Goal: Task Accomplishment & Management: Manage account settings

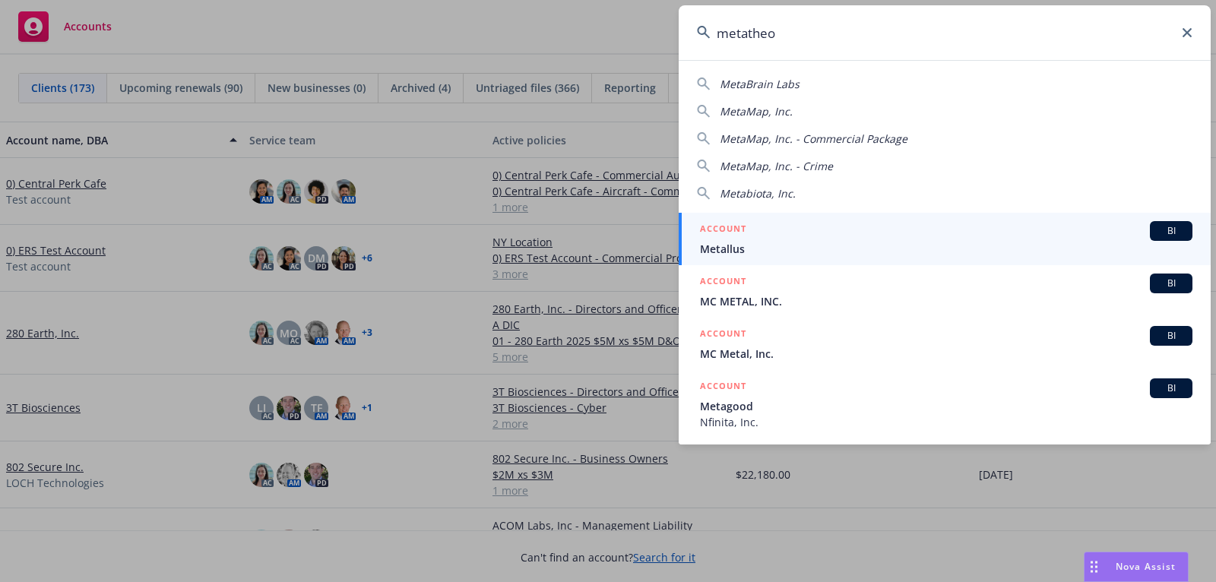
type input "metatheor"
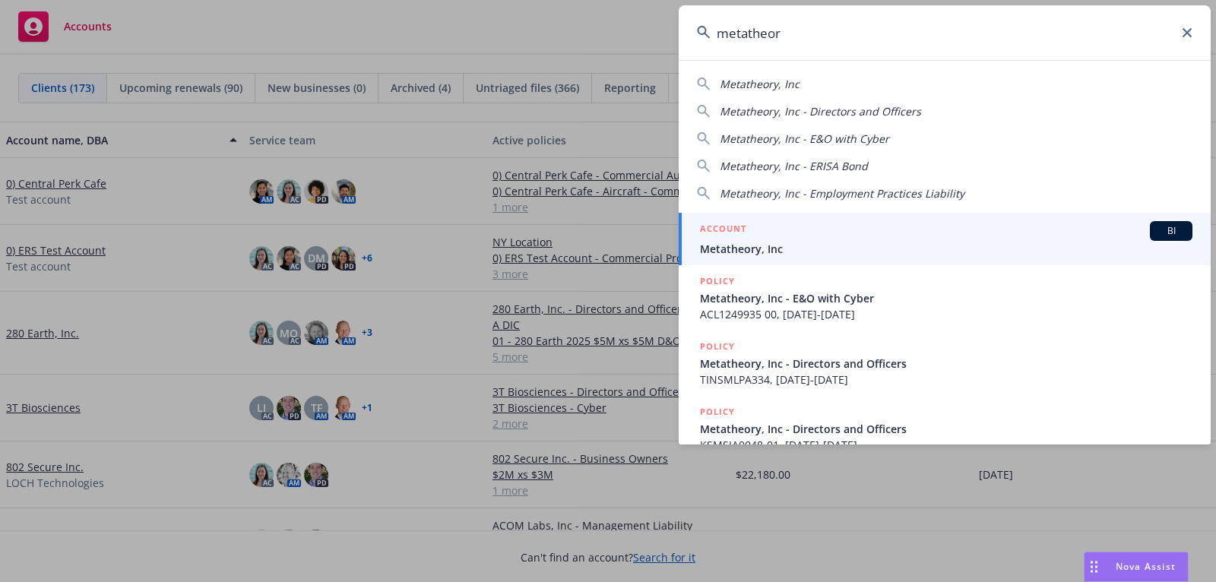
click at [1040, 238] on div "ACCOUNT BI" at bounding box center [946, 231] width 492 height 20
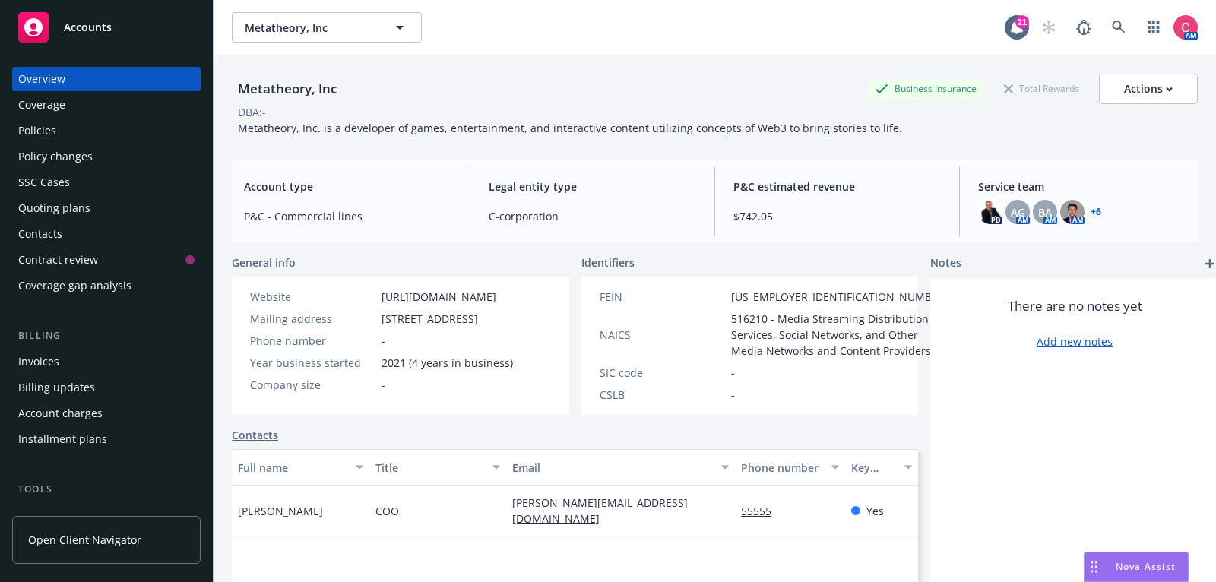
click at [93, 129] on div "Policies" at bounding box center [106, 131] width 176 height 24
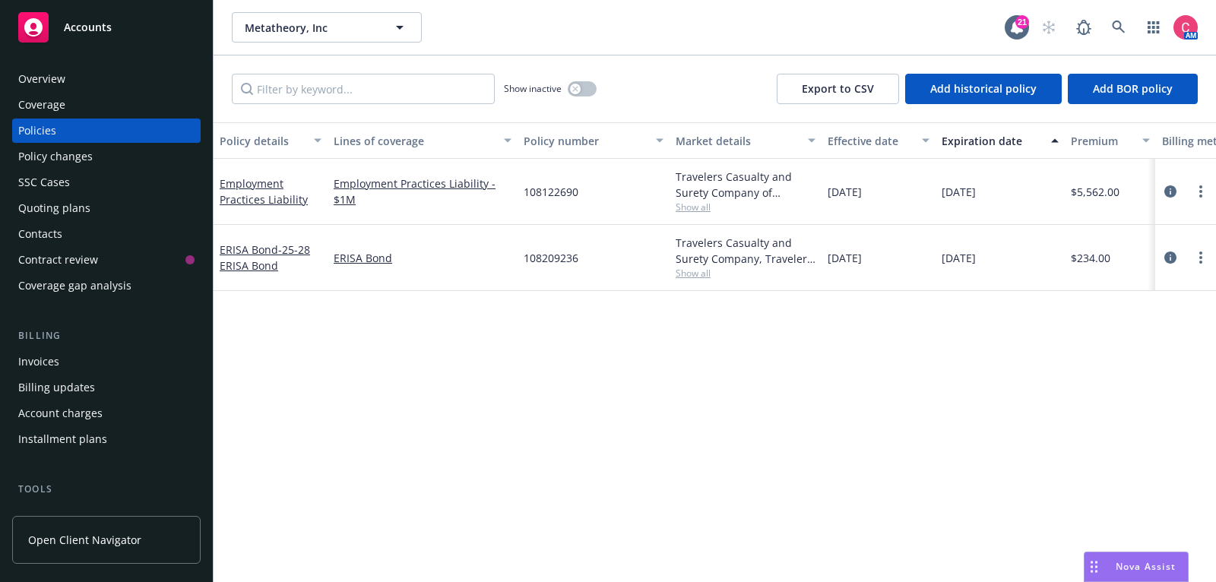
click at [90, 366] on div "Invoices" at bounding box center [106, 362] width 176 height 24
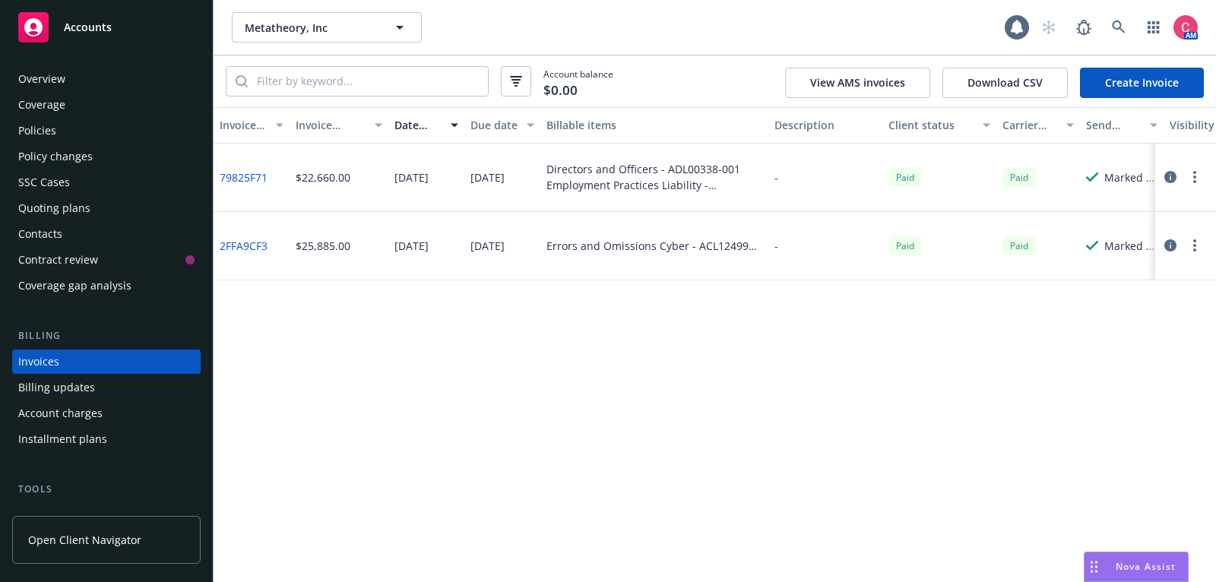
scroll to position [46, 0]
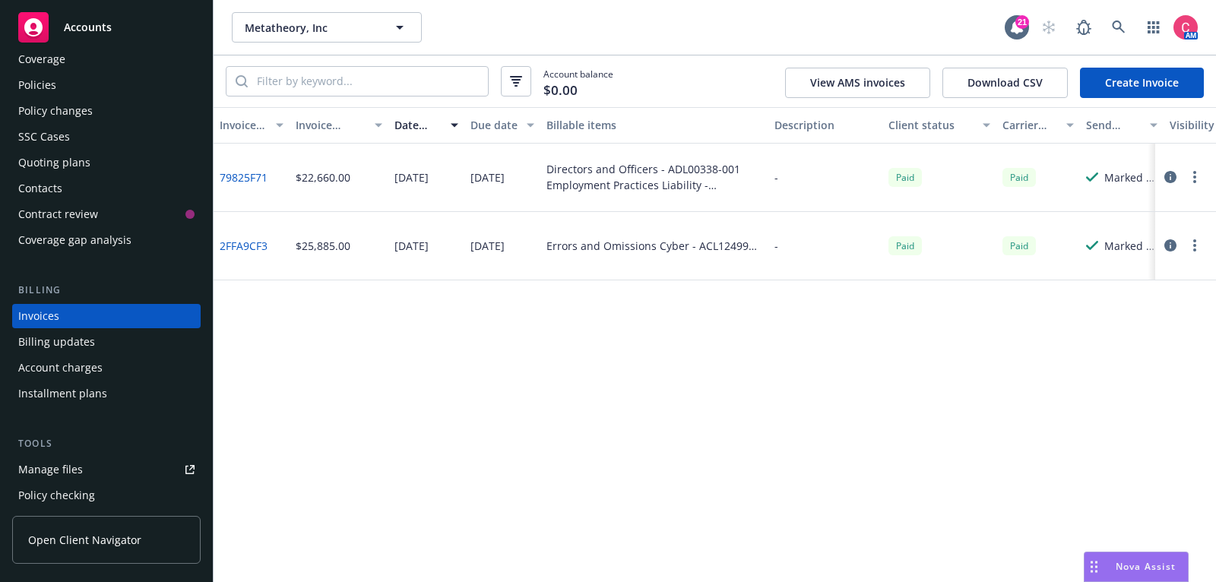
click at [1139, 91] on link "Create Invoice" at bounding box center [1142, 83] width 124 height 30
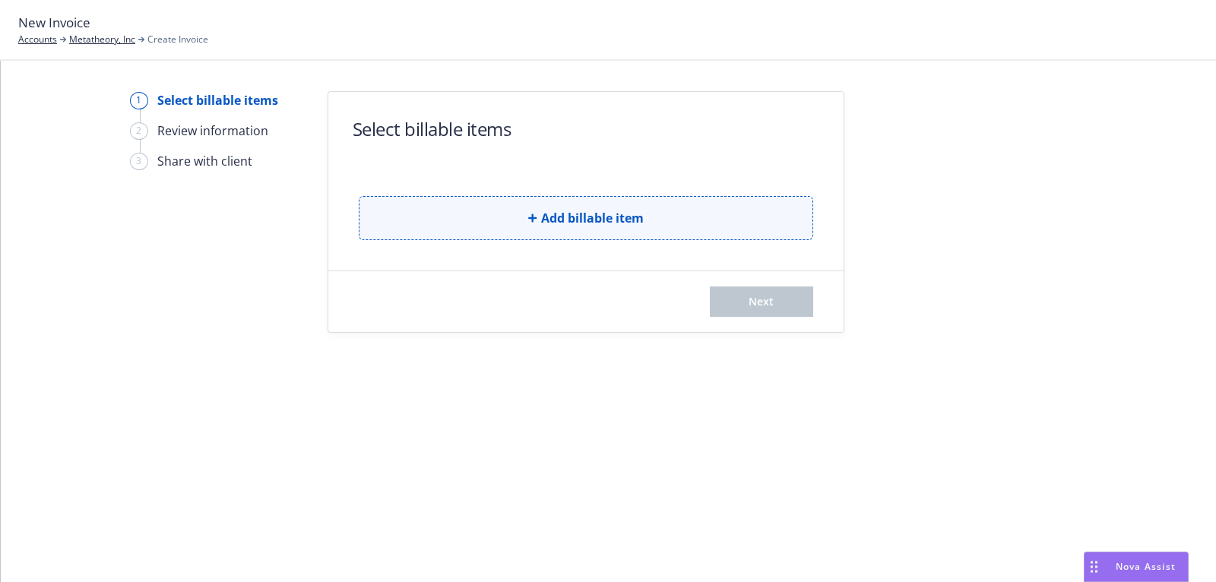
click at [519, 214] on button "Add billable item" at bounding box center [586, 218] width 454 height 44
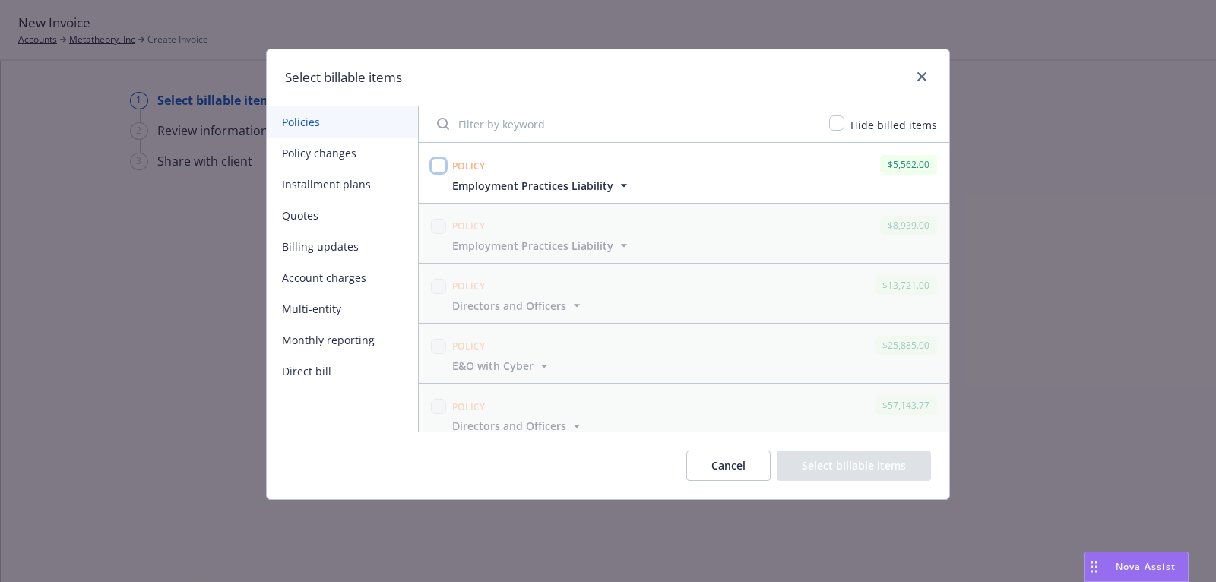
click at [442, 166] on input "checkbox" at bounding box center [438, 165] width 15 height 15
checkbox input "true"
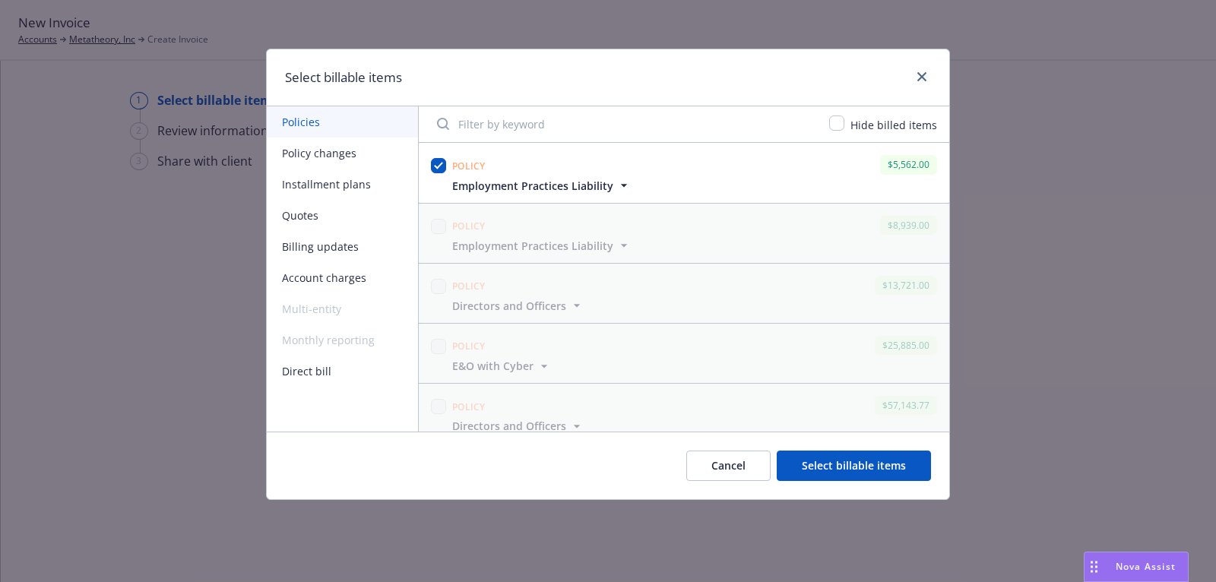
click at [843, 472] on button "Select billable items" at bounding box center [854, 466] width 154 height 30
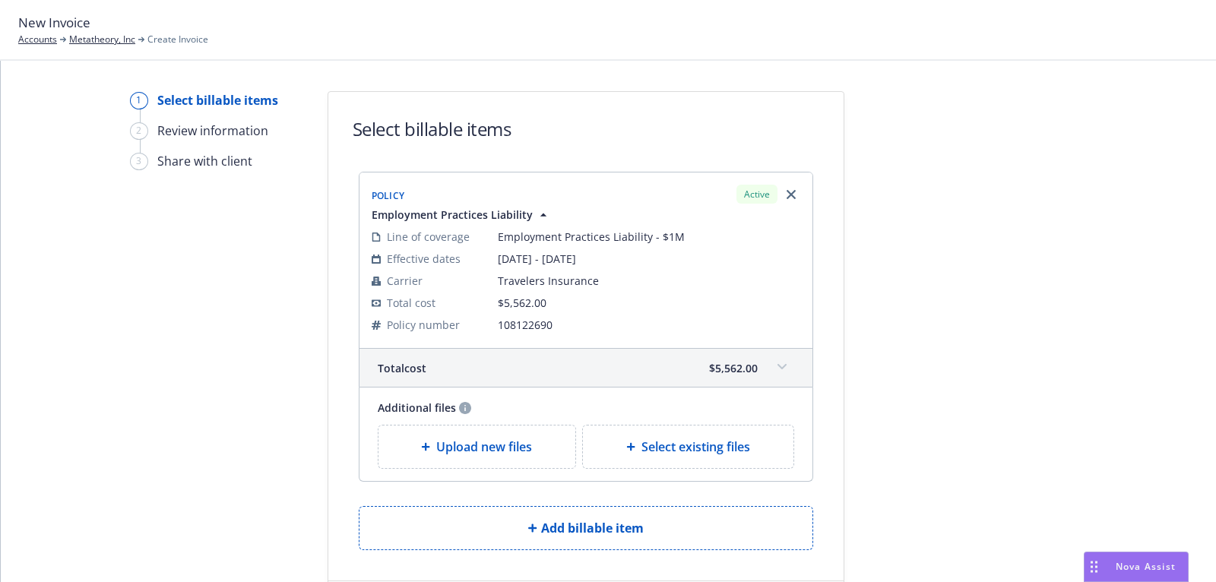
click at [429, 449] on div "Upload new files" at bounding box center [477, 447] width 173 height 18
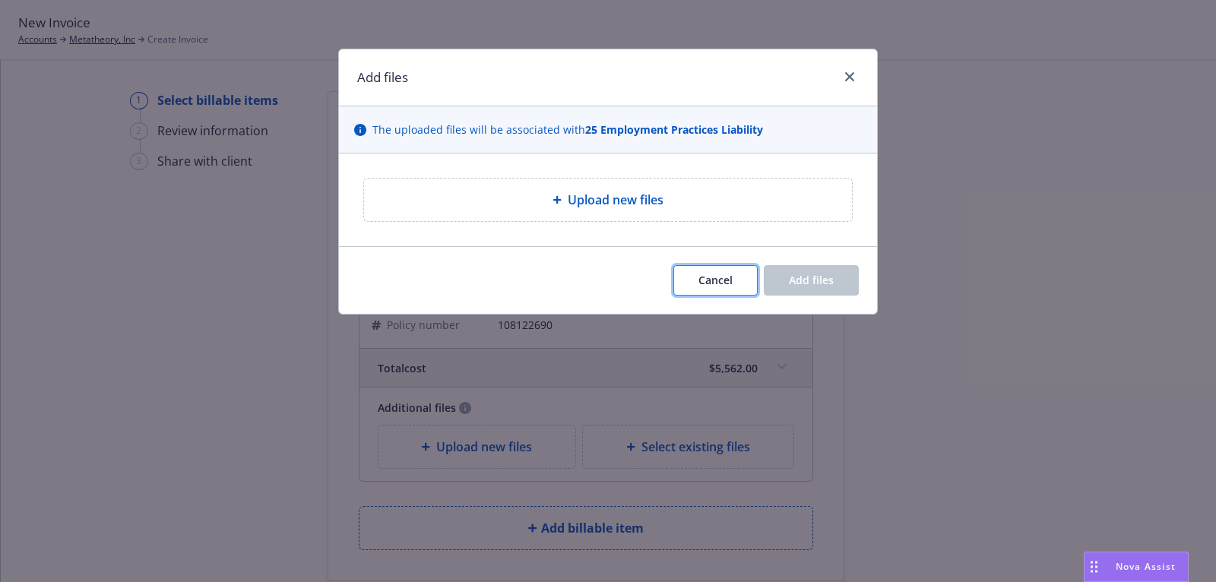
click at [715, 273] on span "Cancel" at bounding box center [715, 280] width 34 height 14
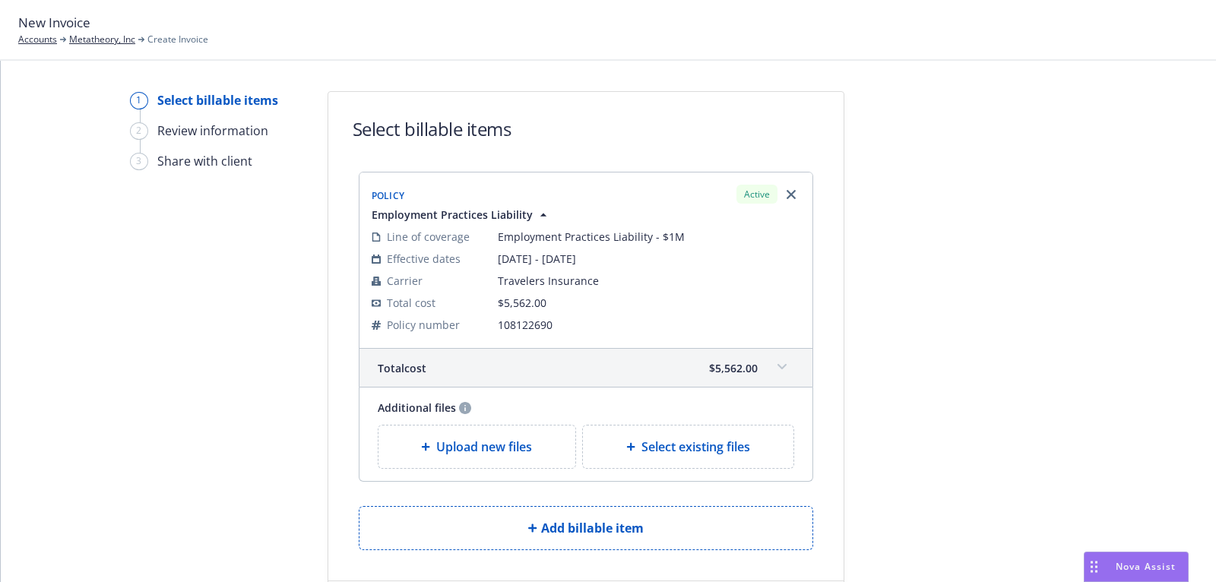
scroll to position [87, 0]
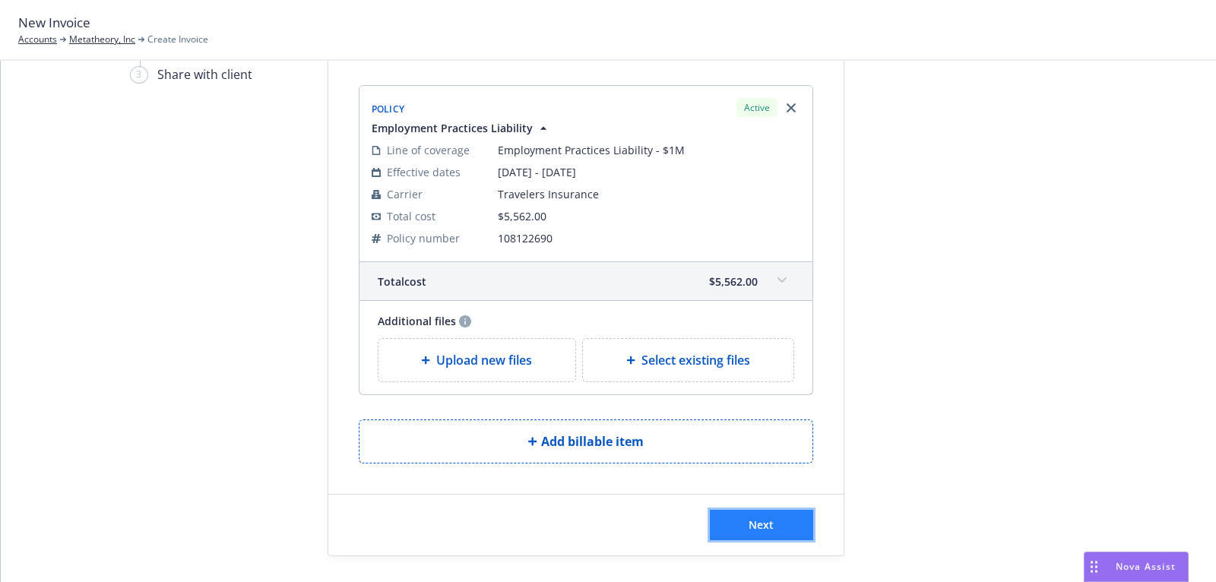
click at [775, 527] on button "Next" at bounding box center [761, 525] width 103 height 30
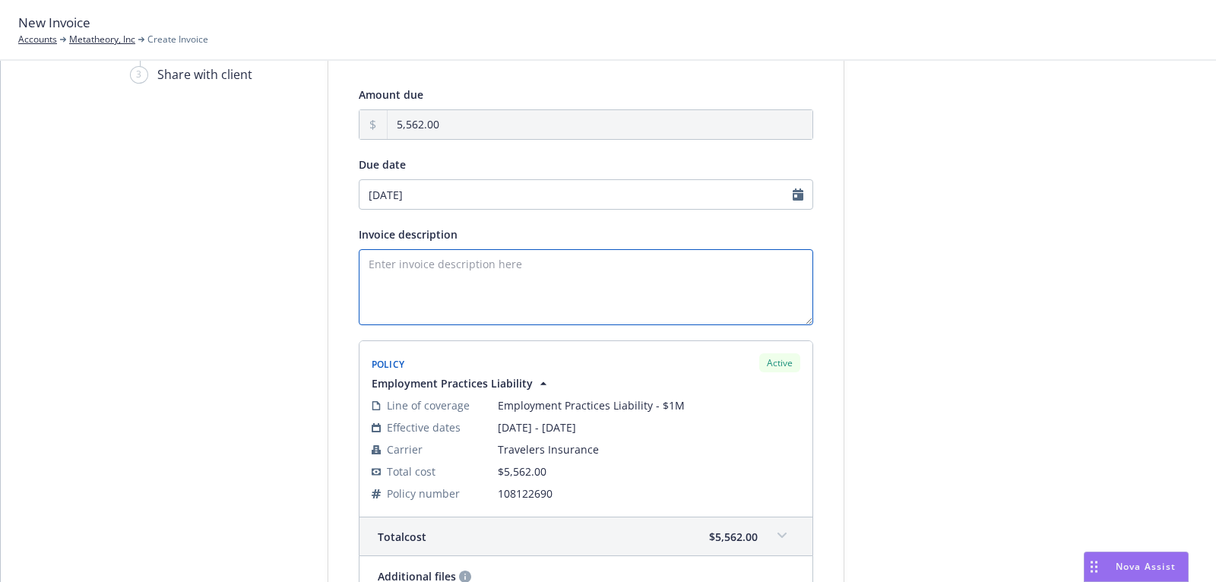
click at [587, 280] on textarea "Invoice description" at bounding box center [586, 287] width 454 height 76
type textarea "25 EPL Policy"
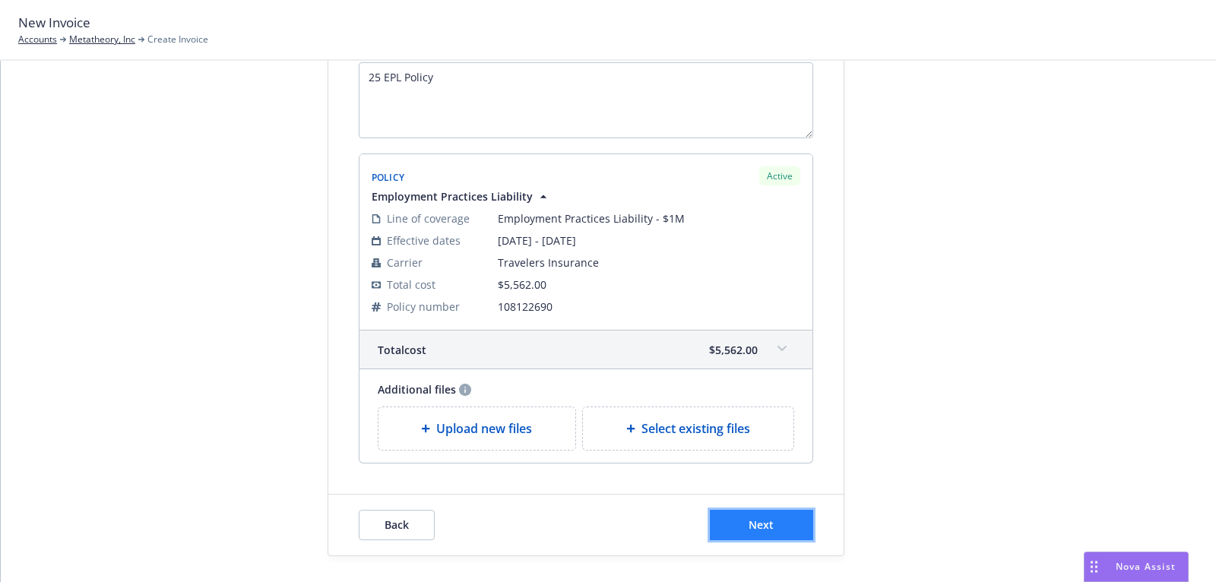
click at [746, 520] on button "Next" at bounding box center [761, 525] width 103 height 30
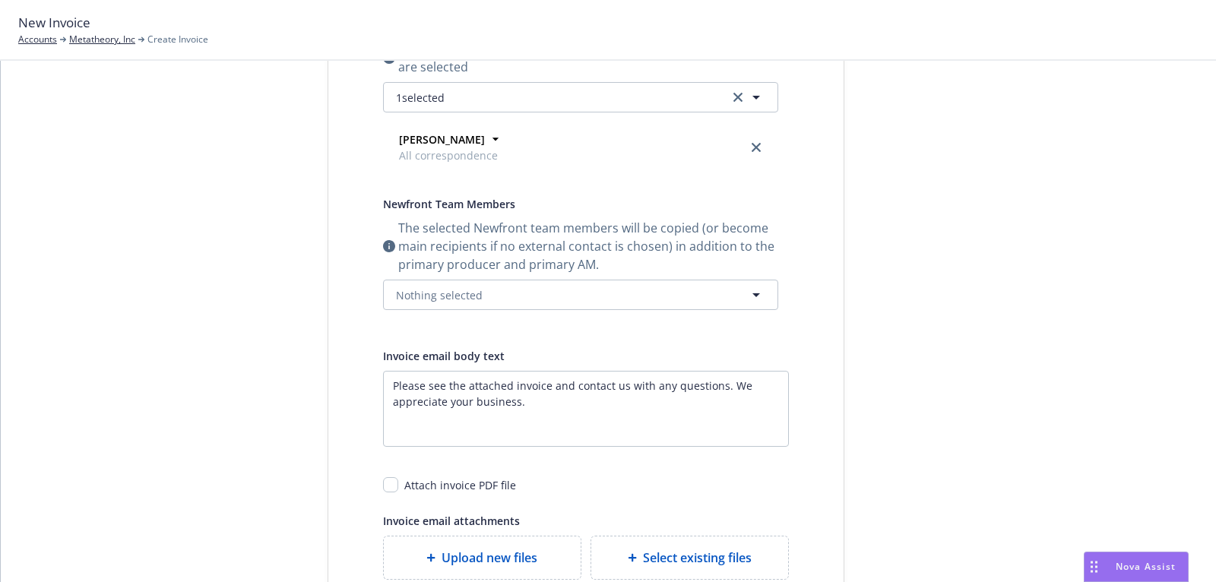
scroll to position [0, 0]
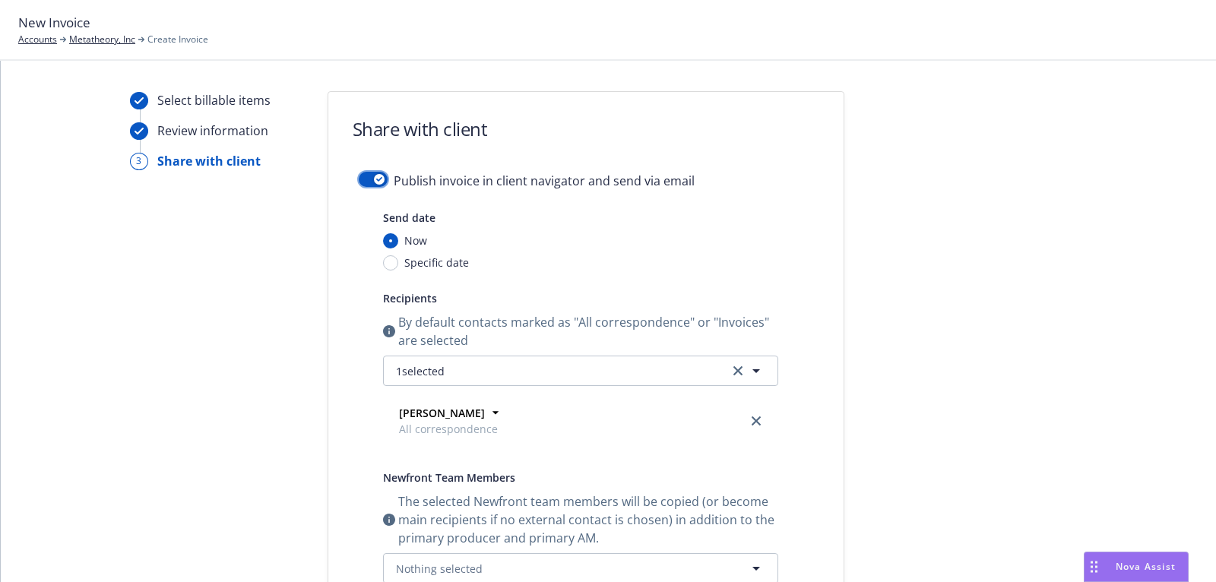
click at [369, 179] on button "button" at bounding box center [373, 179] width 29 height 15
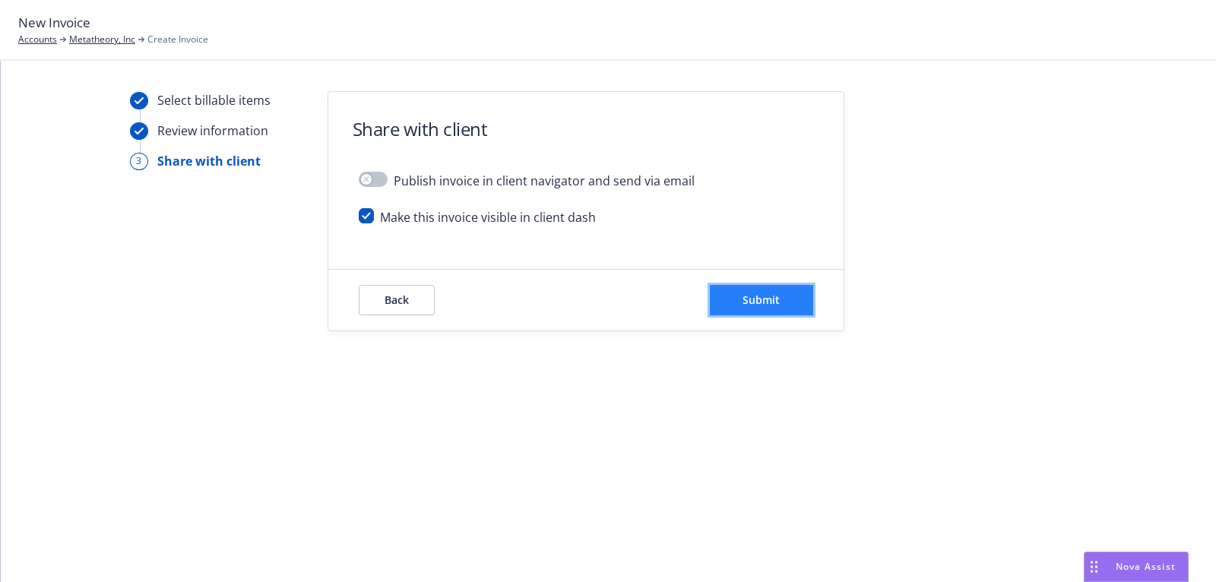
click at [789, 299] on button "Submit" at bounding box center [761, 300] width 103 height 30
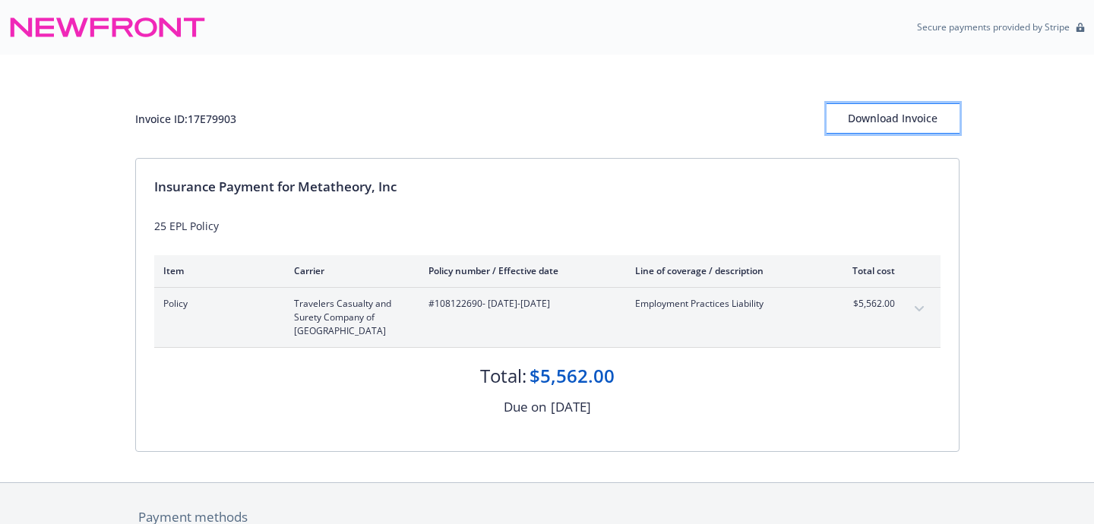
click at [843, 117] on button "Download Invoice" at bounding box center [893, 118] width 133 height 30
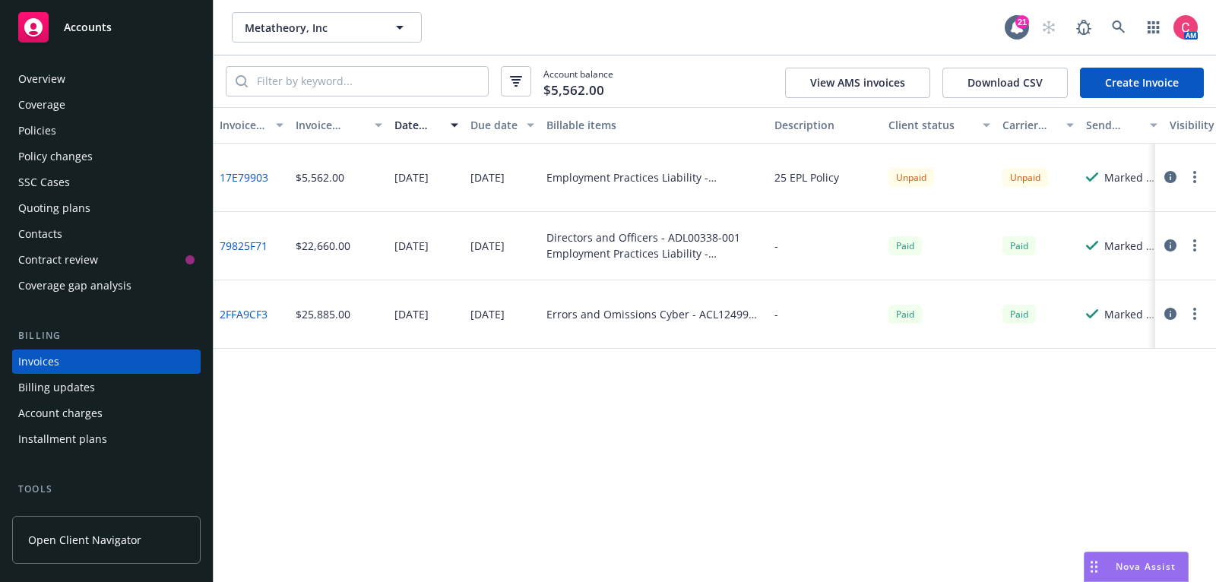
scroll to position [44, 0]
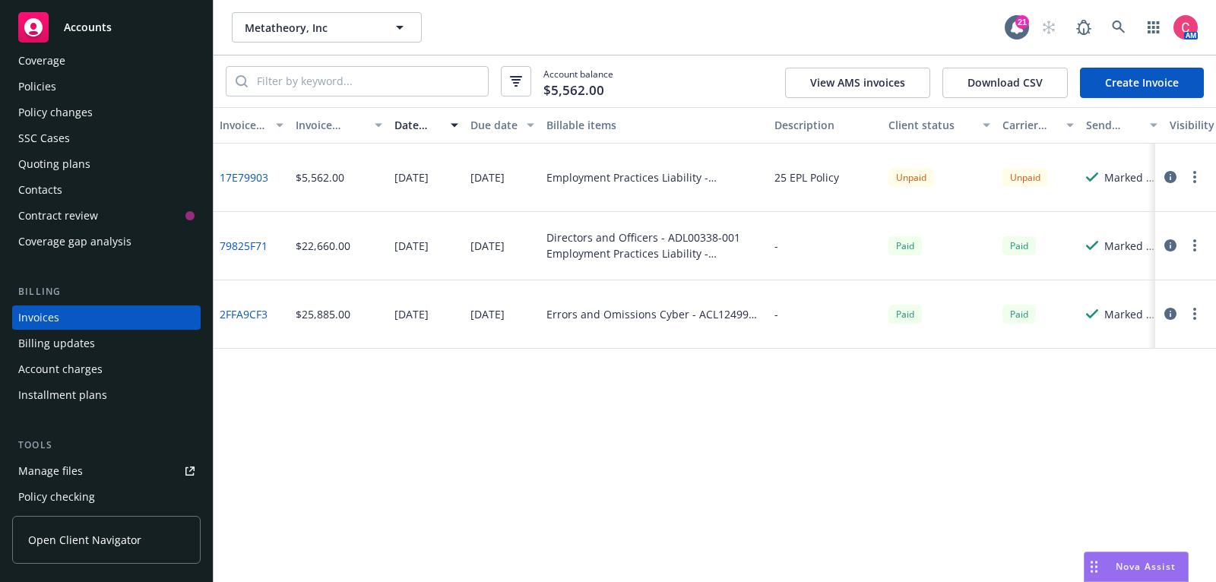
click at [1195, 178] on circle "button" at bounding box center [1194, 177] width 3 height 3
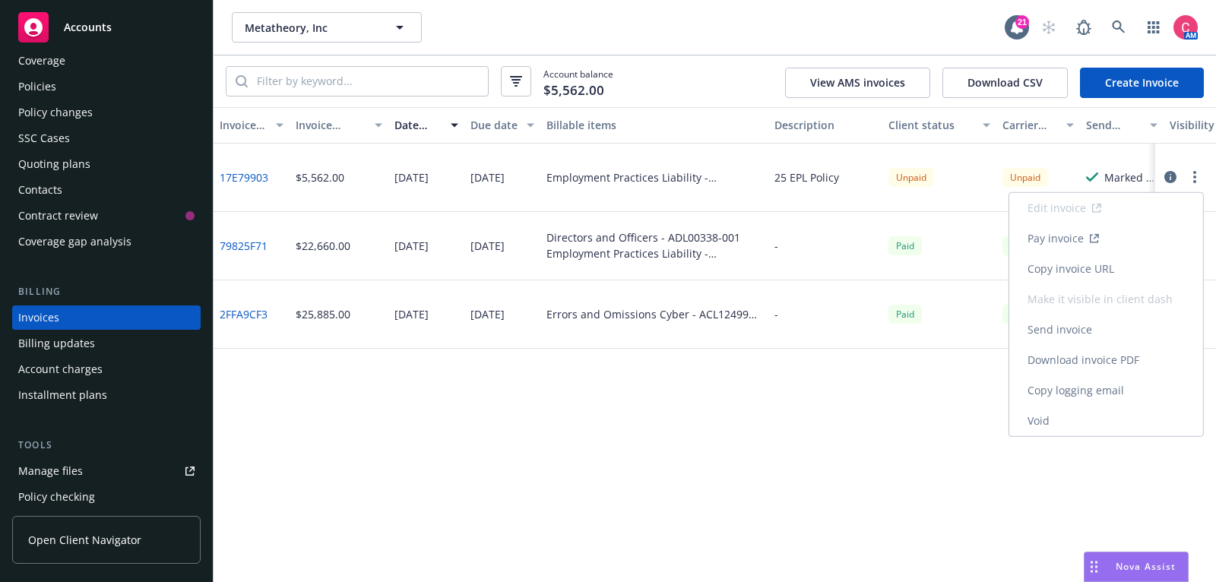
click at [1057, 423] on link "Void" at bounding box center [1106, 421] width 194 height 30
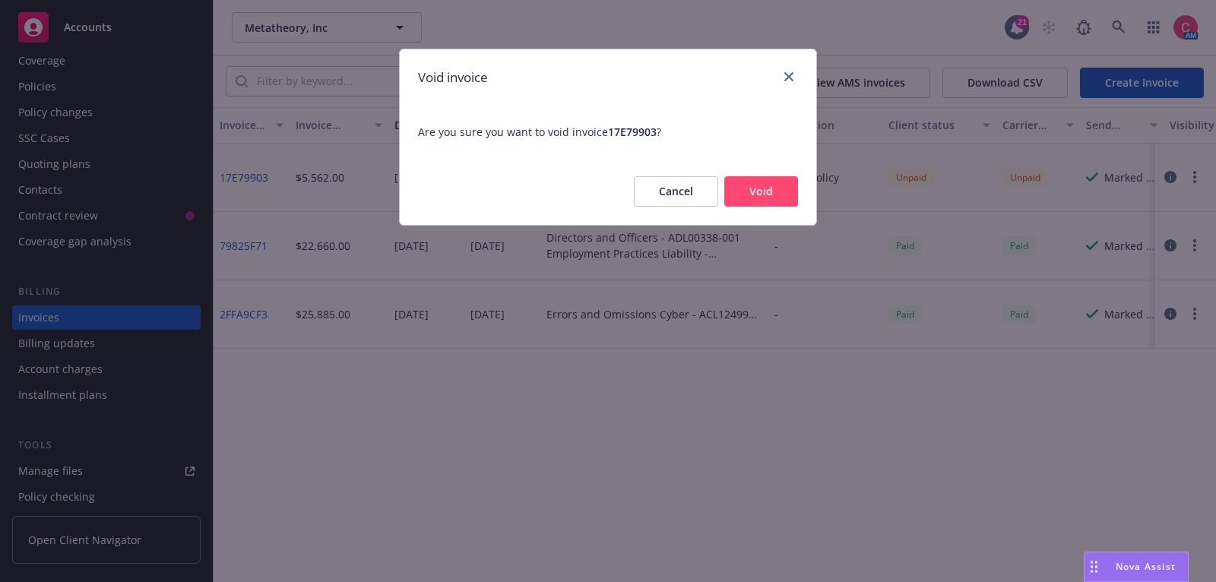
click at [783, 188] on button "Void" at bounding box center [761, 191] width 74 height 30
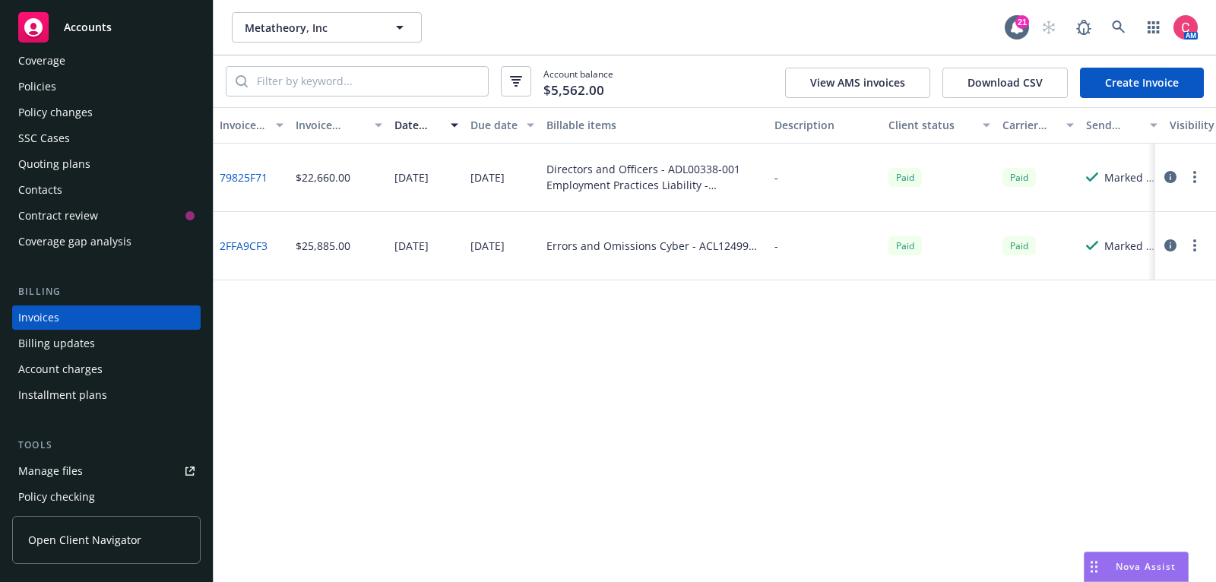
click at [147, 97] on div "Policies" at bounding box center [106, 86] width 176 height 24
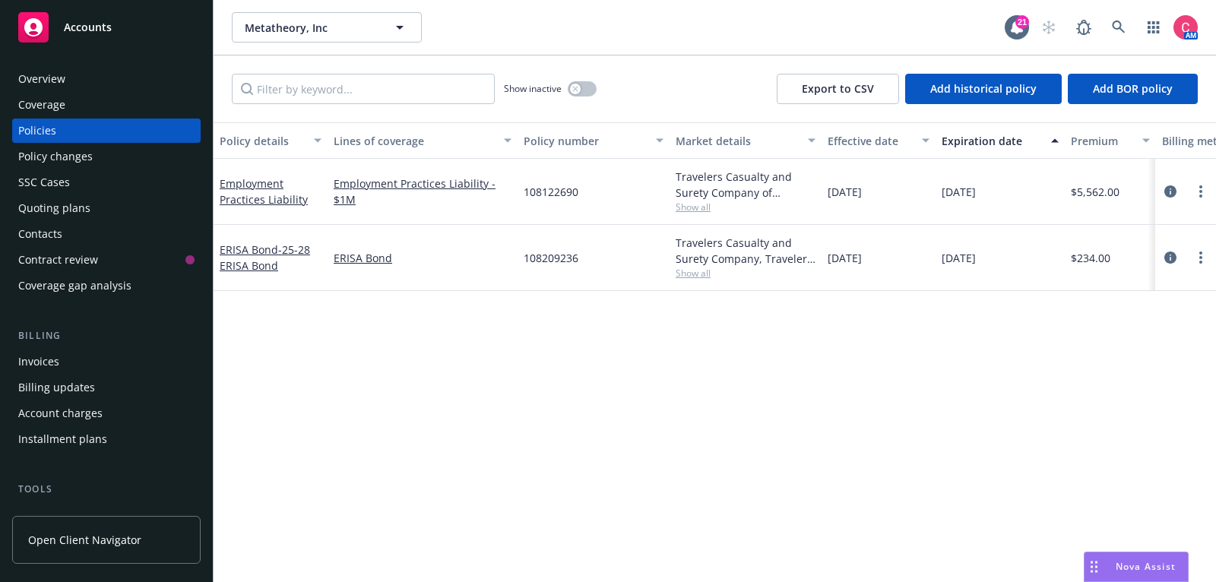
click at [108, 201] on div "Quoting plans" at bounding box center [106, 208] width 176 height 24
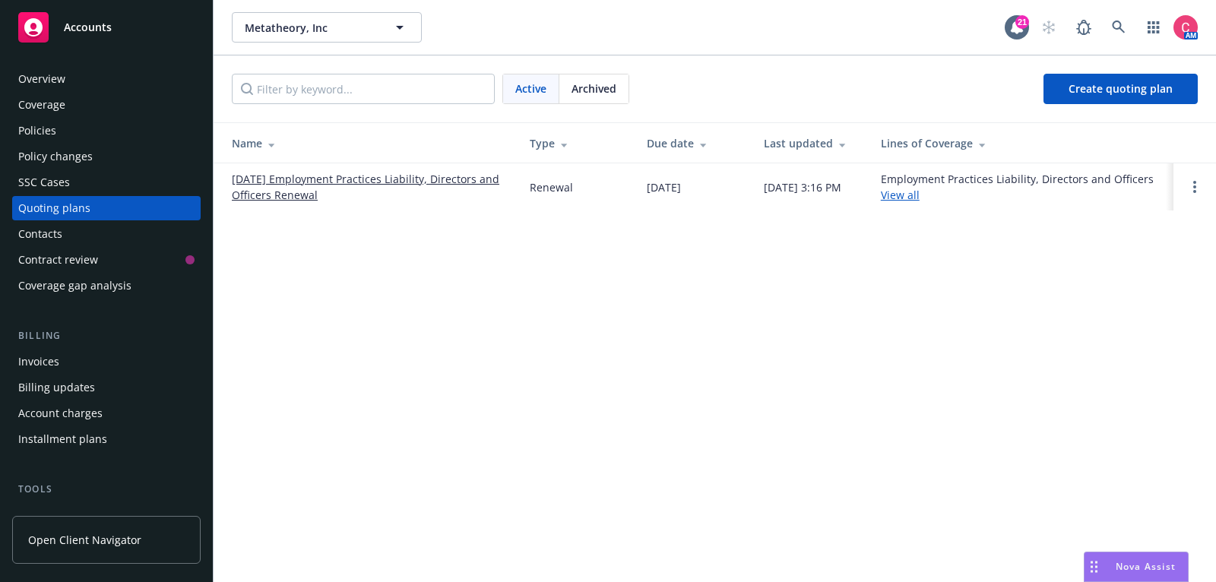
click at [400, 174] on link "09/07/25 Employment Practices Liability, Directors and Officers Renewal" at bounding box center [369, 187] width 274 height 32
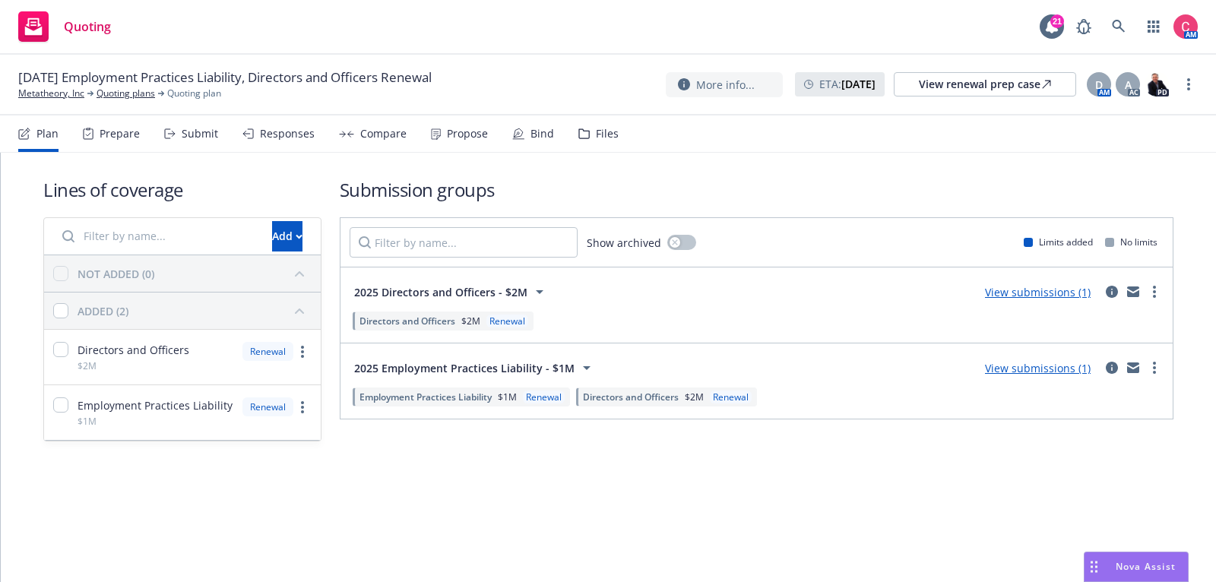
click at [522, 128] on div "Bind" at bounding box center [533, 134] width 42 height 36
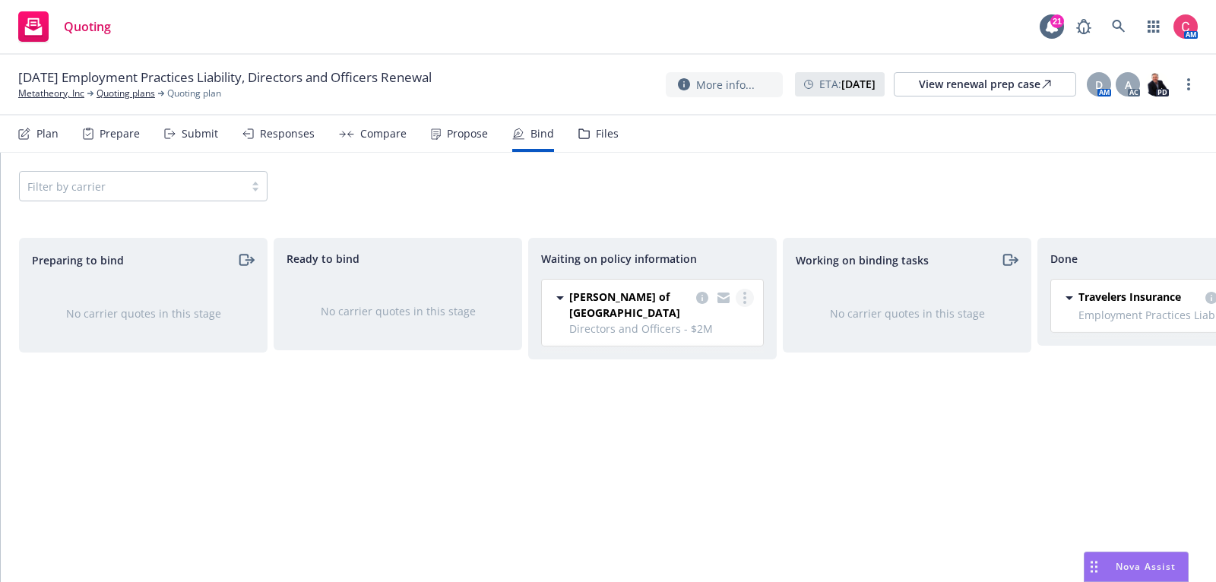
click at [739, 300] on link "more" at bounding box center [745, 298] width 18 height 18
click at [719, 326] on span "Create policies" at bounding box center [672, 328] width 112 height 14
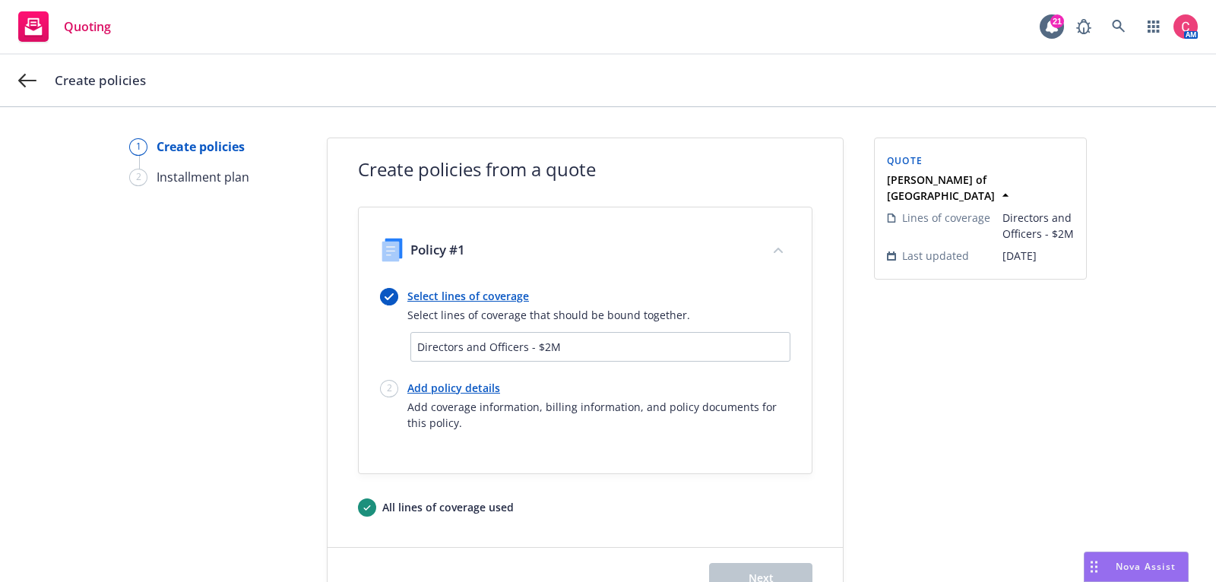
scroll to position [54, 0]
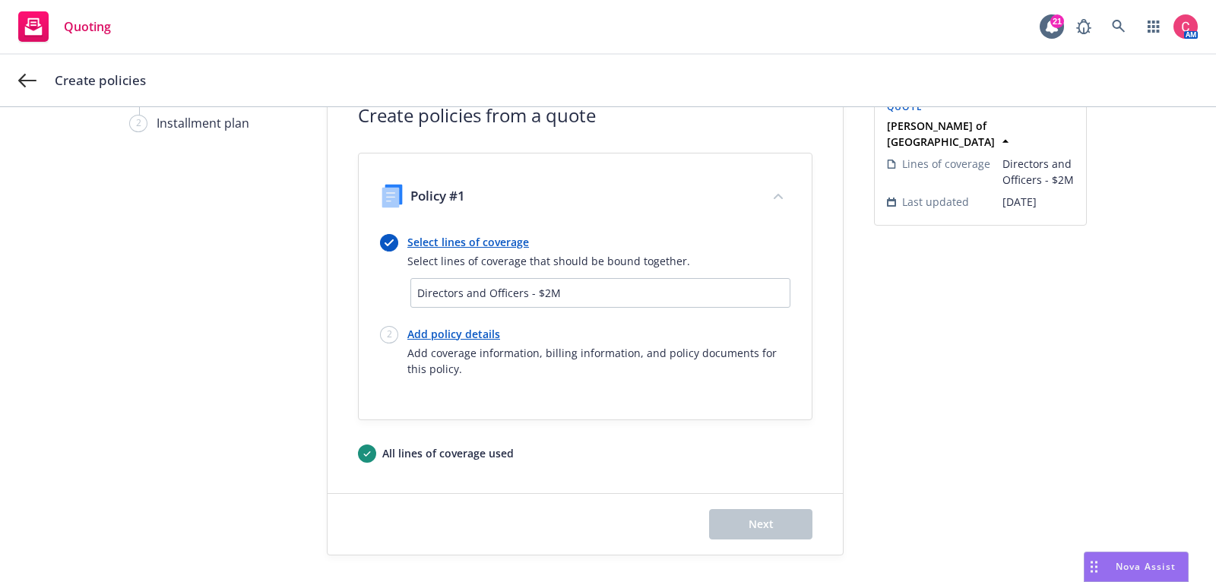
click at [458, 234] on link "Select lines of coverage" at bounding box center [548, 242] width 283 height 16
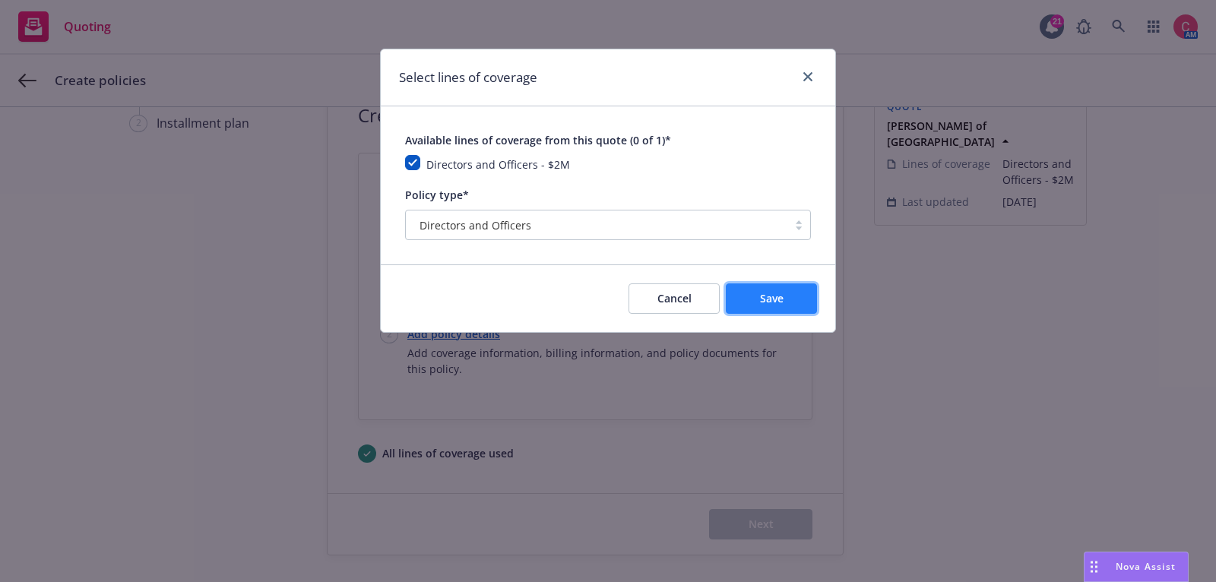
click at [763, 303] on span "Save" at bounding box center [772, 298] width 24 height 14
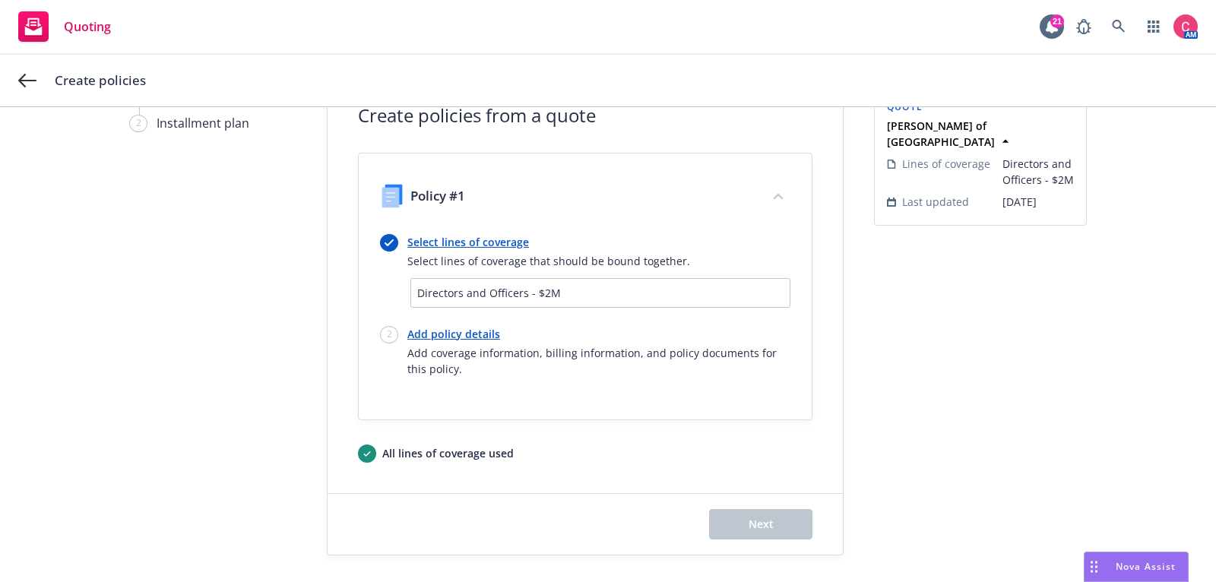
click at [435, 326] on link "Add policy details" at bounding box center [598, 334] width 383 height 16
select select "12"
select select "IL"
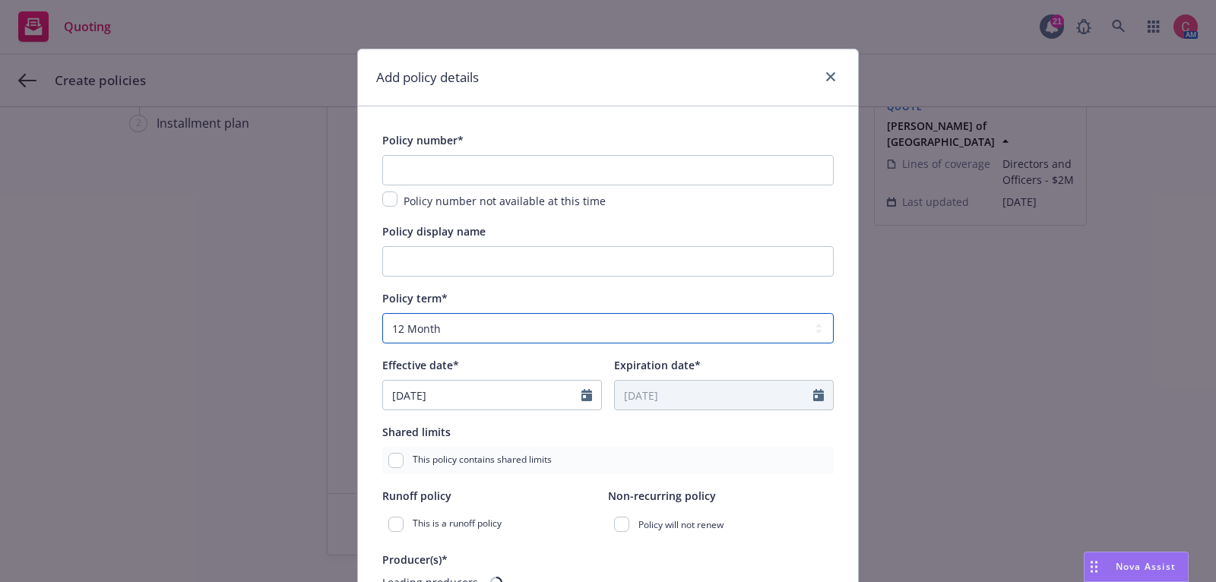
click at [435, 324] on select "Select policy term 12 Month 6 Month 4 Month 3 Month 2 Month 1 Month 36 Month (3…" at bounding box center [607, 328] width 451 height 30
click at [504, 161] on input "text" at bounding box center [607, 170] width 451 height 30
paste input "ADL00338-002"
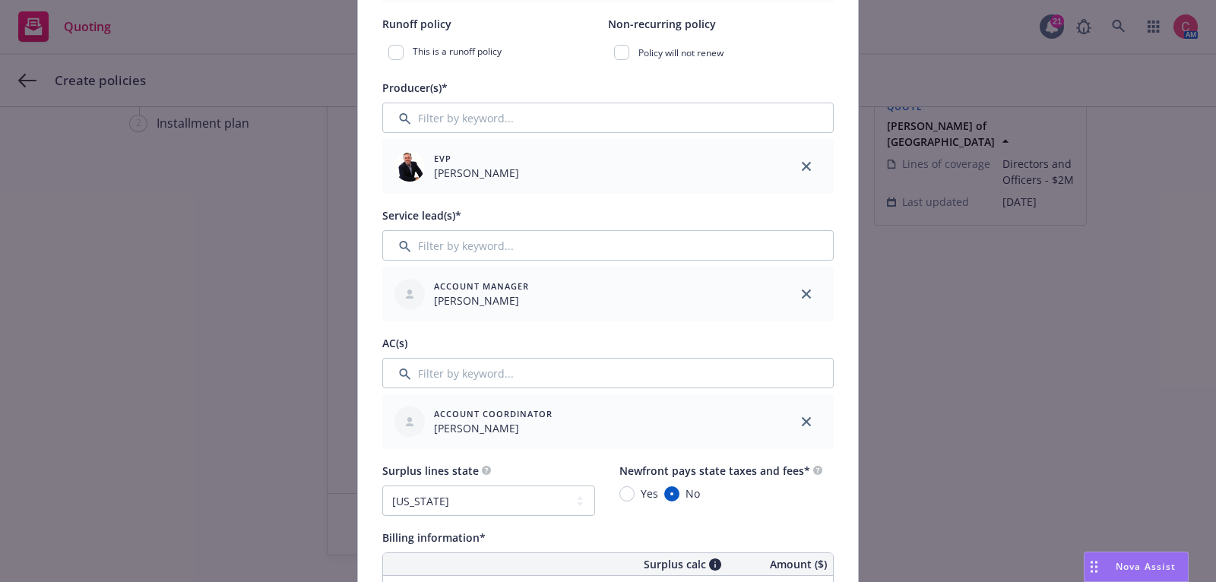
scroll to position [503, 0]
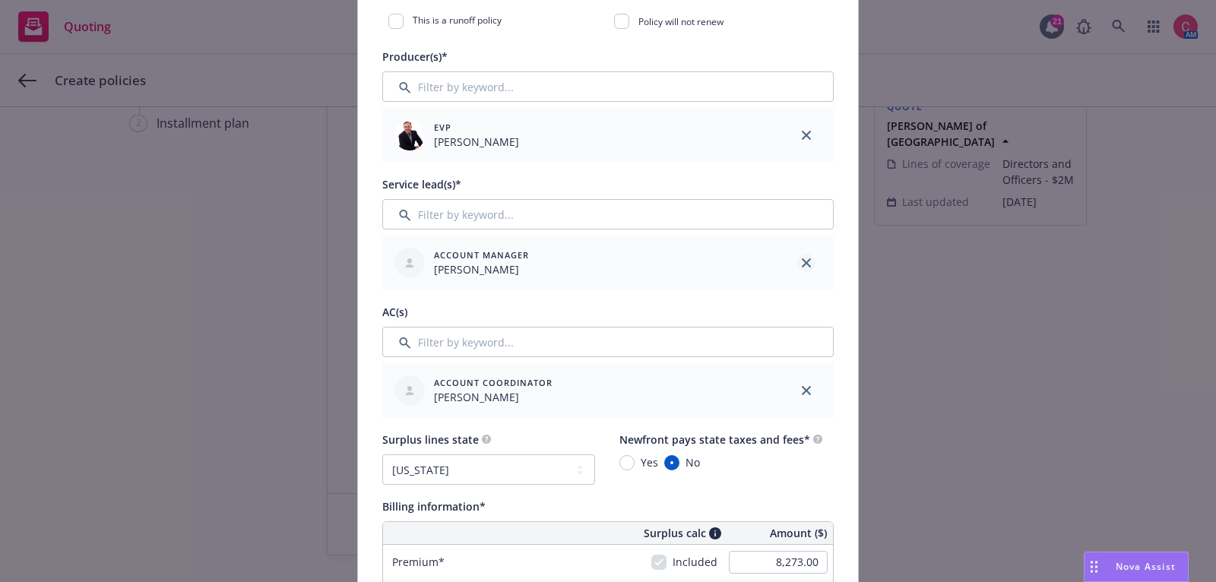
type input "ADL00338-002"
click at [807, 263] on icon "close" at bounding box center [806, 262] width 9 height 9
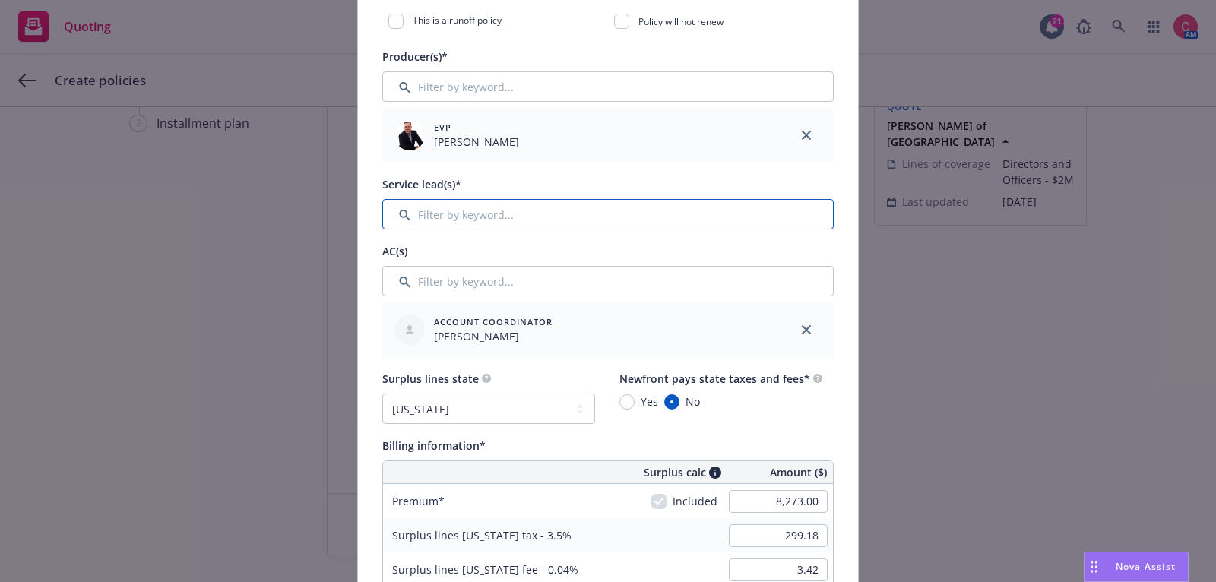
click at [683, 215] on input "Filter by keyword..." at bounding box center [607, 214] width 451 height 30
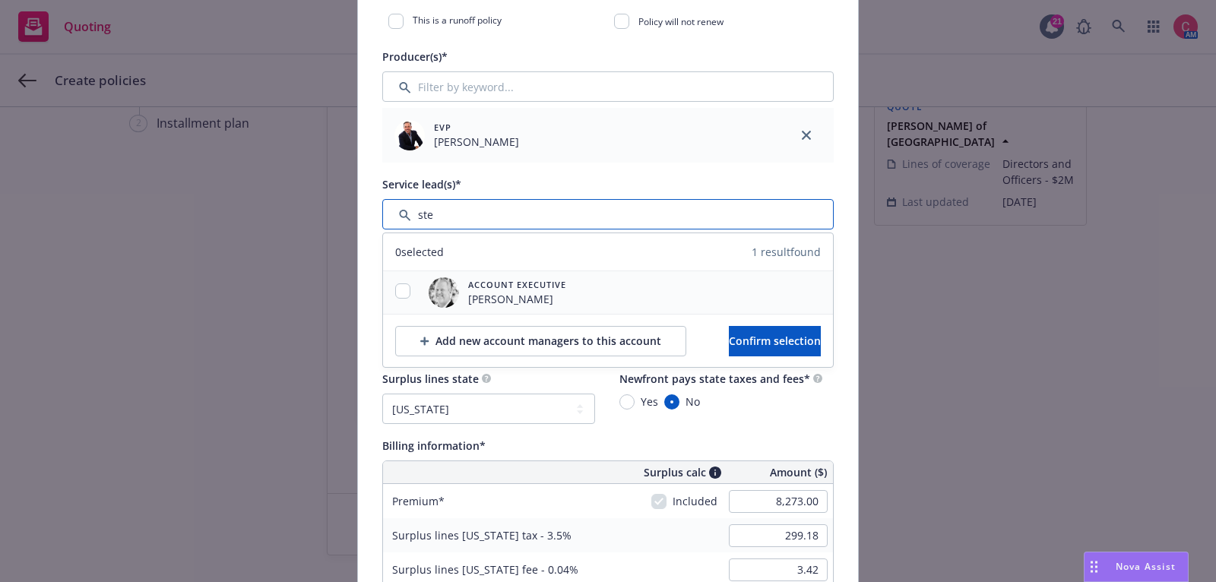
type input "ste"
click at [399, 284] on input "checkbox" at bounding box center [402, 290] width 15 height 15
checkbox input "true"
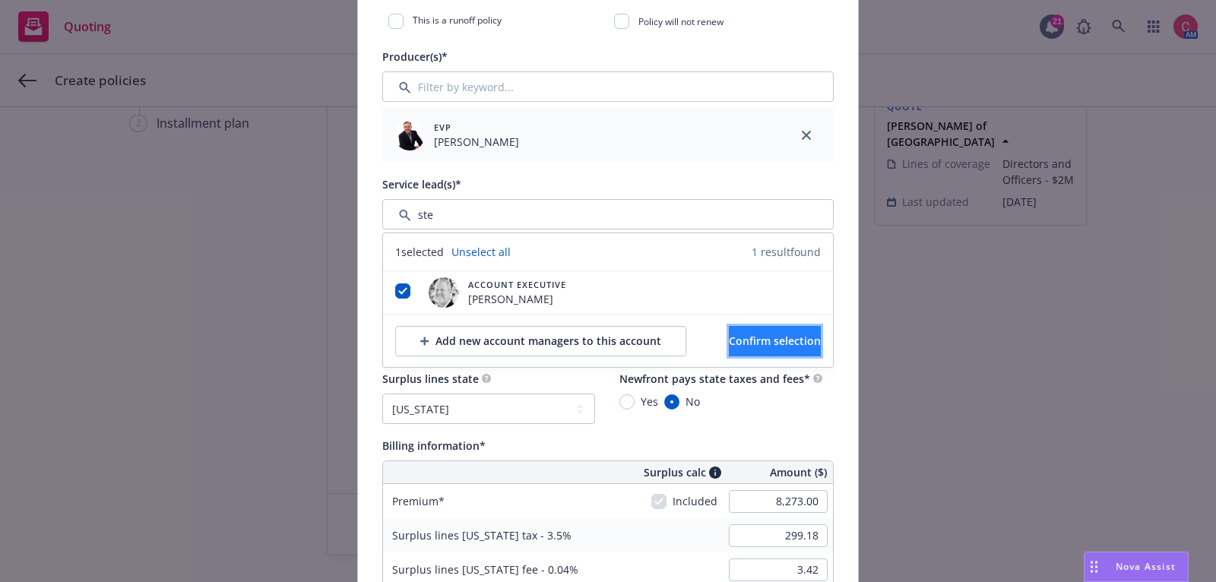
click at [784, 336] on span "Confirm selection" at bounding box center [775, 341] width 92 height 14
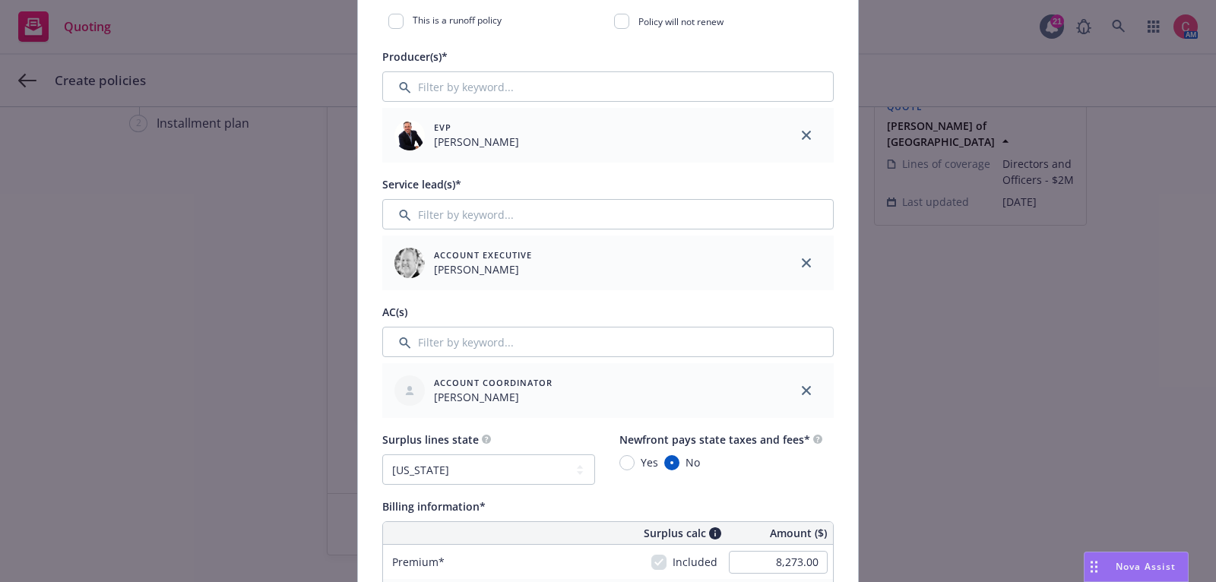
click at [536, 359] on div at bounding box center [607, 360] width 451 height 6
click at [535, 347] on input "Filter by keyword..." at bounding box center [607, 342] width 451 height 30
click at [806, 395] on link "close" at bounding box center [806, 390] width 18 height 18
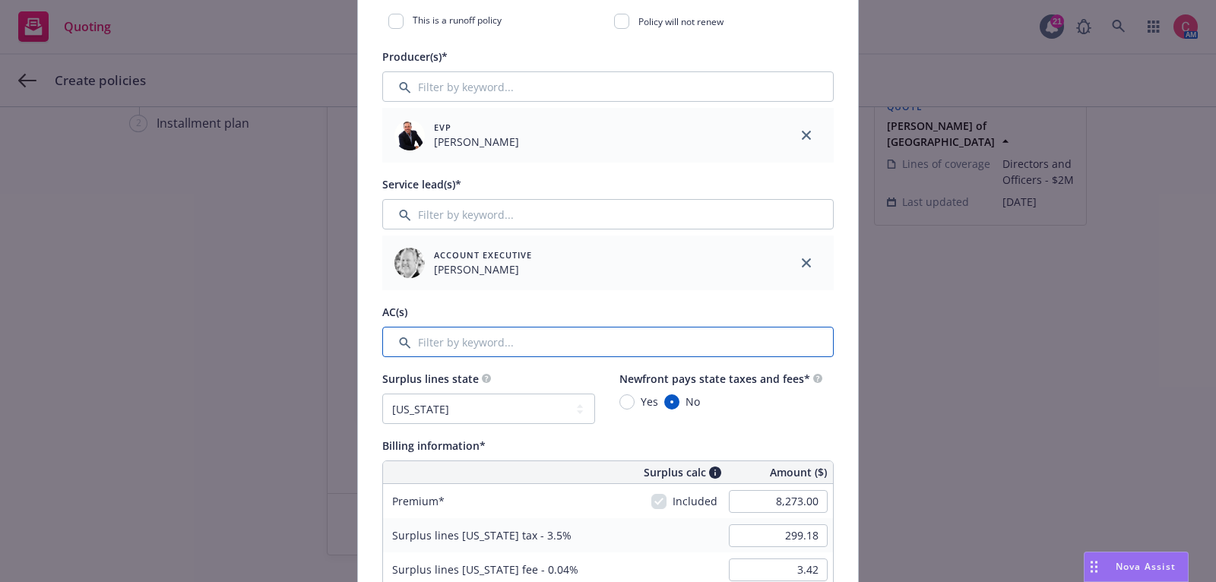
click at [521, 345] on input "Filter by keyword..." at bounding box center [607, 342] width 451 height 30
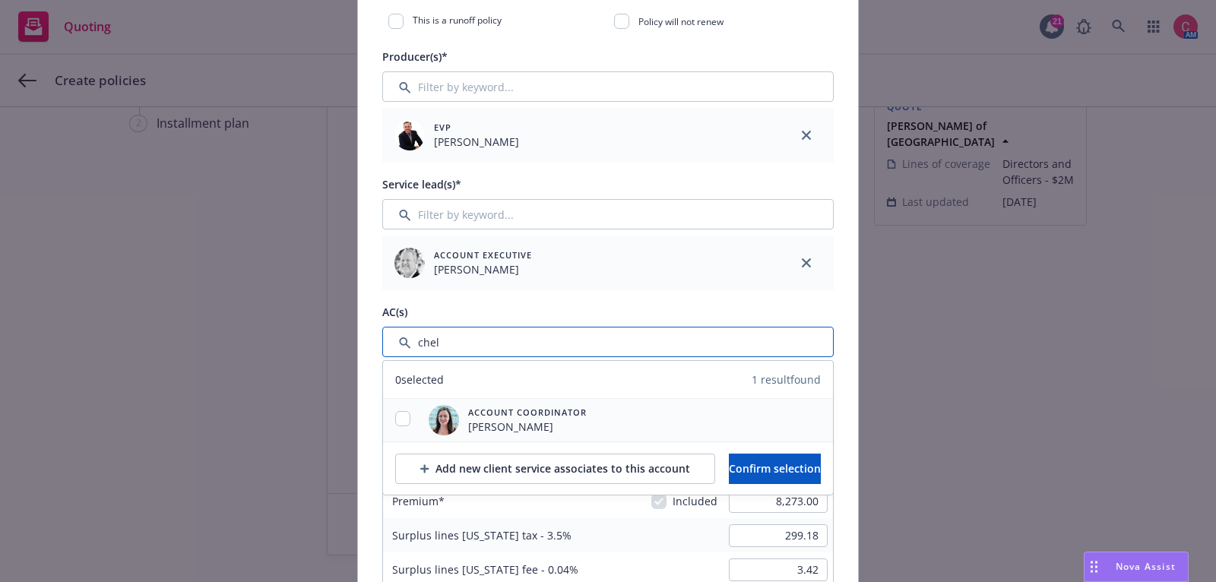
type input "chel"
click at [410, 415] on div at bounding box center [403, 420] width 40 height 18
click at [408, 418] on input "checkbox" at bounding box center [402, 418] width 15 height 15
checkbox input "true"
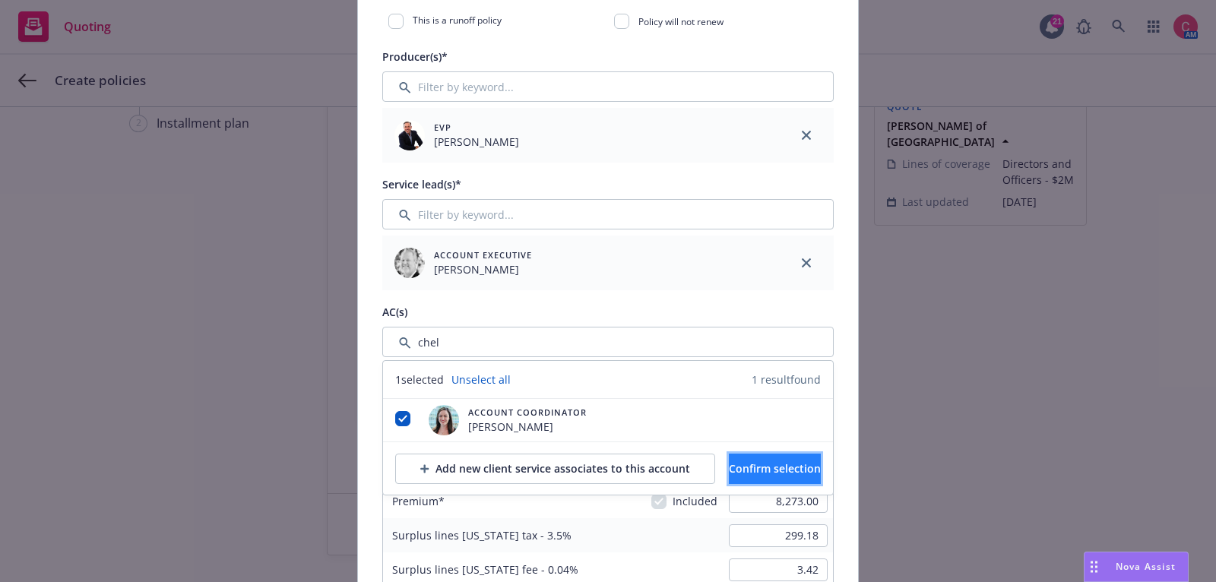
click at [768, 470] on span "Confirm selection" at bounding box center [775, 468] width 92 height 14
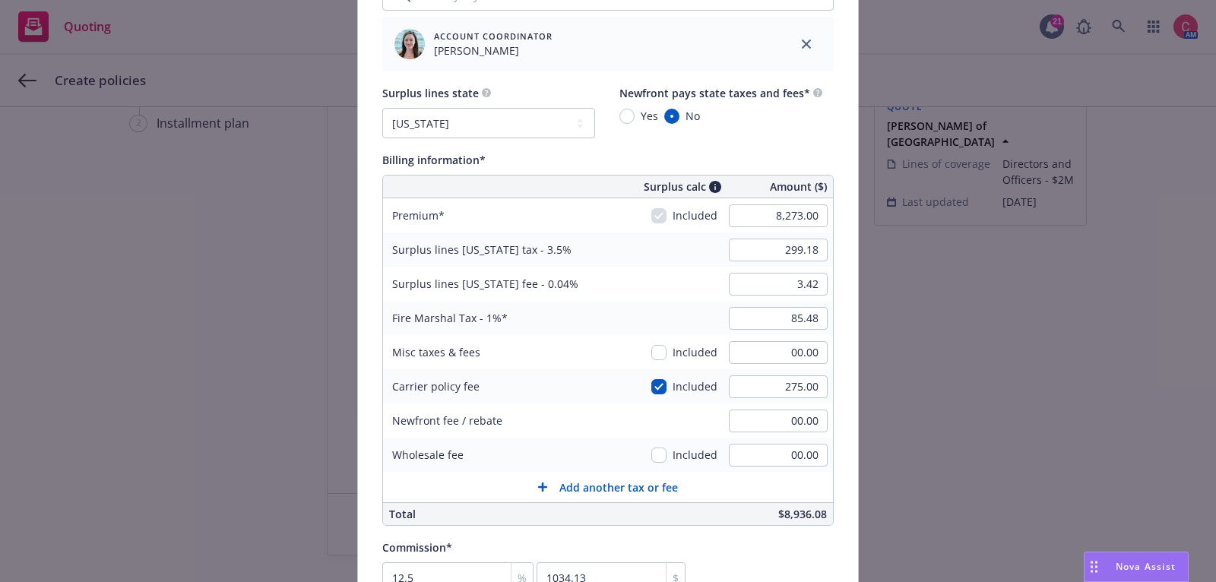
scroll to position [853, 0]
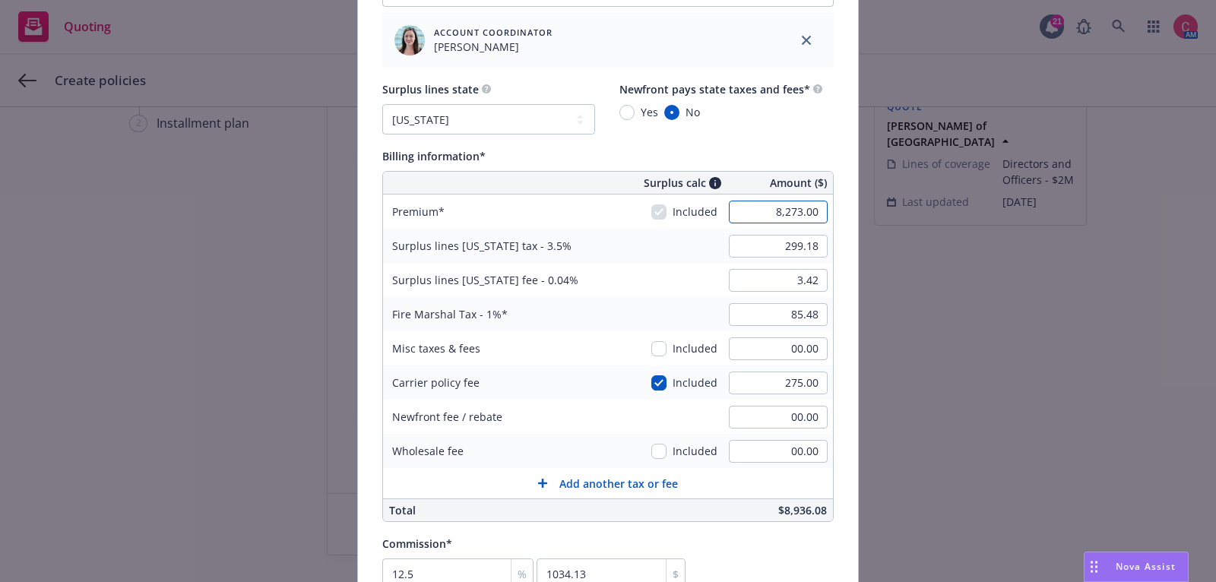
click at [799, 210] on input "8,273.00" at bounding box center [778, 212] width 99 height 23
paste input "560"
type input "8,560.00"
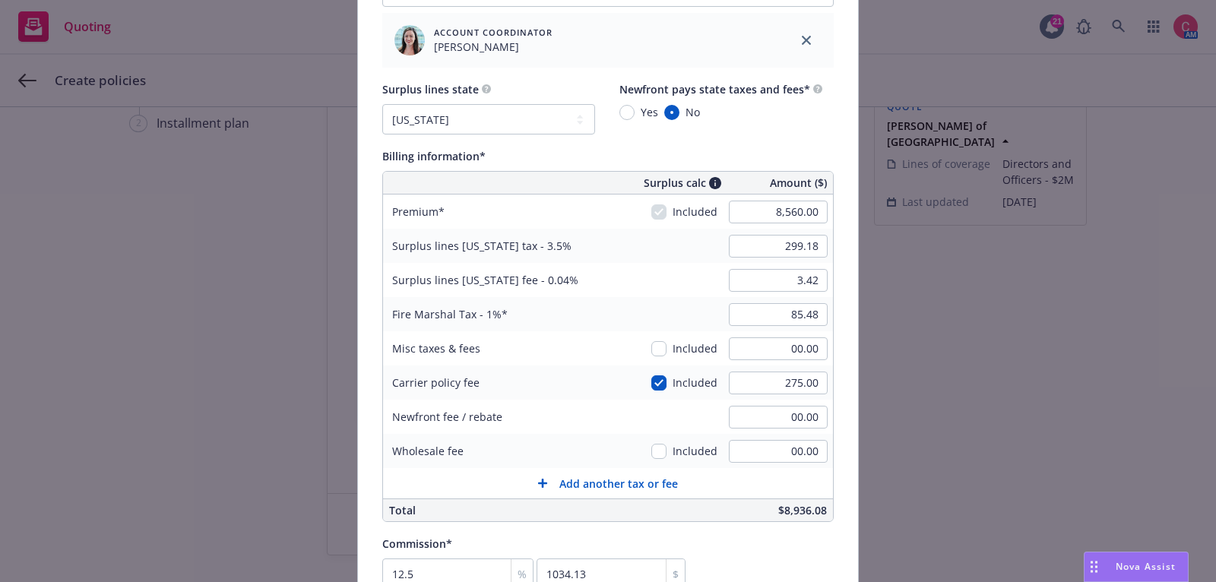
type input "309.23"
type input "3.53"
type input "88.35"
type input "1070"
click at [780, 144] on div "Surplus lines state No surplus lines state Alaska Alabama Arkansas Arizona Cali…" at bounding box center [607, 301] width 451 height 442
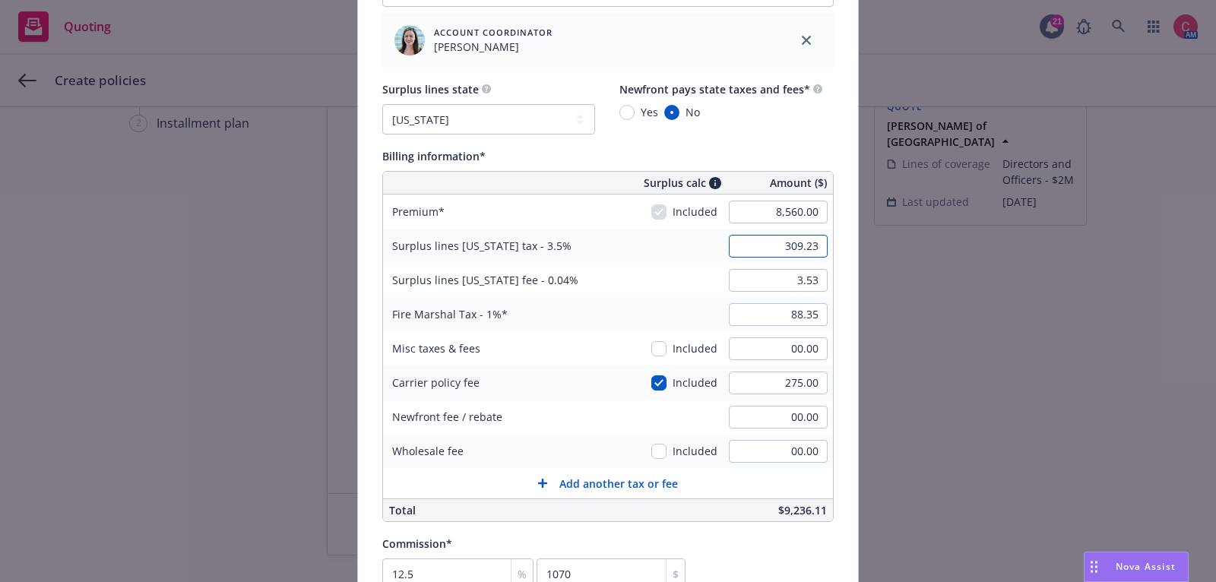
click at [807, 245] on input "309.23" at bounding box center [778, 246] width 99 height 23
click at [806, 308] on input "88.35" at bounding box center [778, 314] width 99 height 23
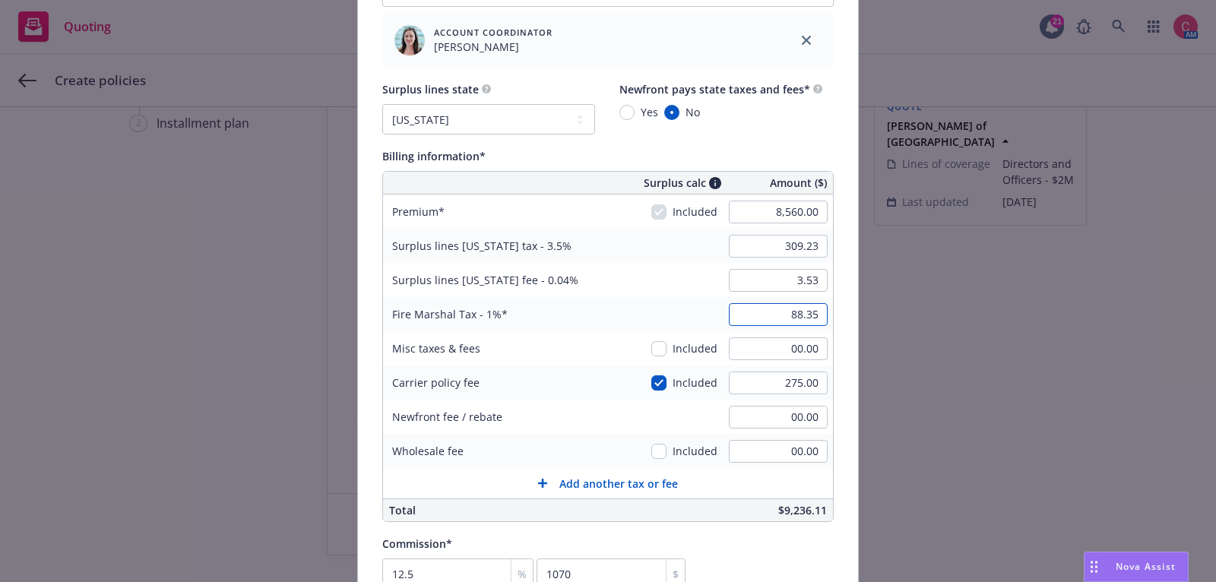
click at [806, 308] on input "88.35" at bounding box center [778, 314] width 99 height 23
type input "00.00"
click at [806, 284] on input "3.53" at bounding box center [778, 280] width 99 height 23
type input "3.00"
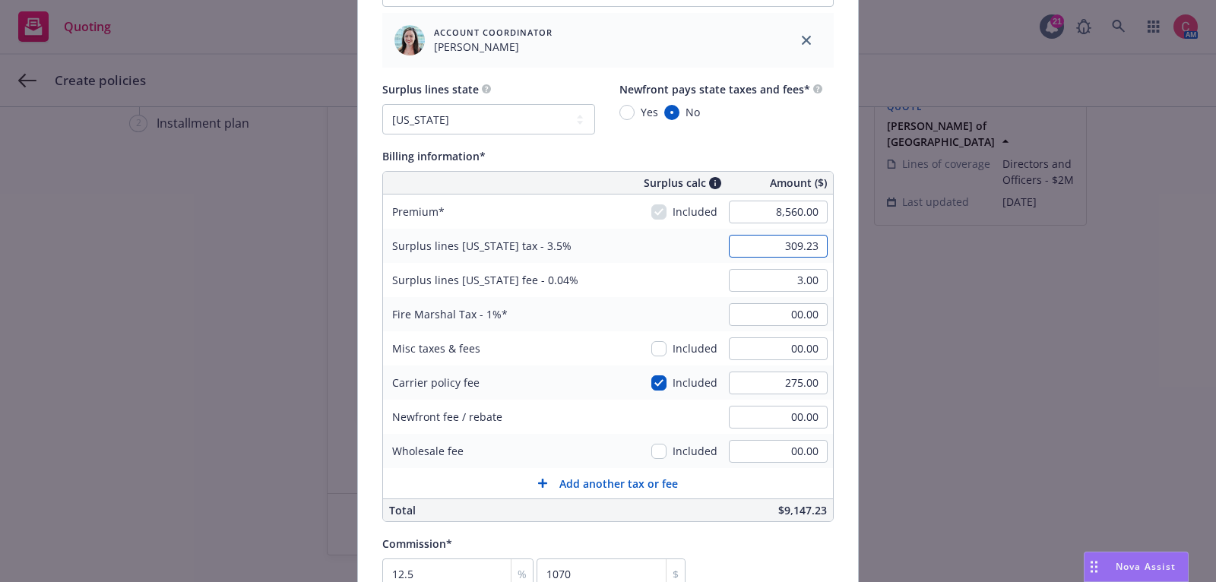
click at [799, 242] on input "309.23" at bounding box center [778, 246] width 99 height 23
type input "300.00"
click at [662, 270] on div "Surplus lines Illinois fee - 0.04% 3.00" at bounding box center [608, 280] width 450 height 34
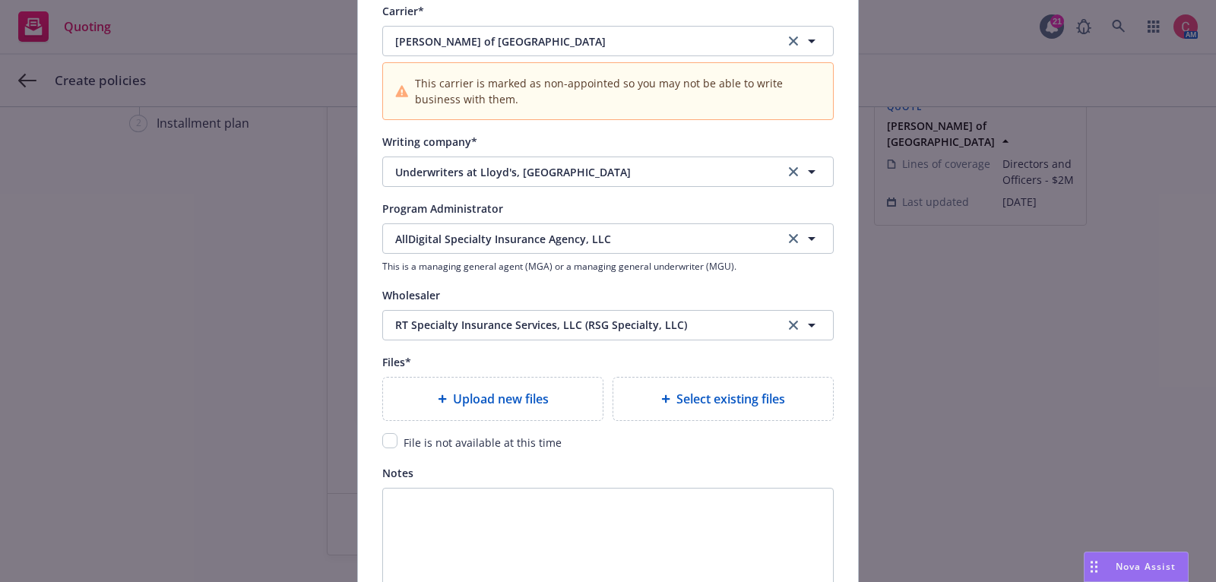
scroll to position [1767, 0]
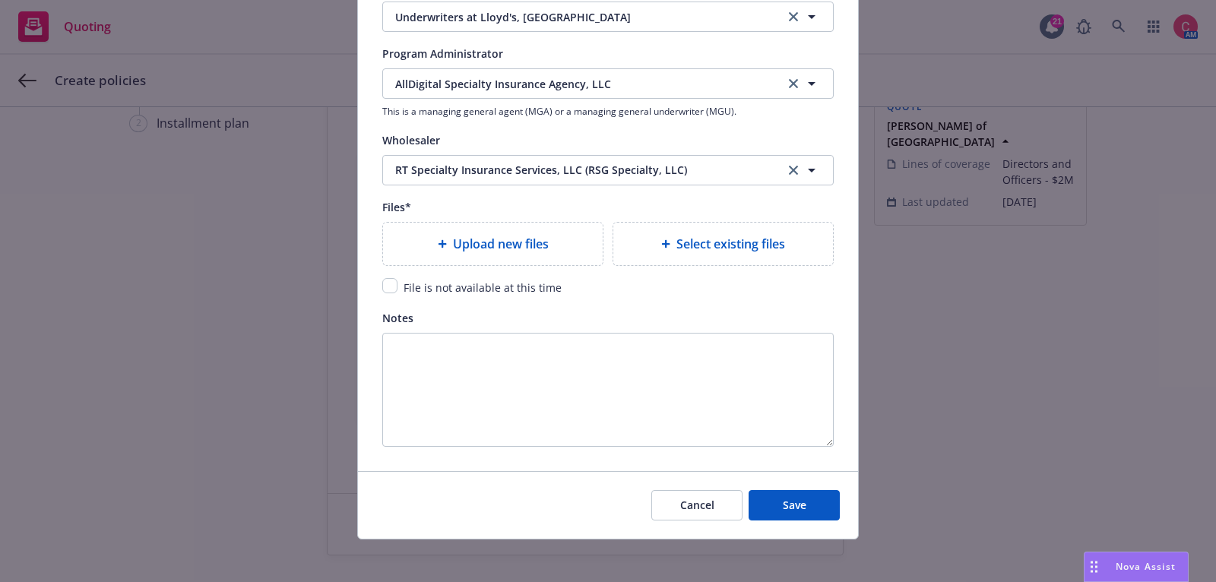
click at [537, 252] on div "Upload new files" at bounding box center [493, 244] width 220 height 43
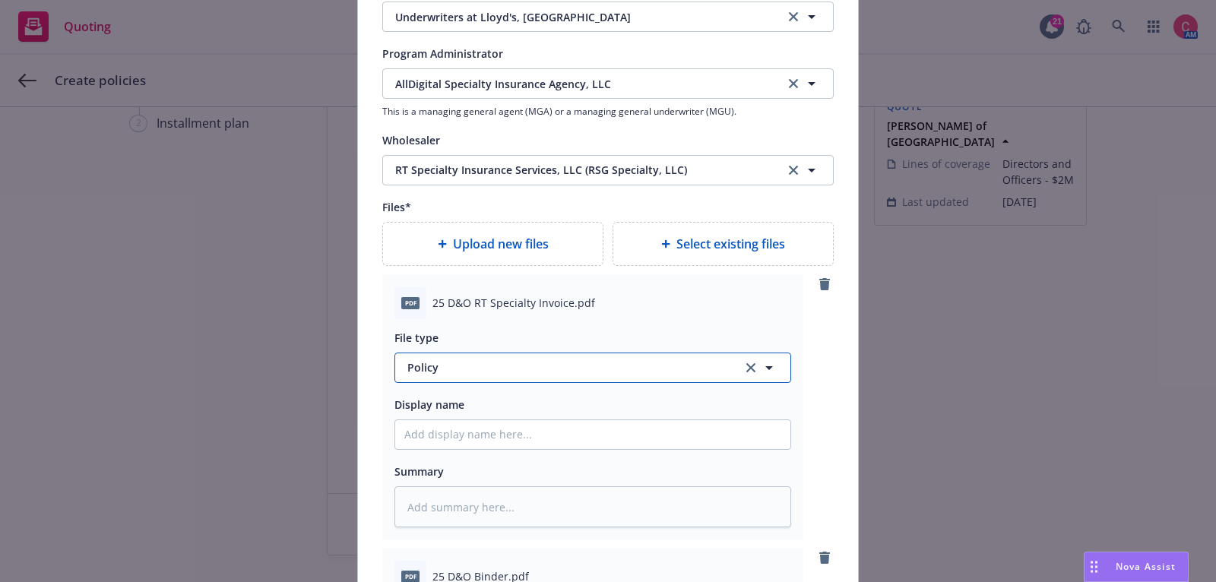
click at [594, 363] on span "Policy" at bounding box center [566, 367] width 318 height 16
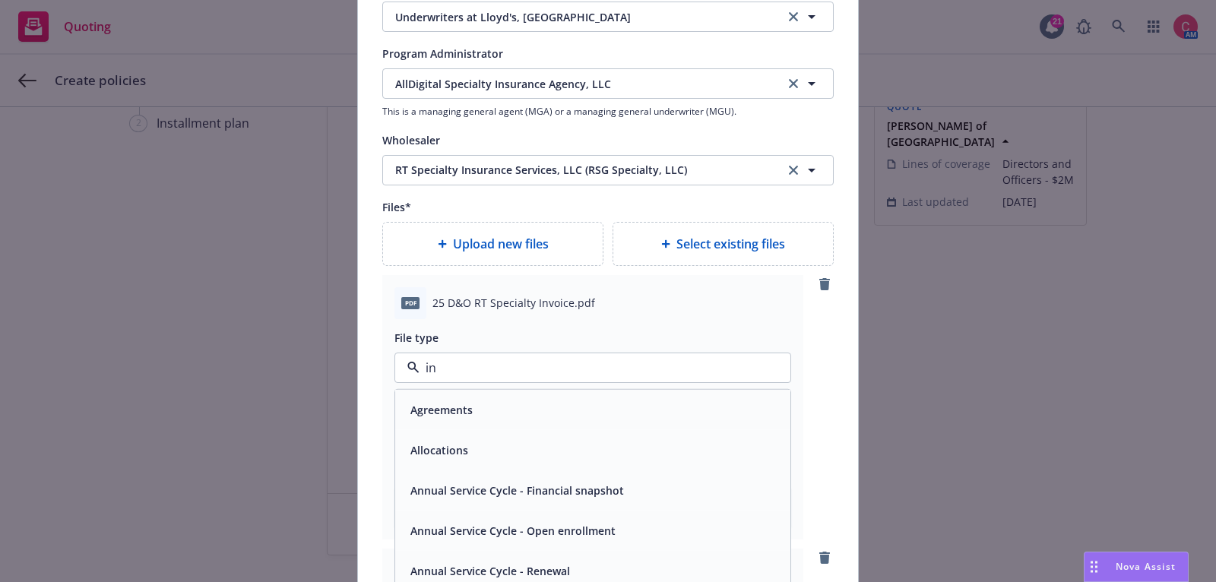
type input "inv"
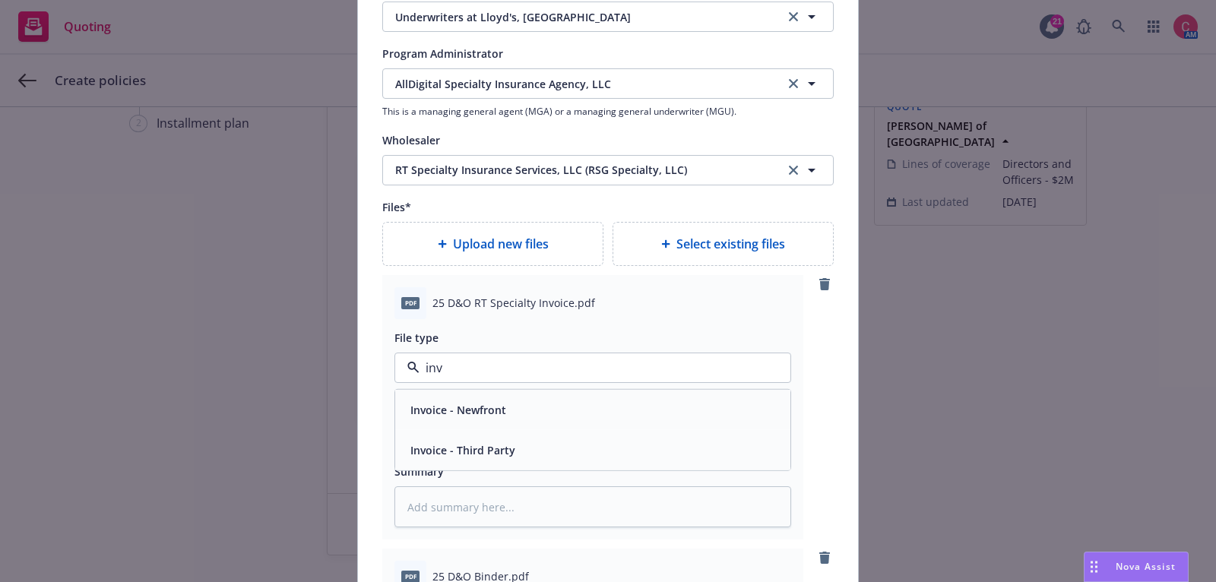
click at [590, 438] on div "Invoice - Third Party" at bounding box center [592, 449] width 377 height 22
type textarea "x"
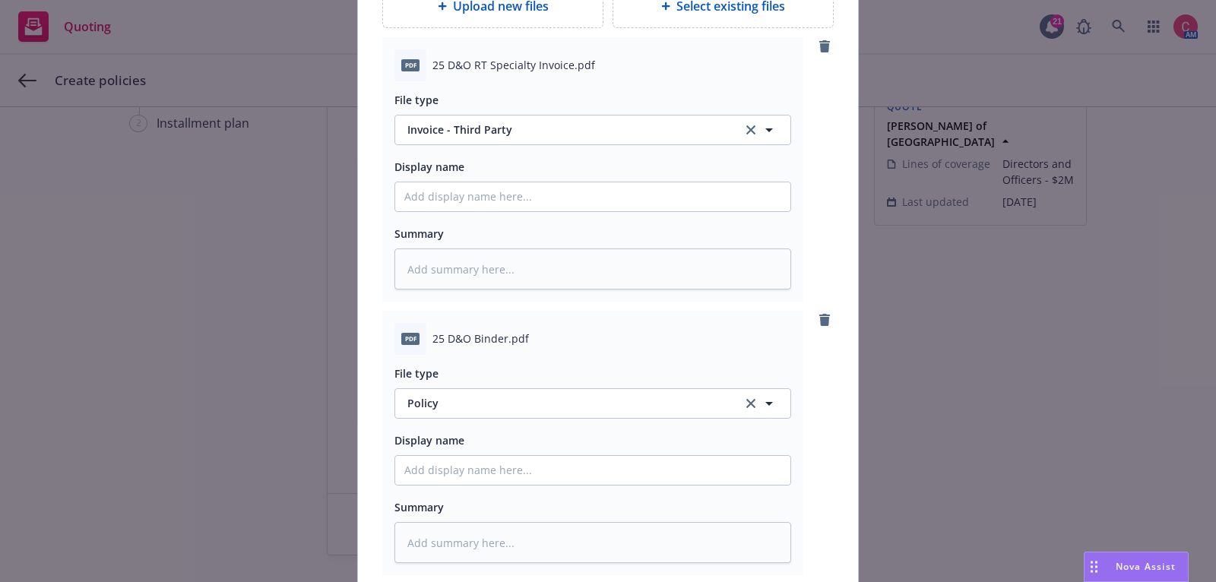
scroll to position [2009, 0]
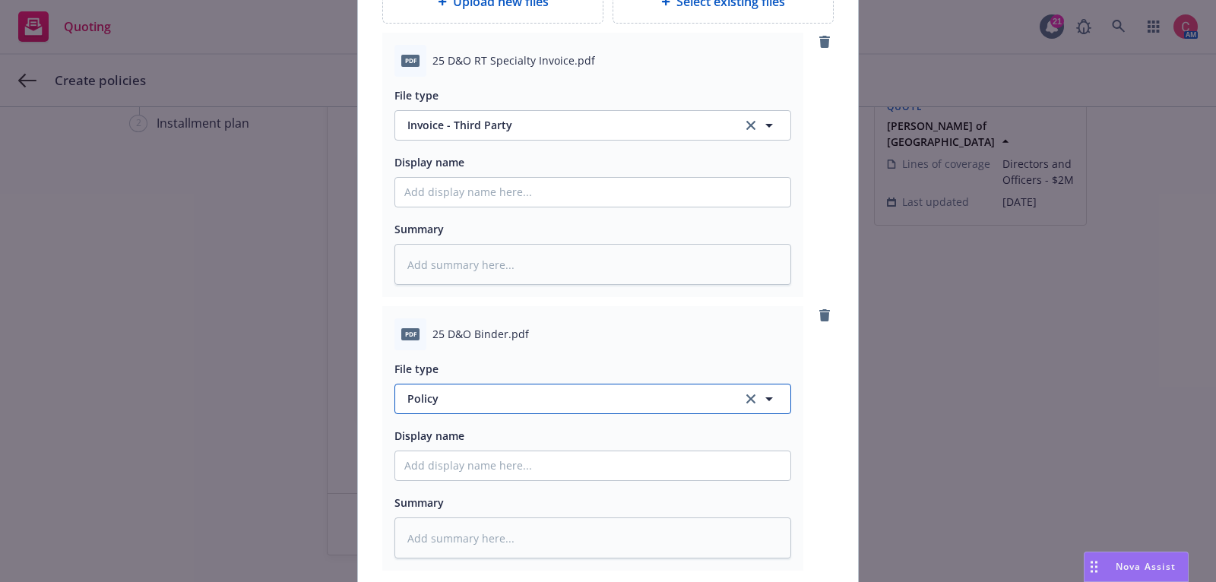
click at [595, 392] on span "Policy" at bounding box center [566, 399] width 318 height 16
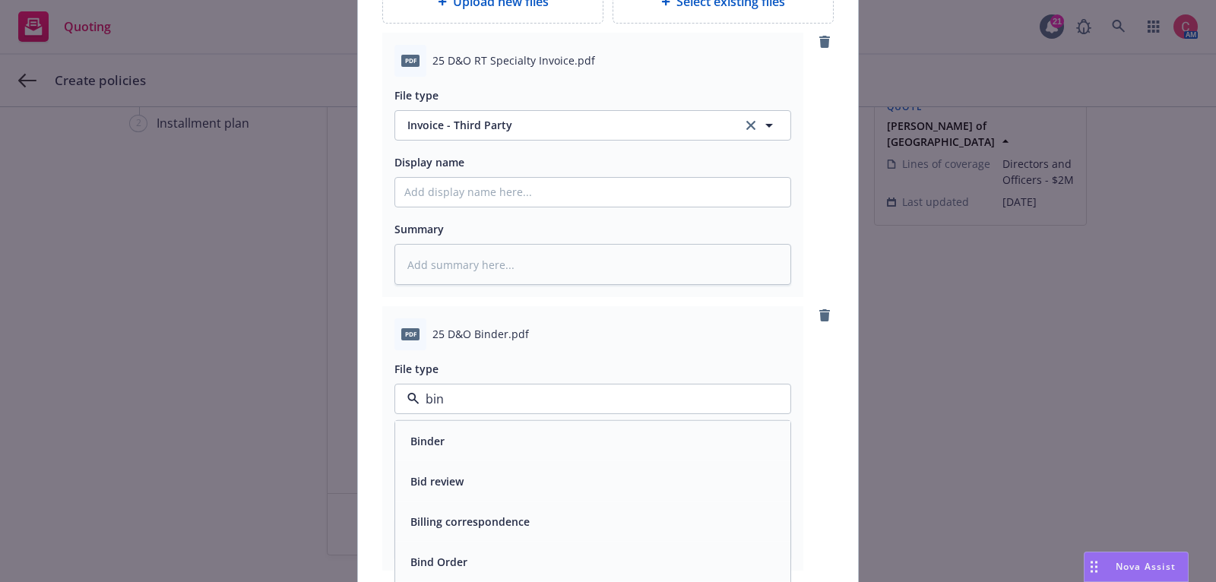
type input "bind"
click at [598, 429] on div "Binder" at bounding box center [592, 440] width 377 height 22
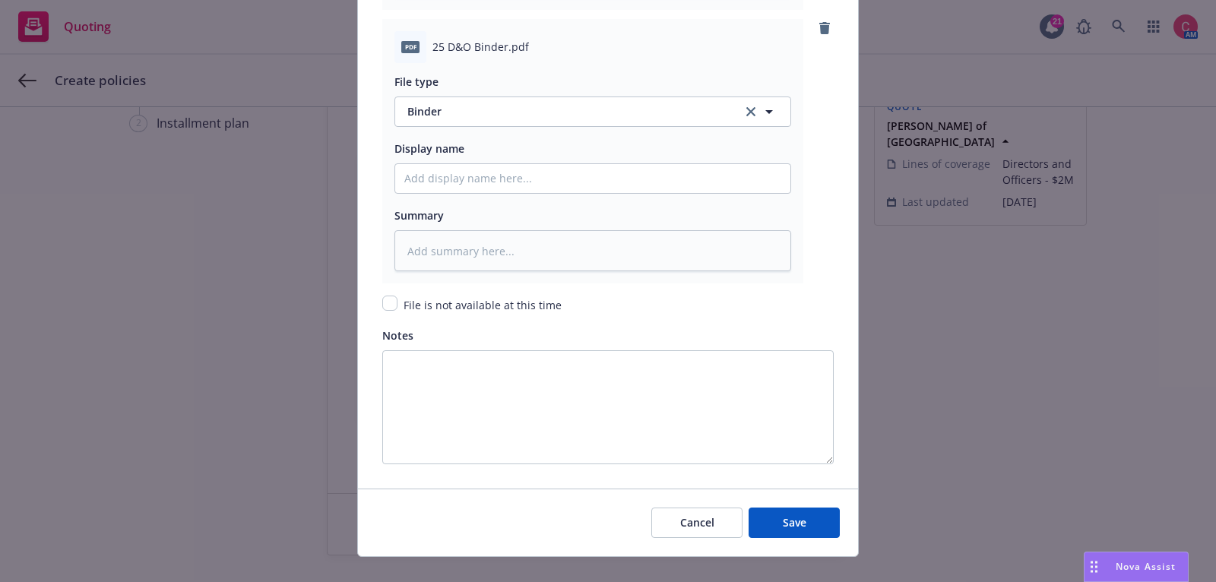
scroll to position [2314, 0]
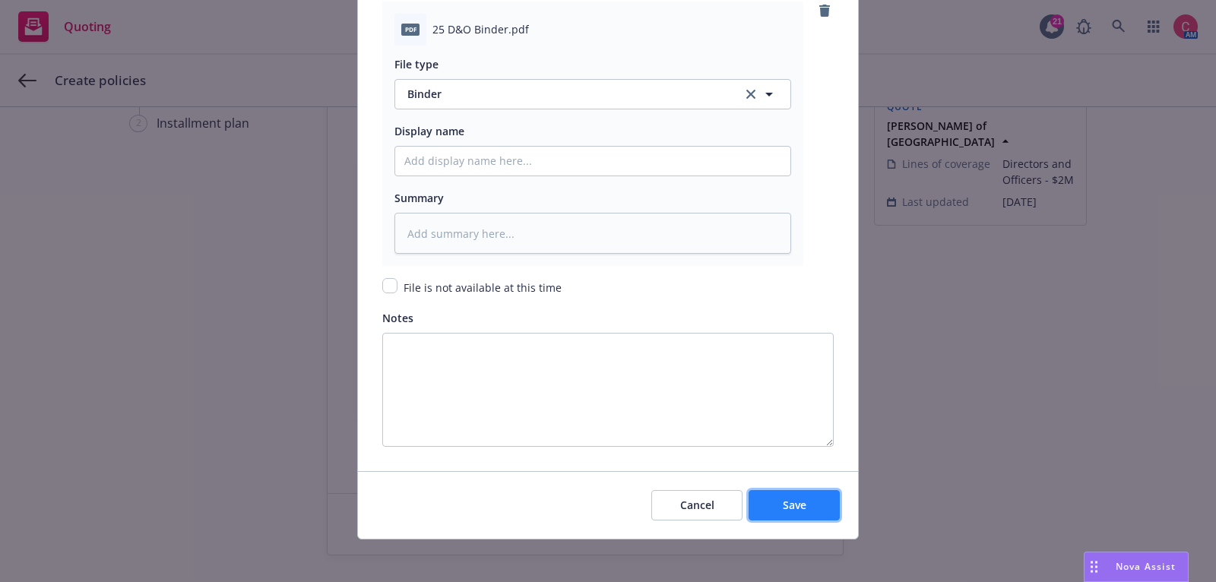
click at [816, 490] on button "Save" at bounding box center [794, 505] width 91 height 30
type textarea "x"
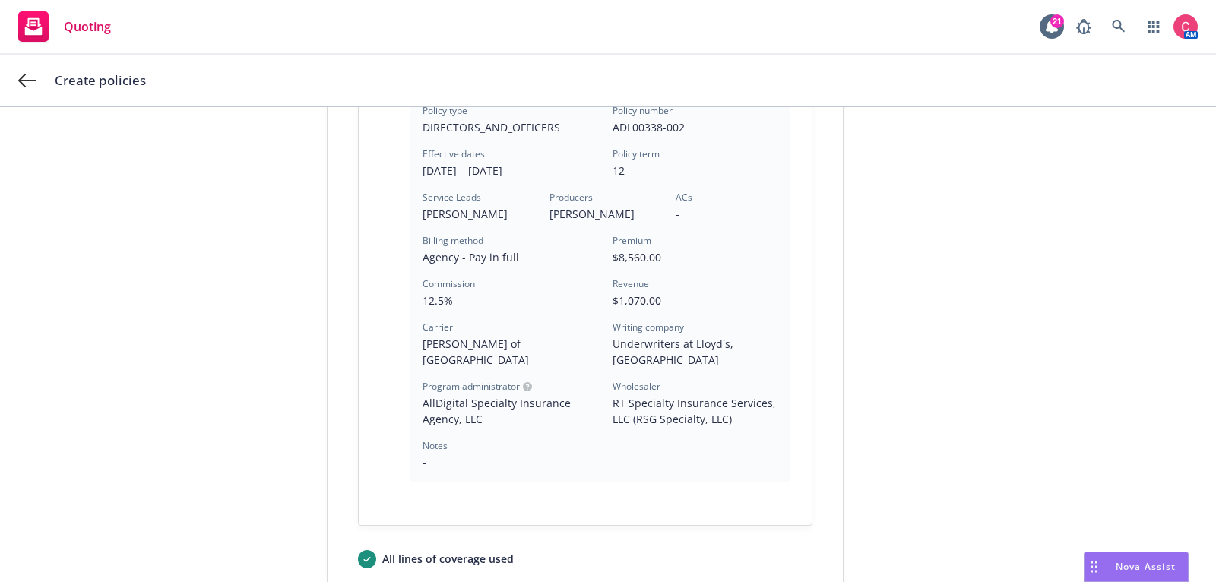
scroll to position [481, 0]
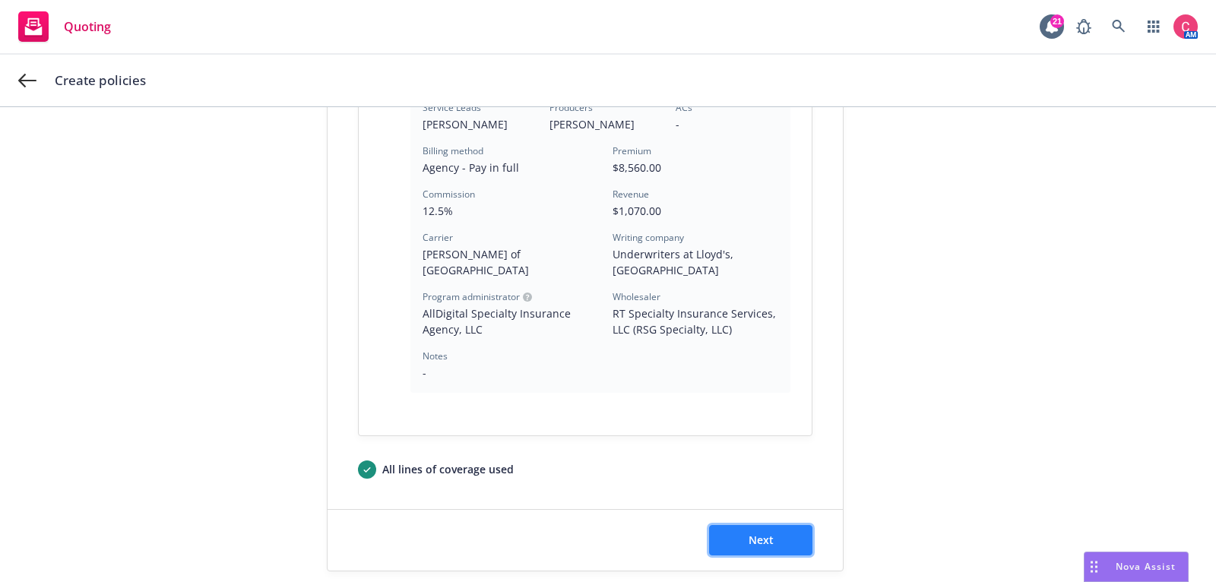
click at [793, 525] on button "Next" at bounding box center [760, 540] width 103 height 30
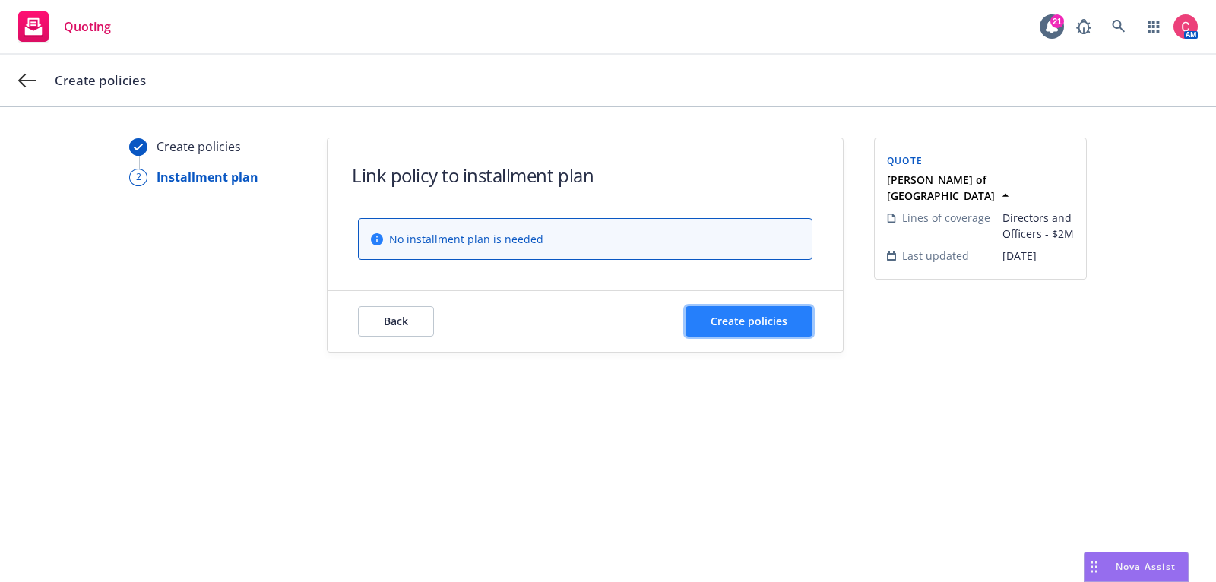
click at [770, 324] on span "Create policies" at bounding box center [749, 321] width 77 height 14
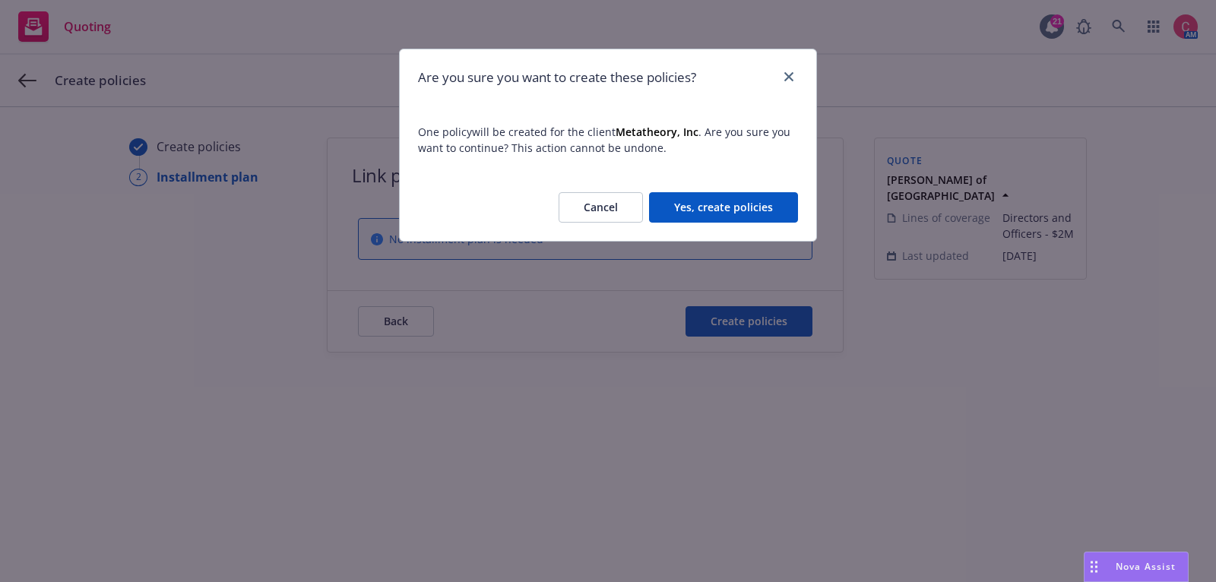
click at [744, 214] on button "Yes, create policies" at bounding box center [723, 207] width 149 height 30
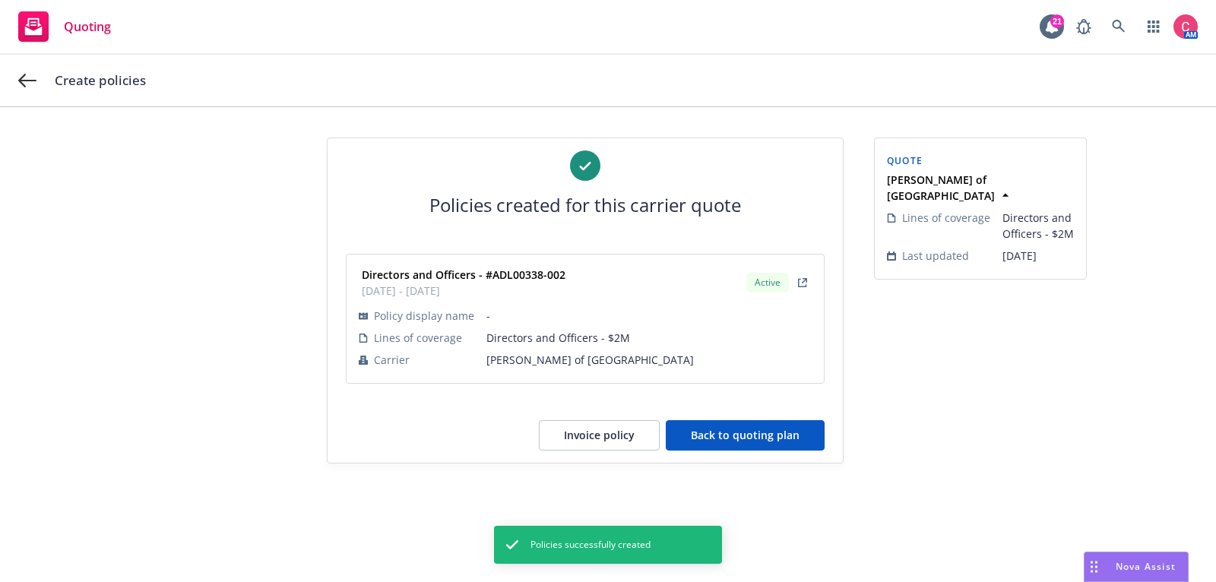
click at [749, 436] on button "Back to quoting plan" at bounding box center [745, 435] width 159 height 30
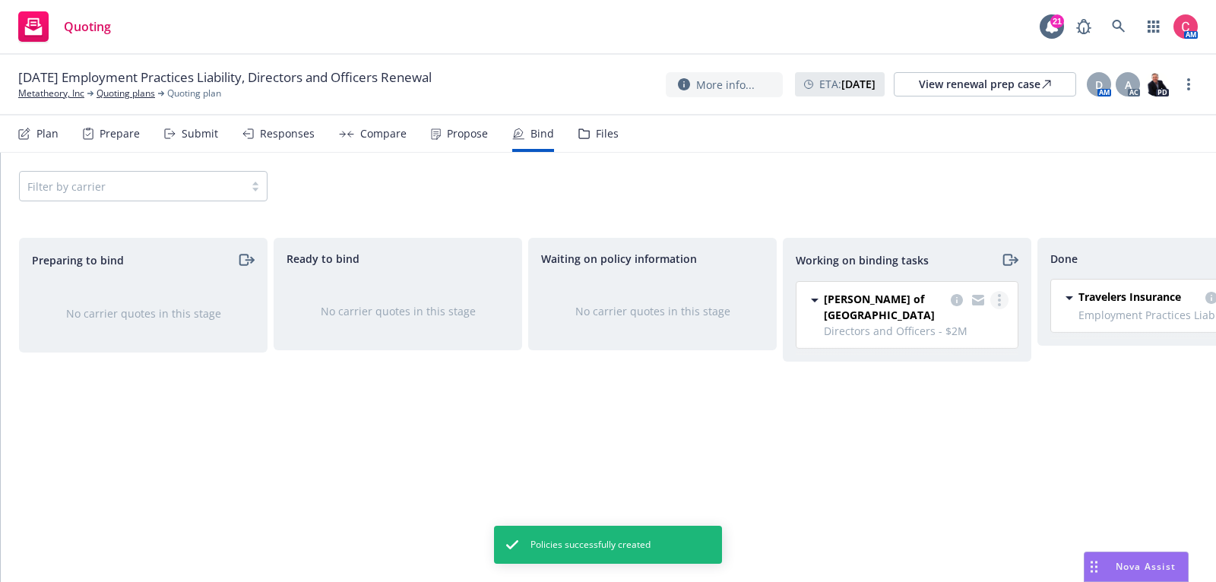
click at [999, 299] on circle "more" at bounding box center [999, 300] width 3 height 3
click at [970, 361] on span "Move to done" at bounding box center [923, 360] width 106 height 14
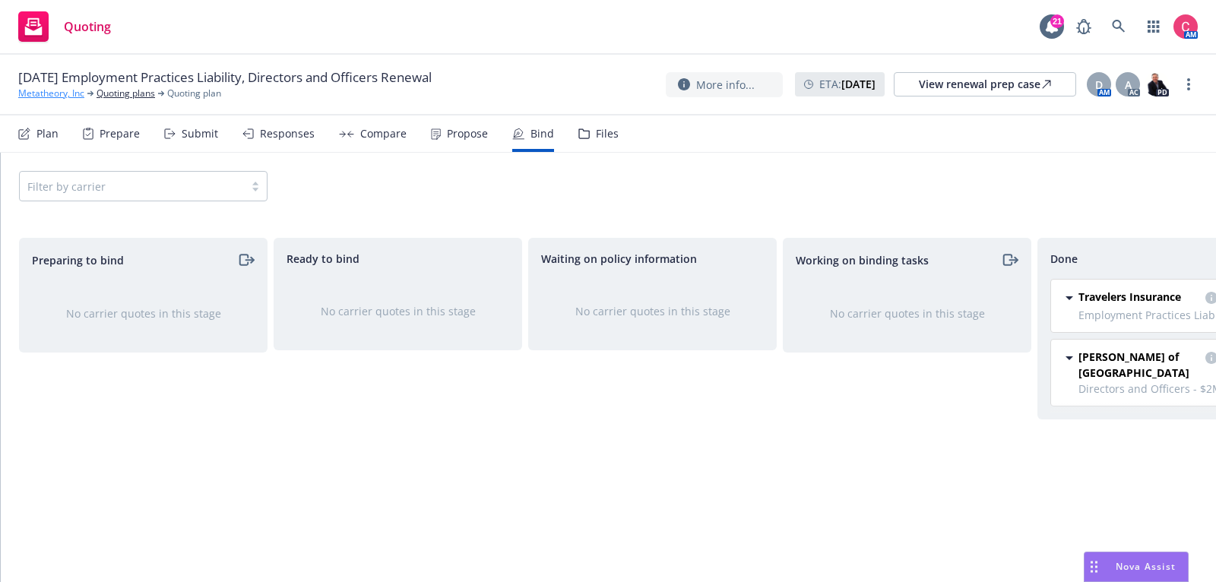
click at [43, 93] on link "Metatheory, Inc" at bounding box center [51, 94] width 66 height 14
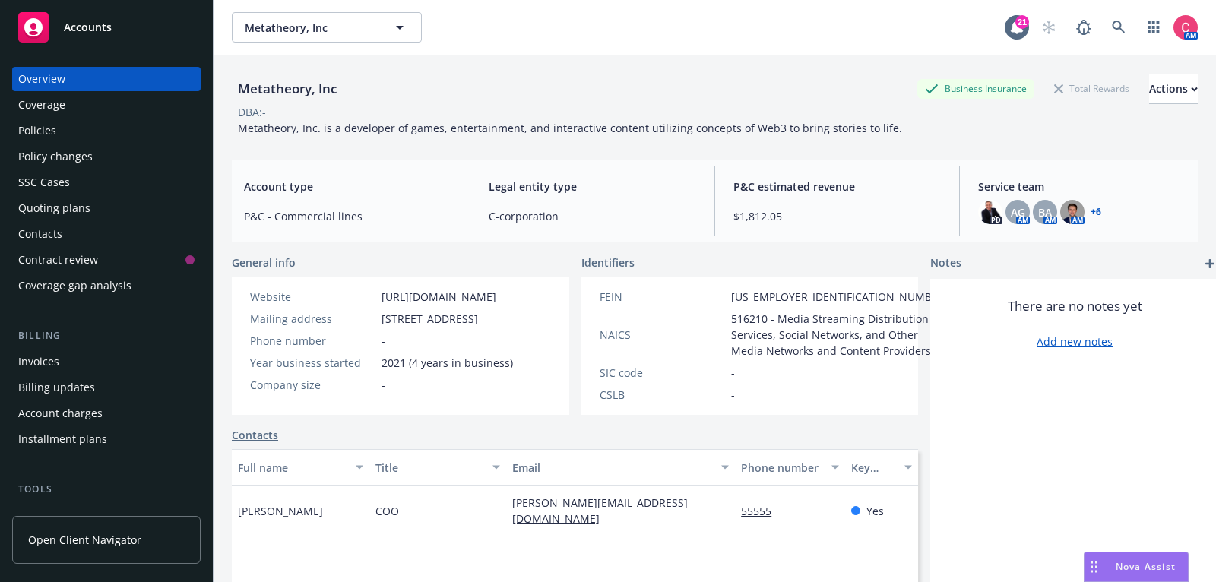
click at [61, 126] on div "Policies" at bounding box center [106, 131] width 176 height 24
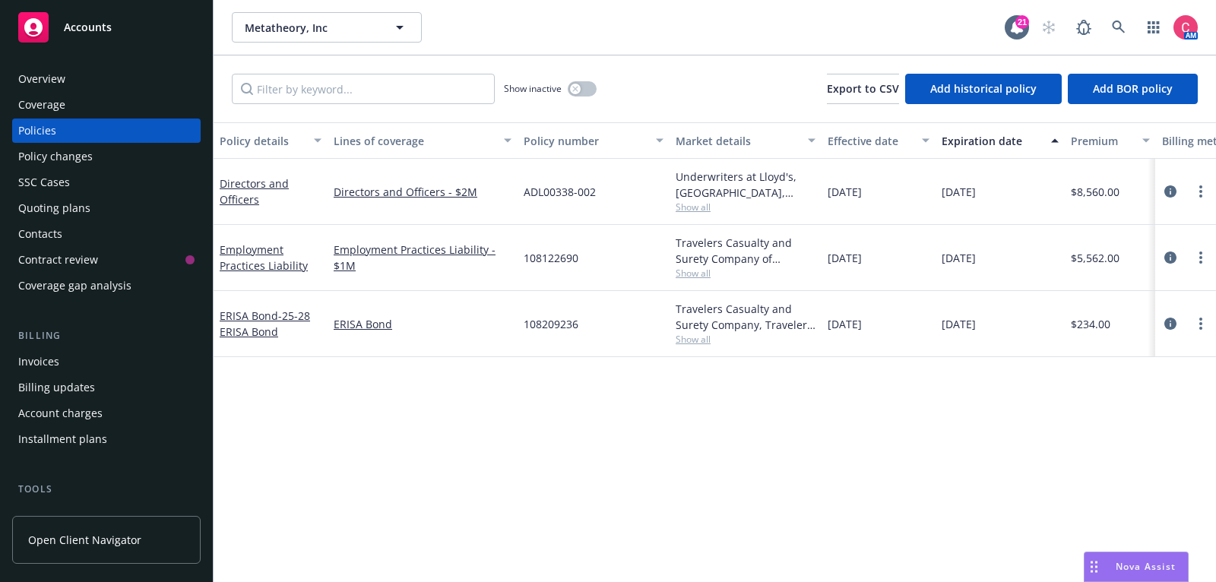
click at [71, 363] on div "Invoices" at bounding box center [106, 362] width 176 height 24
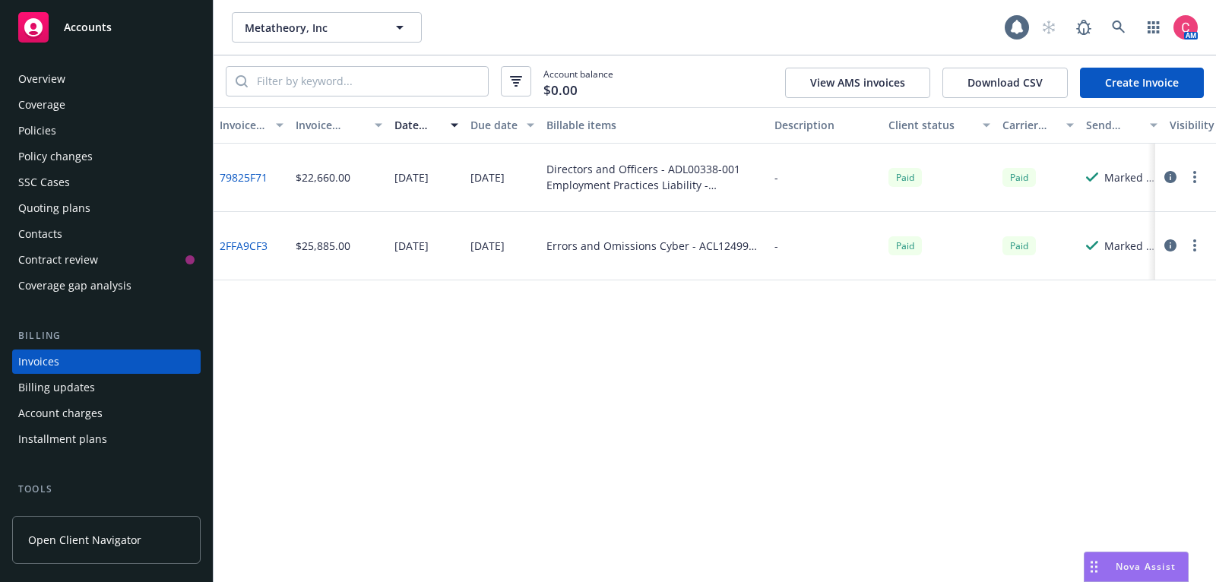
scroll to position [46, 0]
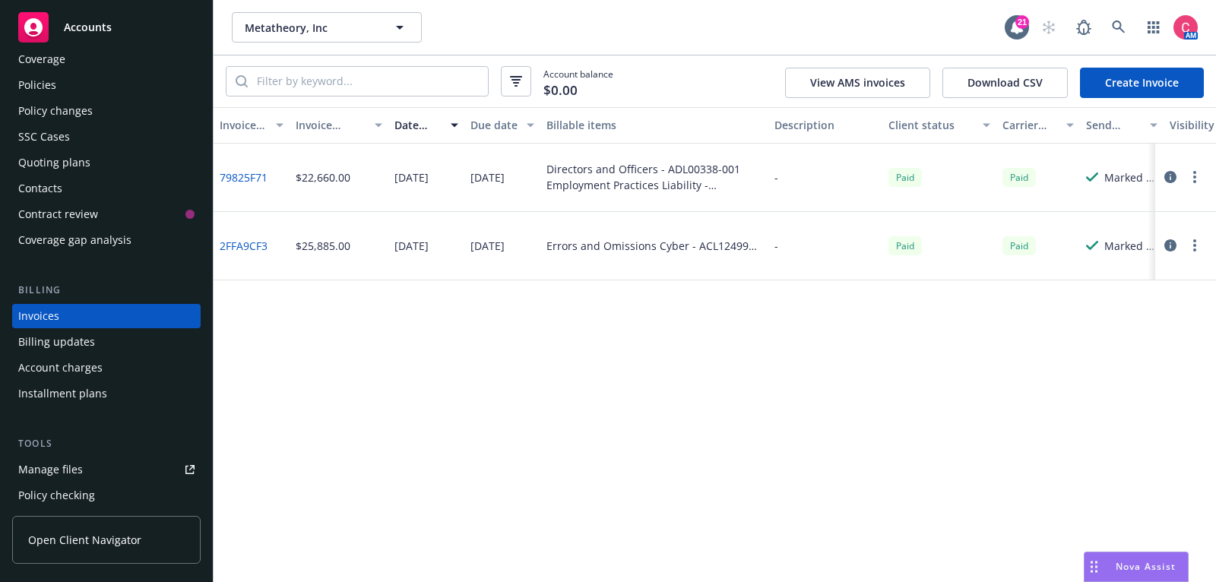
click at [1173, 81] on link "Create Invoice" at bounding box center [1142, 83] width 124 height 30
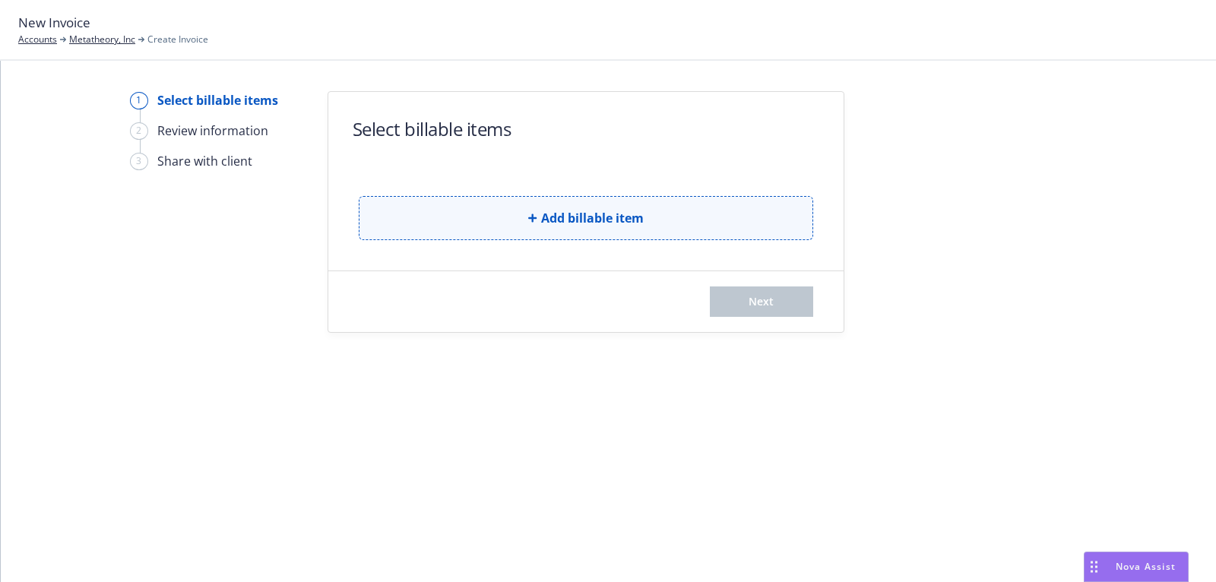
click at [543, 209] on span "Add billable item" at bounding box center [592, 218] width 103 height 18
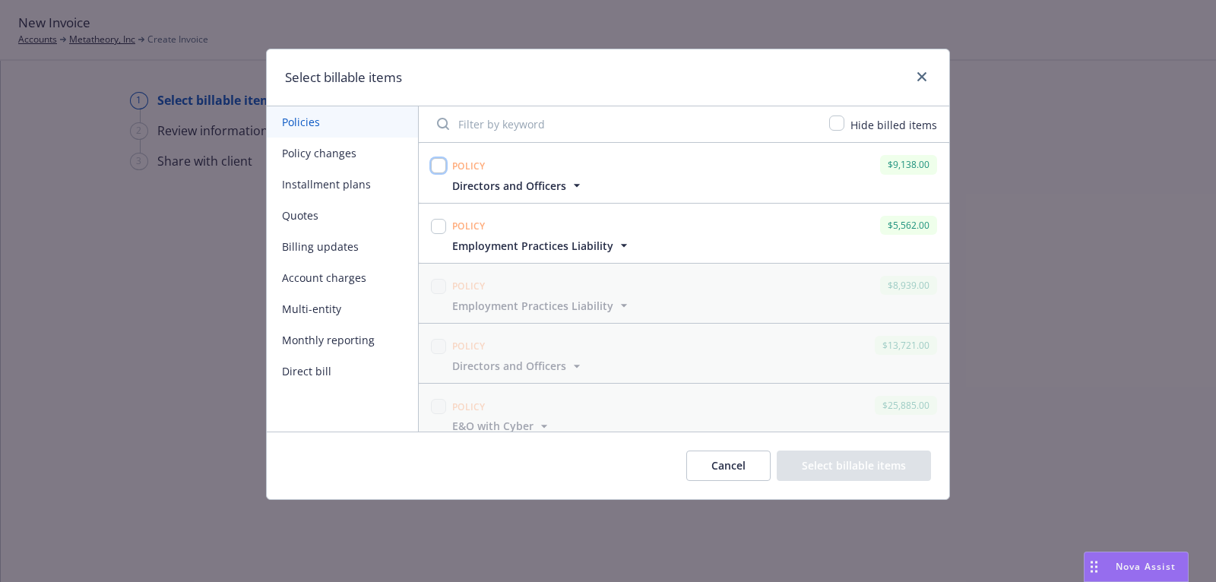
click at [437, 166] on input "checkbox" at bounding box center [438, 165] width 15 height 15
checkbox input "true"
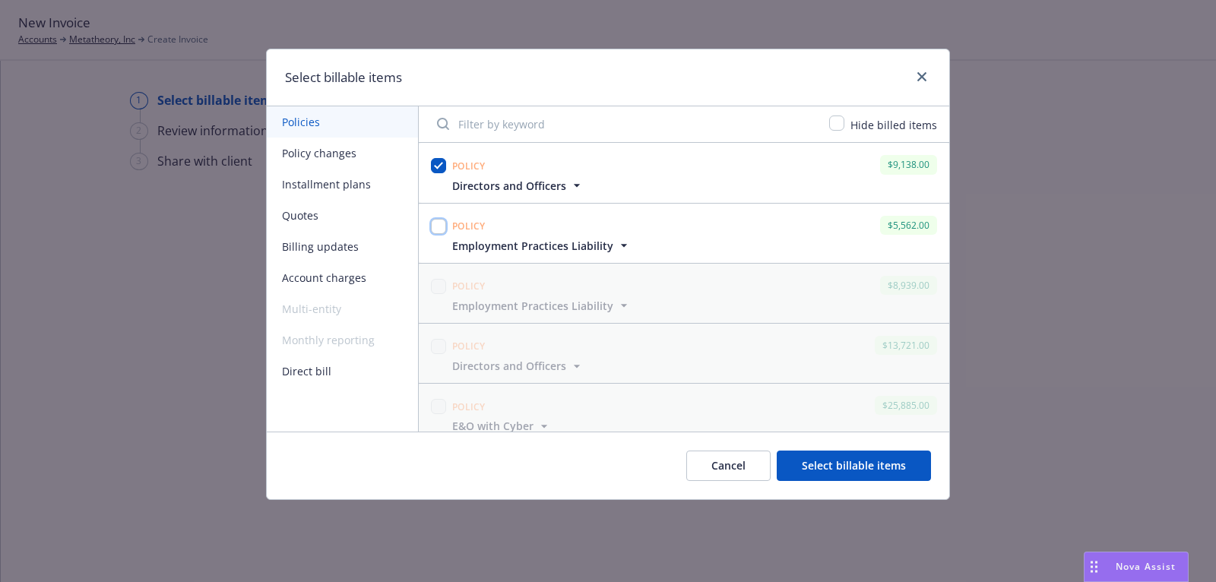
click at [435, 230] on input "checkbox" at bounding box center [438, 226] width 15 height 15
checkbox input "true"
click at [838, 461] on button "Select billable items" at bounding box center [854, 466] width 154 height 30
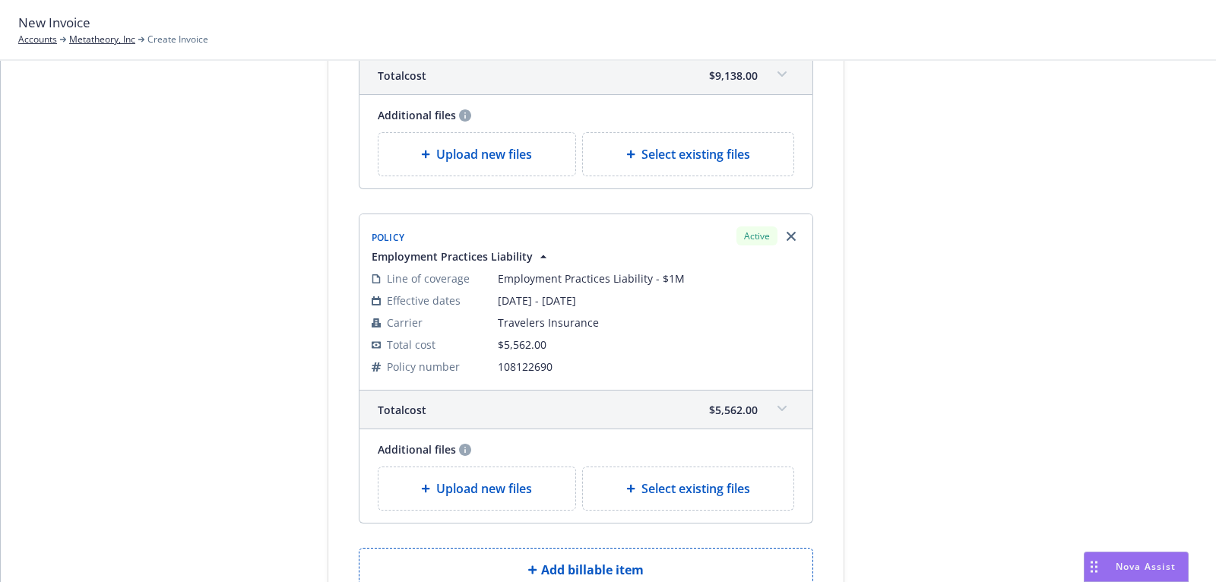
scroll to position [419, 0]
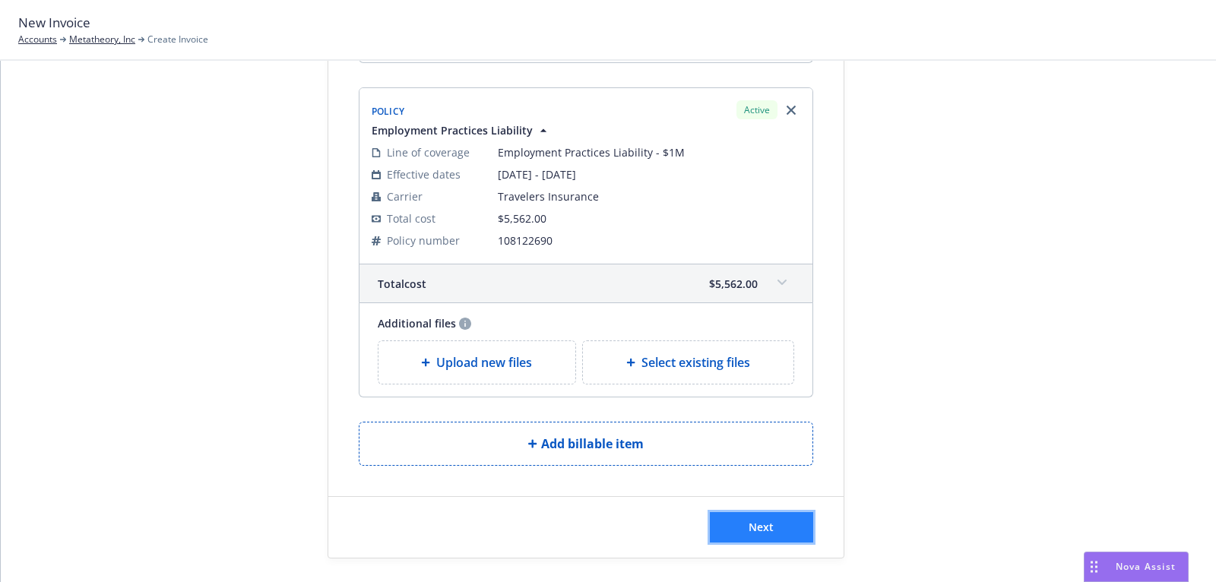
click at [782, 529] on button "Next" at bounding box center [761, 527] width 103 height 30
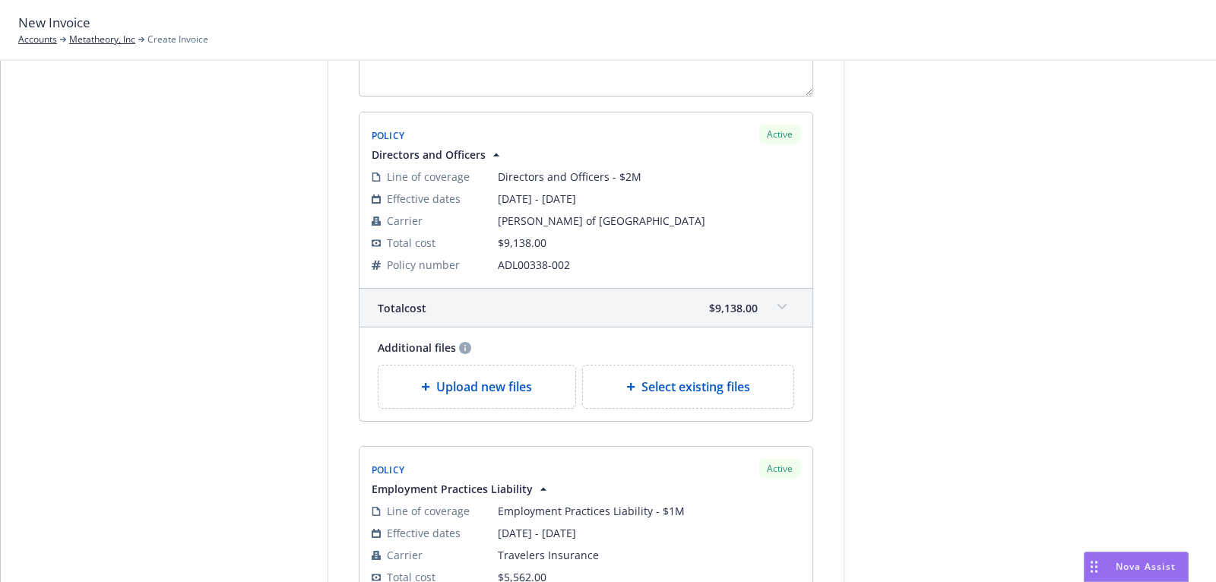
scroll to position [0, 0]
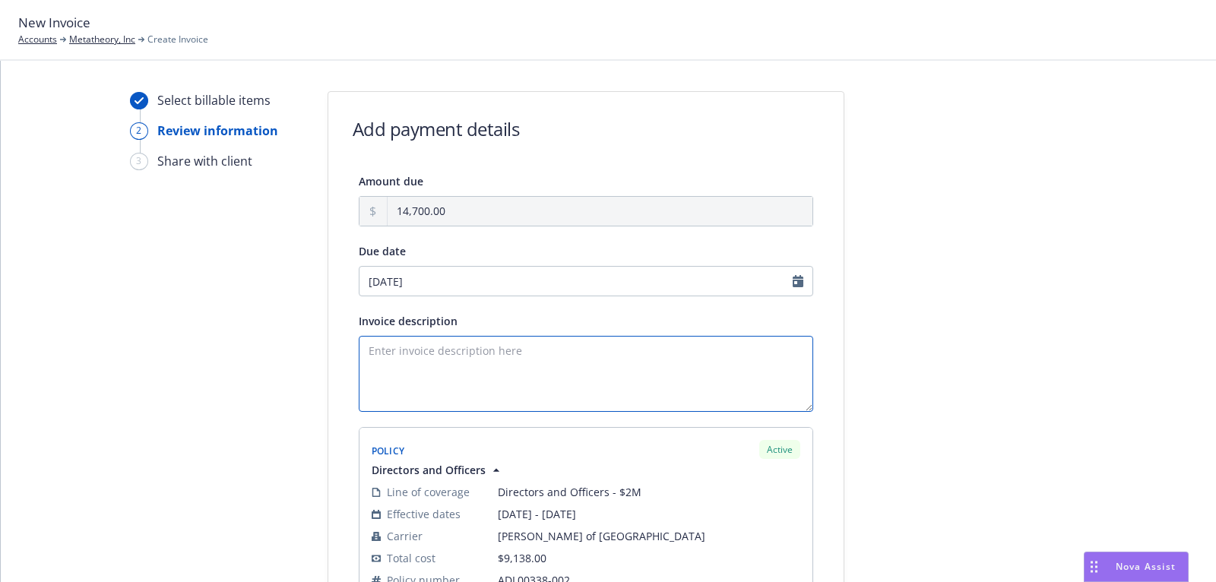
click at [557, 376] on textarea "Invoice description" at bounding box center [586, 374] width 454 height 76
click at [400, 347] on textarea "25 D&) and EPL" at bounding box center [586, 374] width 454 height 76
click at [460, 357] on textarea "25 D&O and EPL" at bounding box center [586, 374] width 454 height 76
type textarea "25 D&O and EPL Policies"
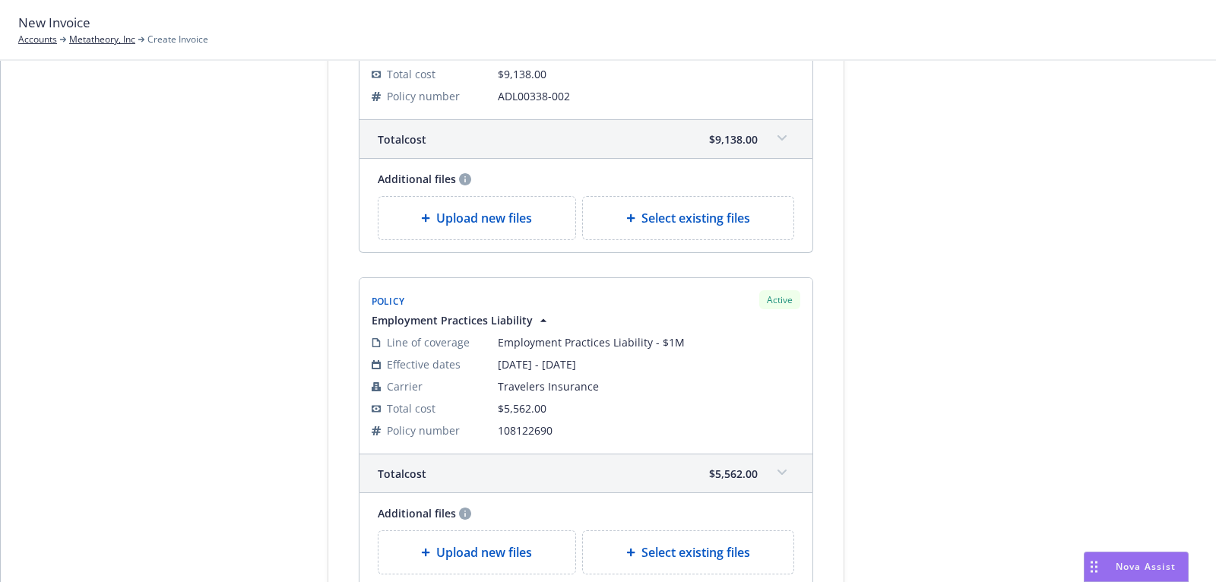
scroll to position [606, 0]
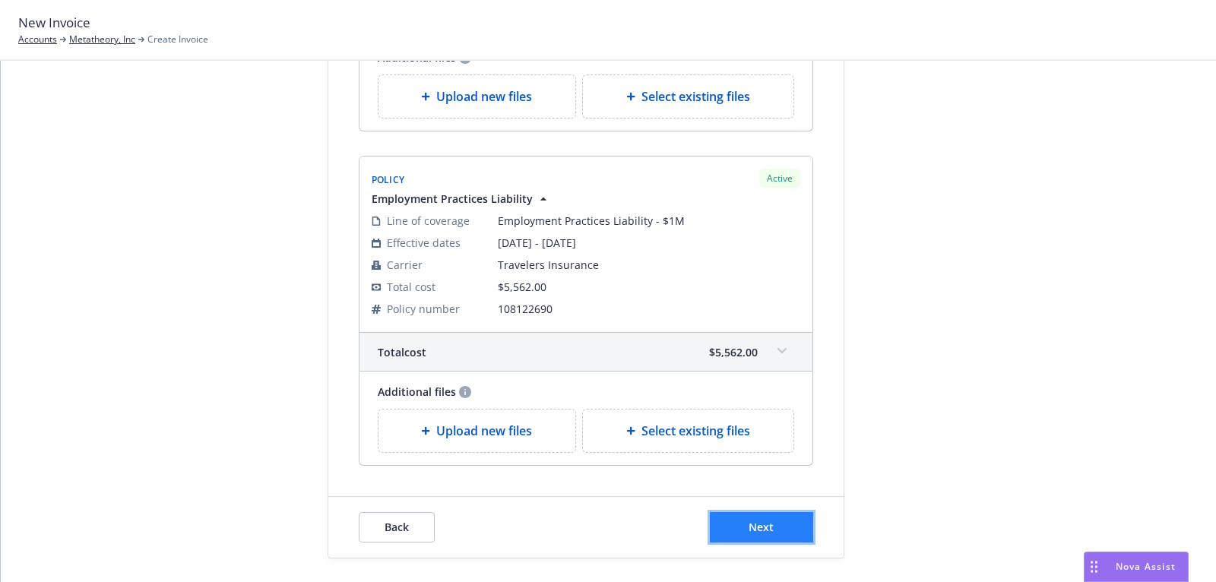
click at [753, 523] on span "Next" at bounding box center [761, 527] width 25 height 14
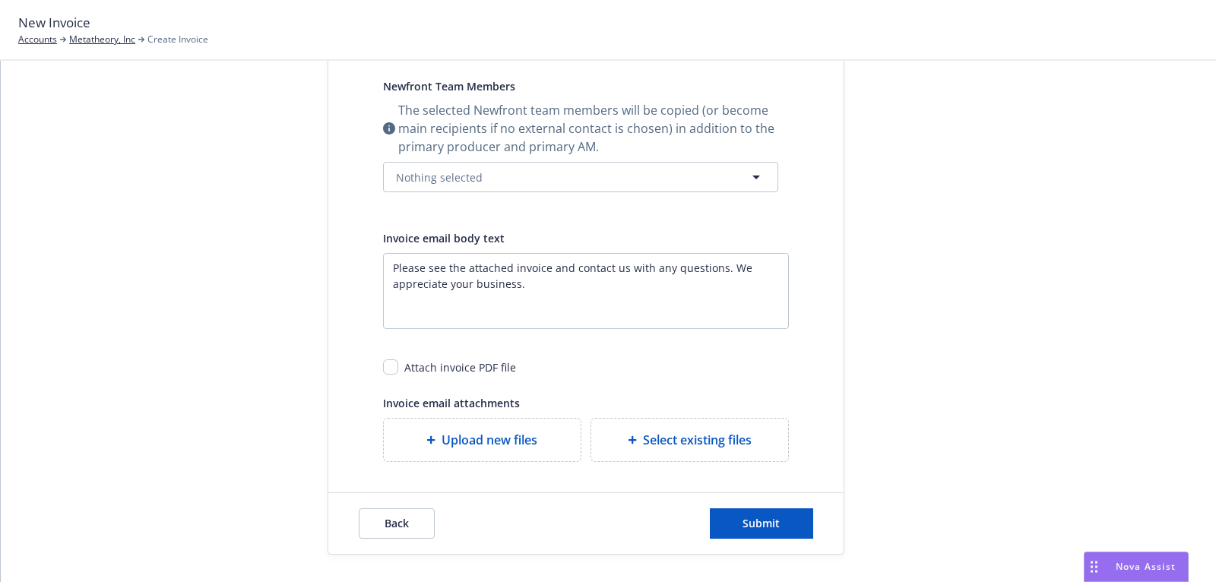
scroll to position [0, 0]
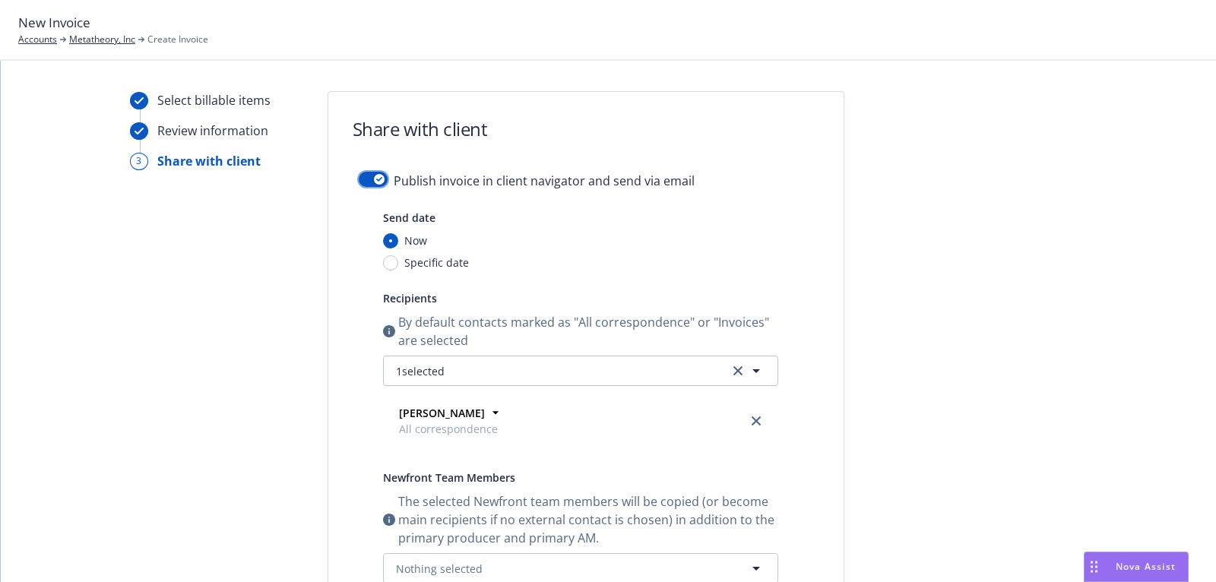
click at [378, 181] on icon "button" at bounding box center [379, 179] width 6 height 5
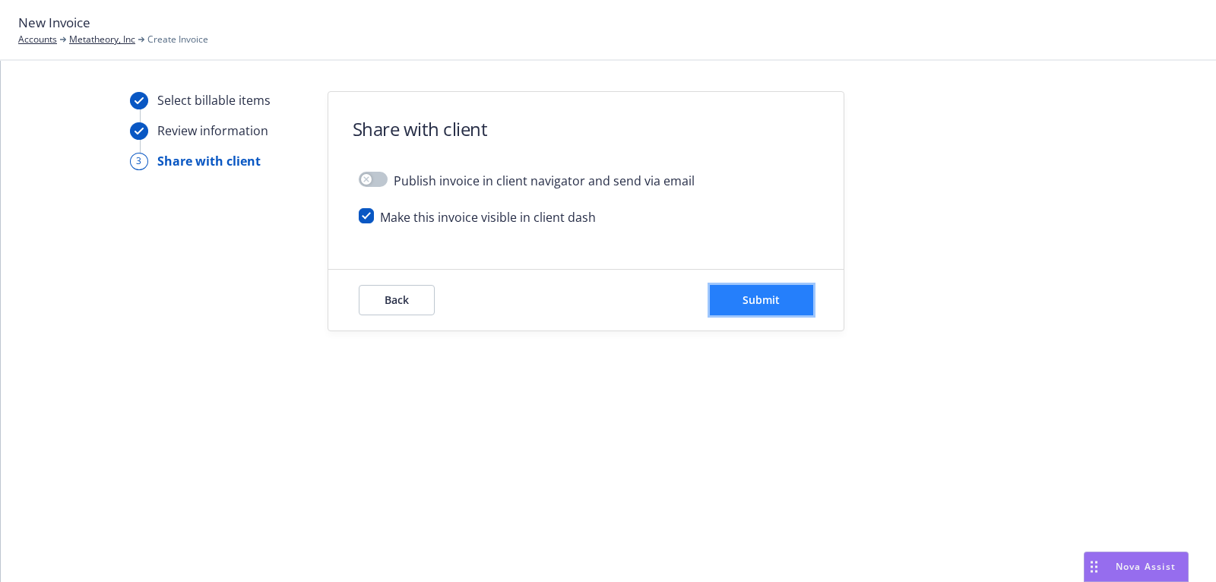
click at [801, 304] on button "Submit" at bounding box center [761, 300] width 103 height 30
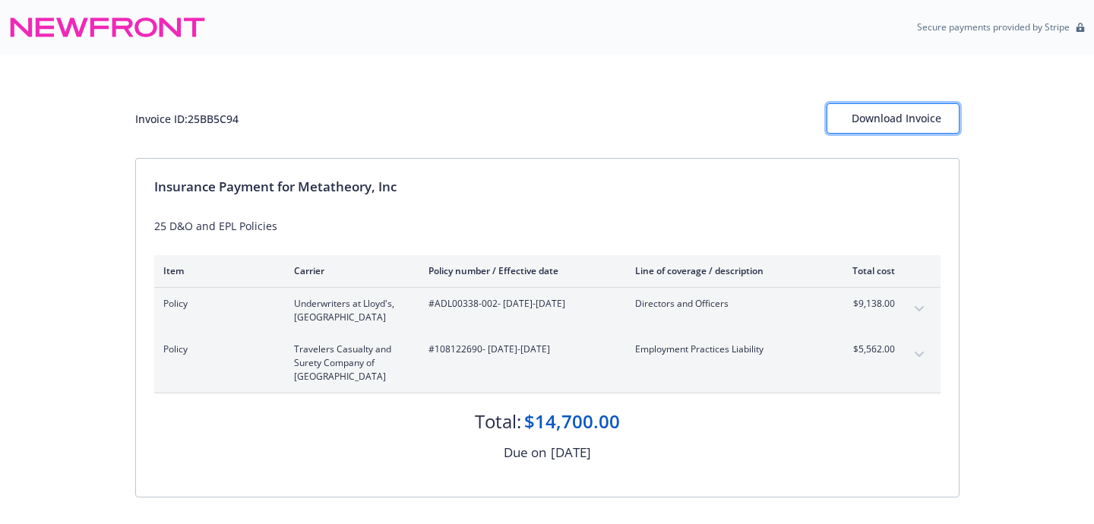
click at [942, 128] on button "Download Invoice" at bounding box center [893, 118] width 133 height 30
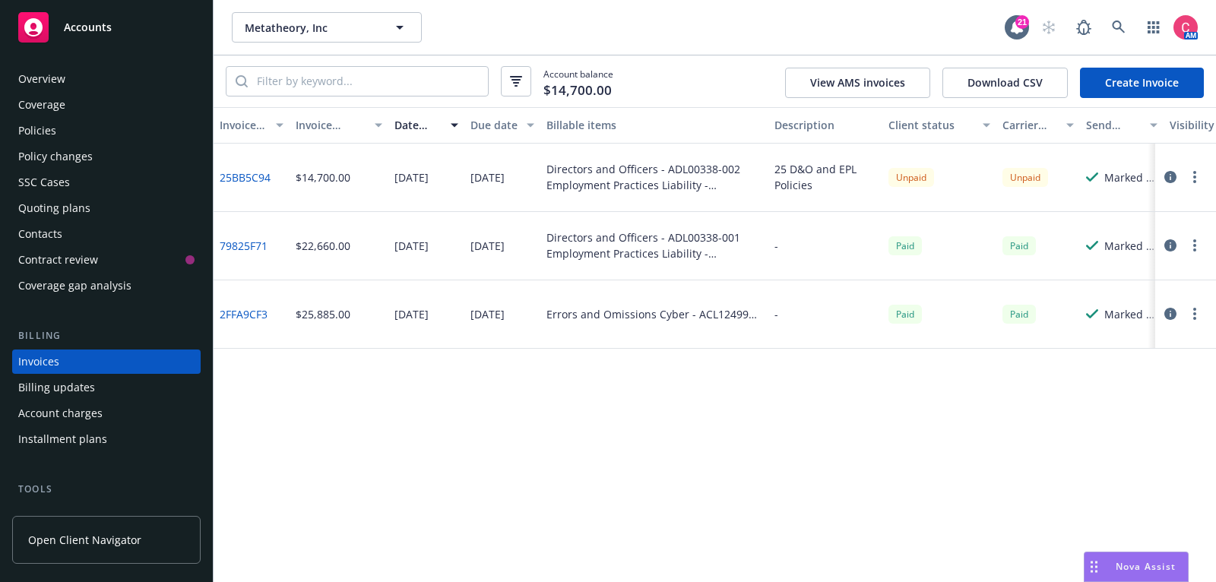
click at [116, 83] on div "Overview" at bounding box center [106, 79] width 176 height 24
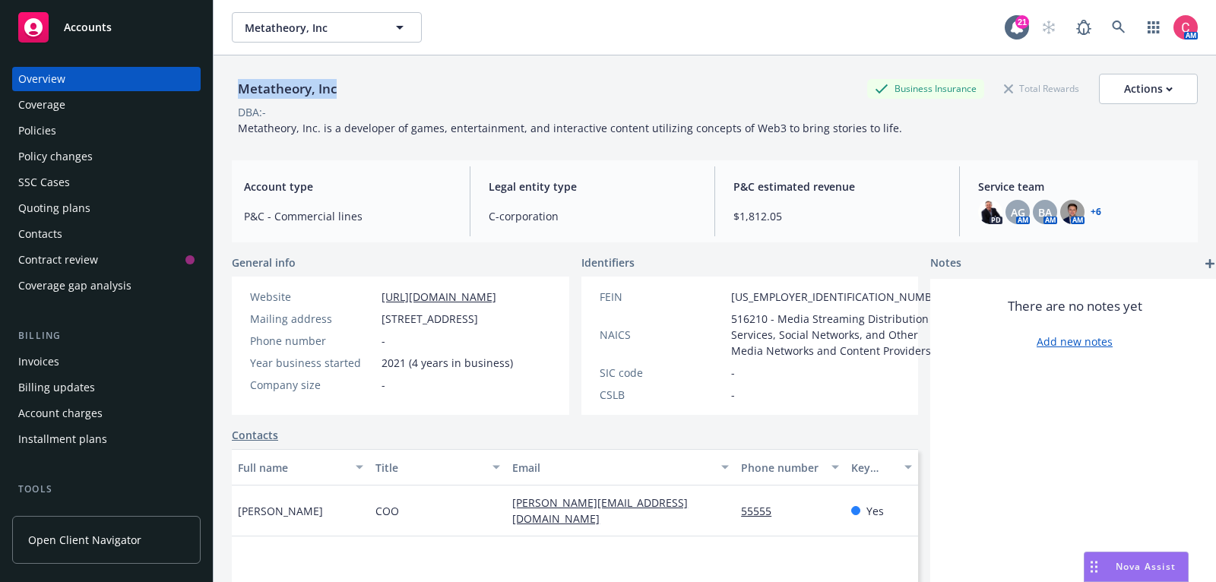
drag, startPoint x: 238, startPoint y: 86, endPoint x: 340, endPoint y: 84, distance: 102.6
click at [340, 84] on div "Metatheory, Inc" at bounding box center [287, 89] width 111 height 20
copy div "Metatheory, Inc"
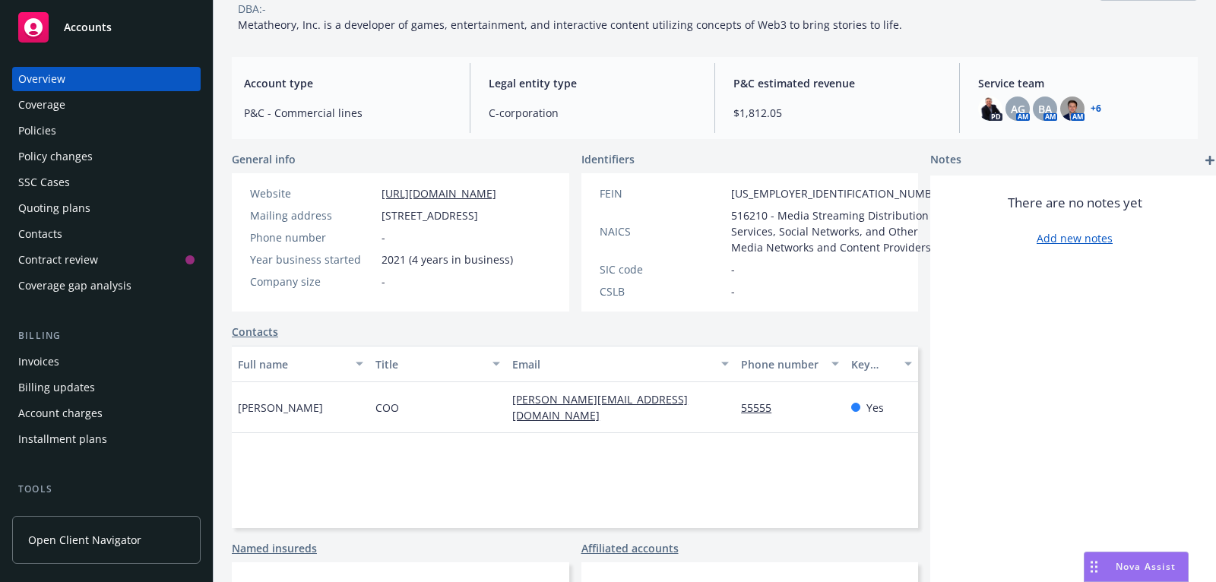
scroll to position [253, 0]
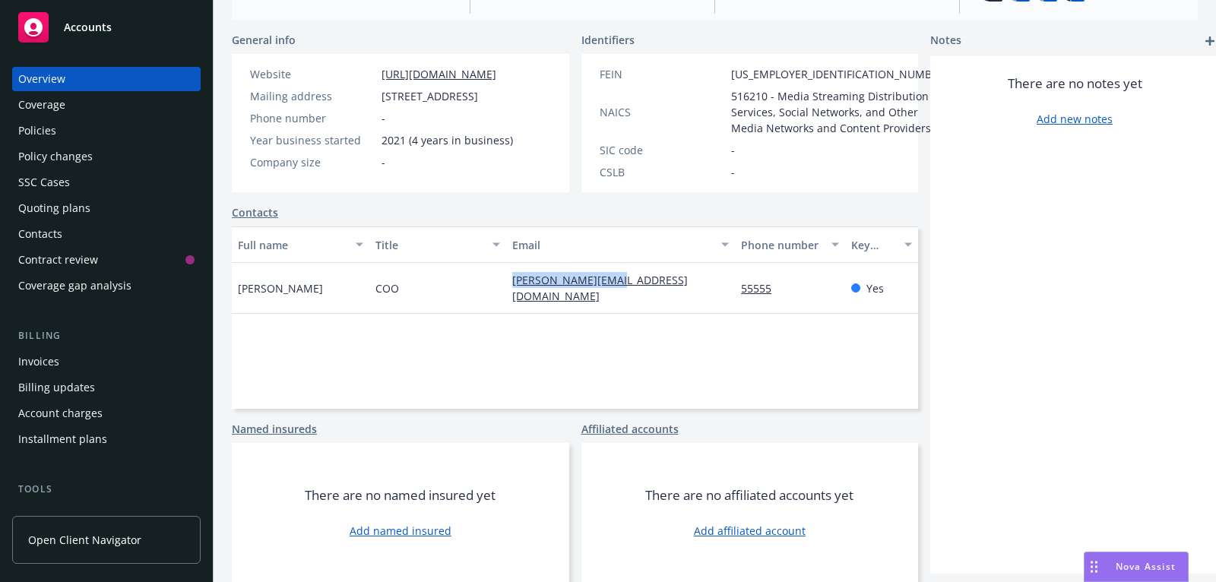
drag, startPoint x: 640, startPoint y: 280, endPoint x: 495, endPoint y: 285, distance: 144.5
click at [495, 286] on div "[PERSON_NAME] COO [PERSON_NAME][EMAIL_ADDRESS][DOMAIN_NAME] 55555 Yes" at bounding box center [575, 288] width 686 height 51
copy div "[PERSON_NAME][EMAIL_ADDRESS][DOMAIN_NAME]"
click at [92, 133] on div "Policies" at bounding box center [106, 131] width 176 height 24
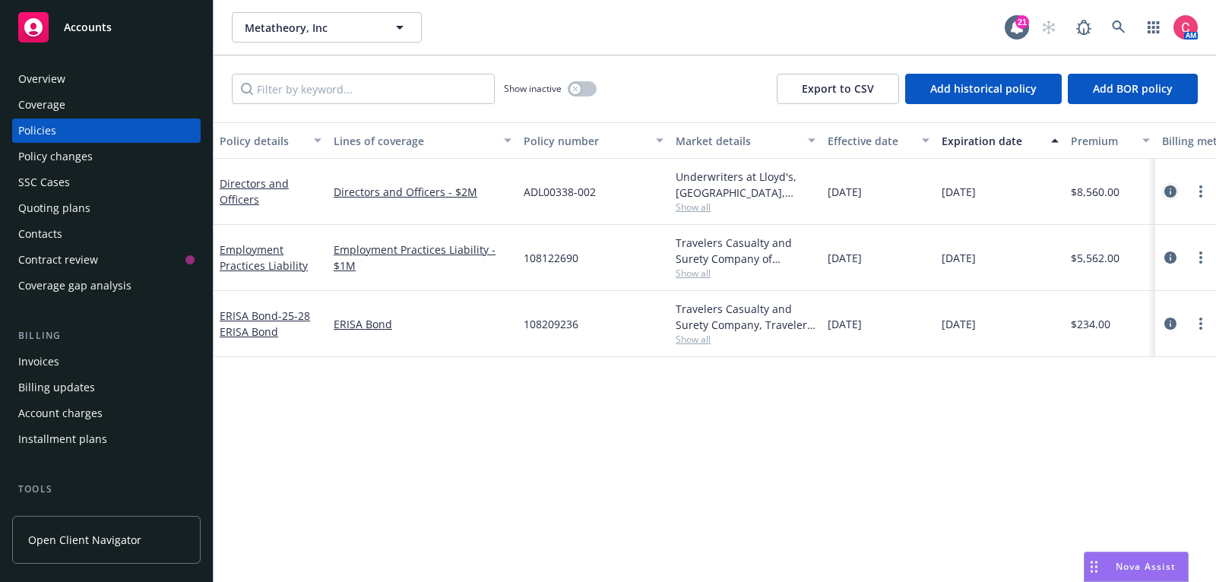
click at [1163, 196] on link "circleInformation" at bounding box center [1170, 191] width 18 height 18
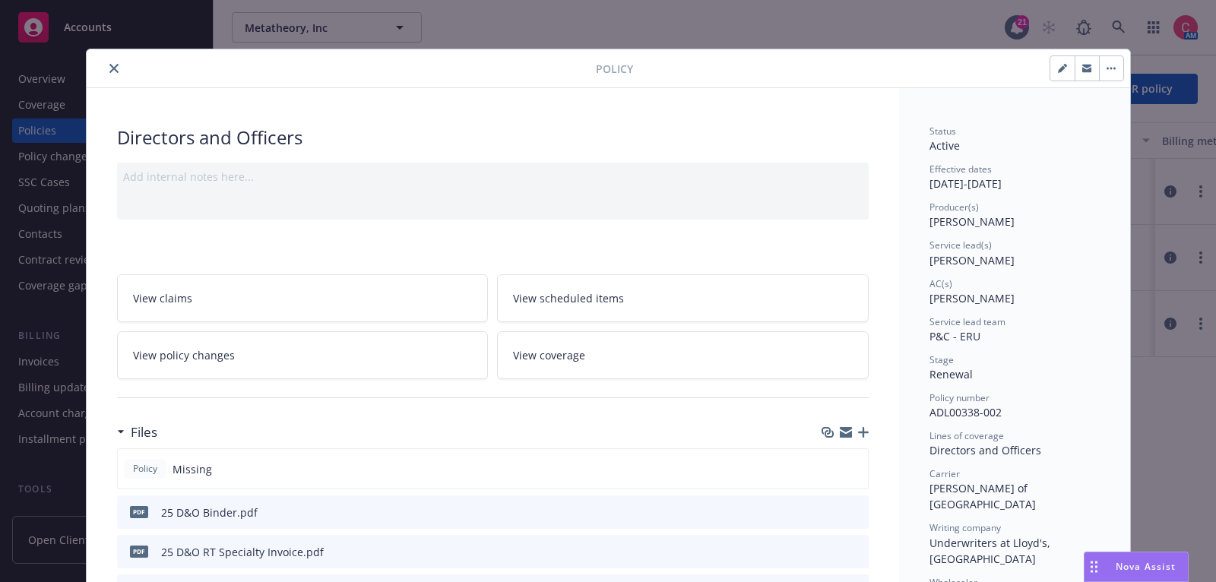
click at [115, 67] on icon "close" at bounding box center [113, 68] width 9 height 9
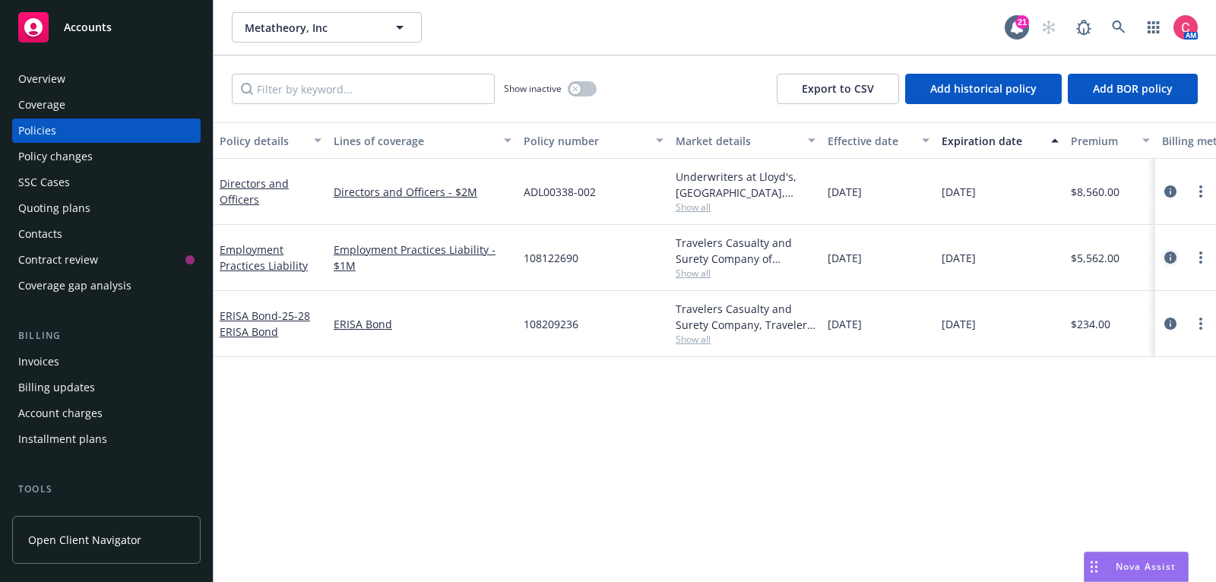
click at [1175, 258] on icon "circleInformation" at bounding box center [1170, 258] width 12 height 12
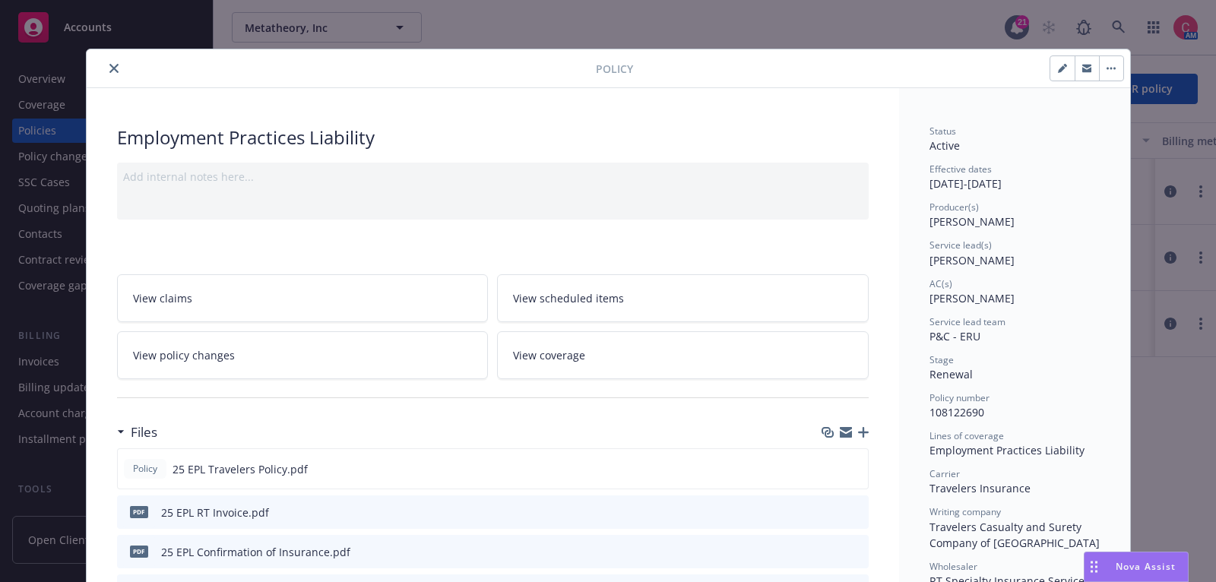
click at [866, 429] on icon "button" at bounding box center [863, 432] width 11 height 11
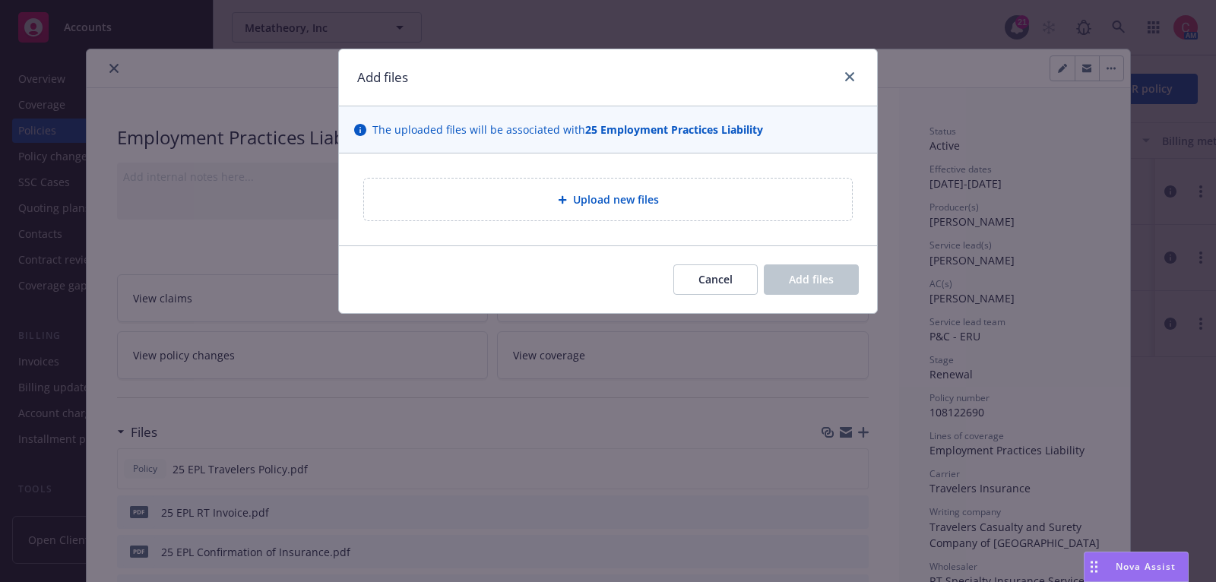
click at [520, 211] on div "Upload new files" at bounding box center [608, 200] width 488 height 42
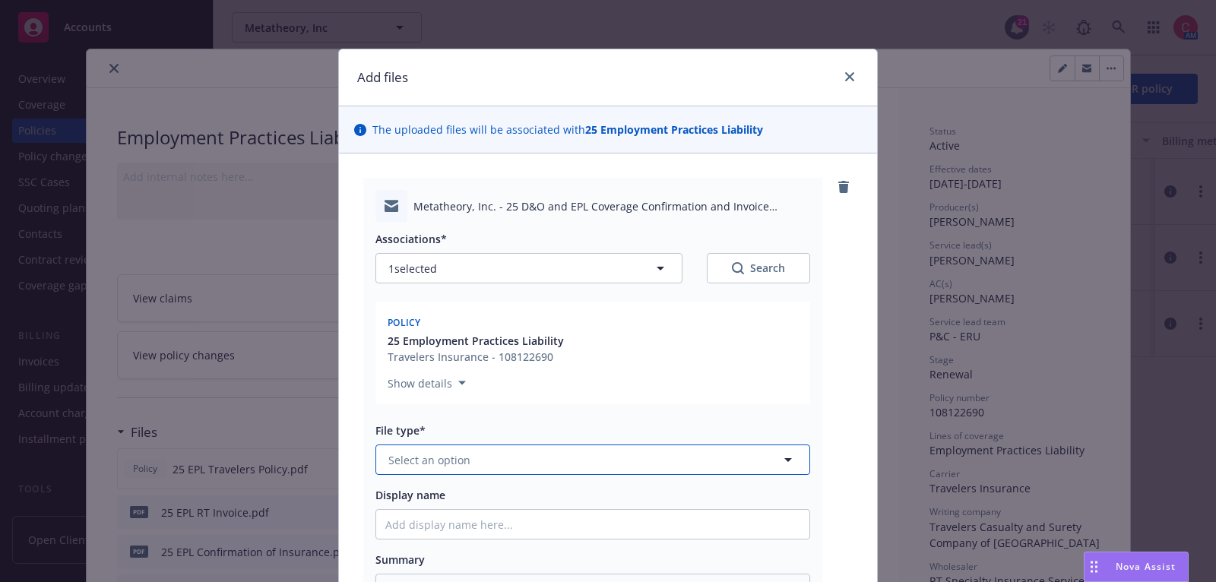
click at [666, 454] on button "Select an option" at bounding box center [592, 460] width 435 height 30
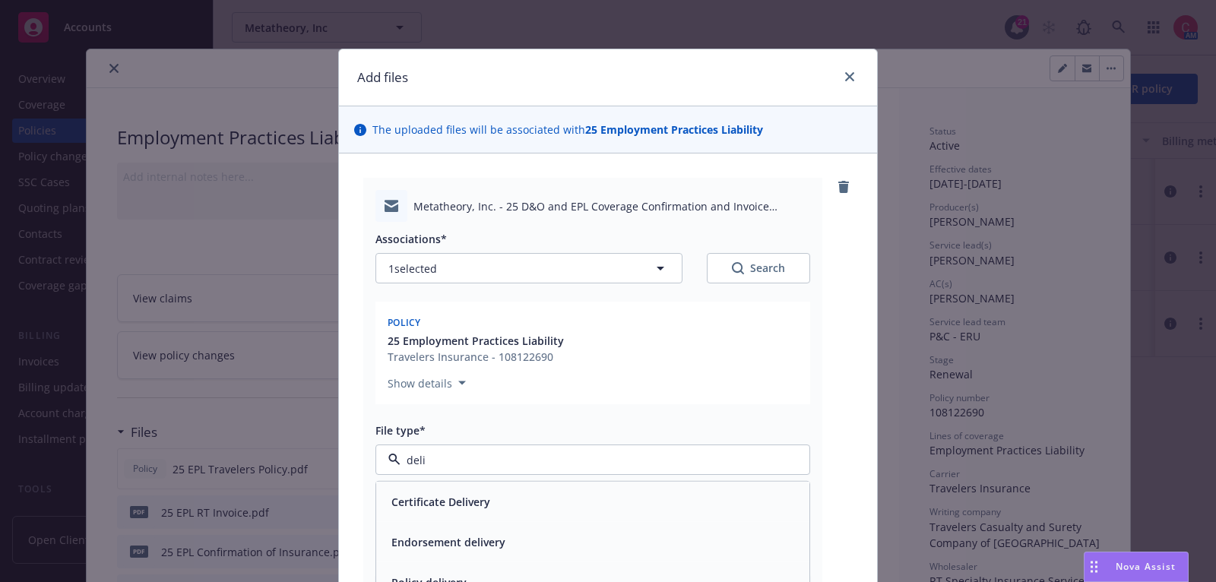
type input "deliv"
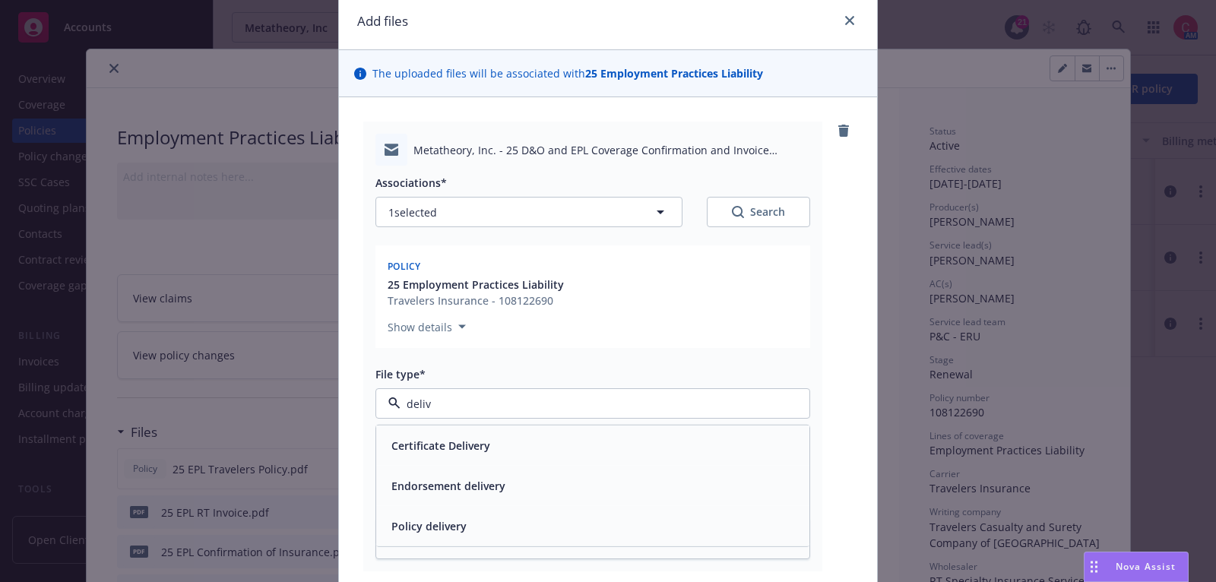
scroll to position [71, 0]
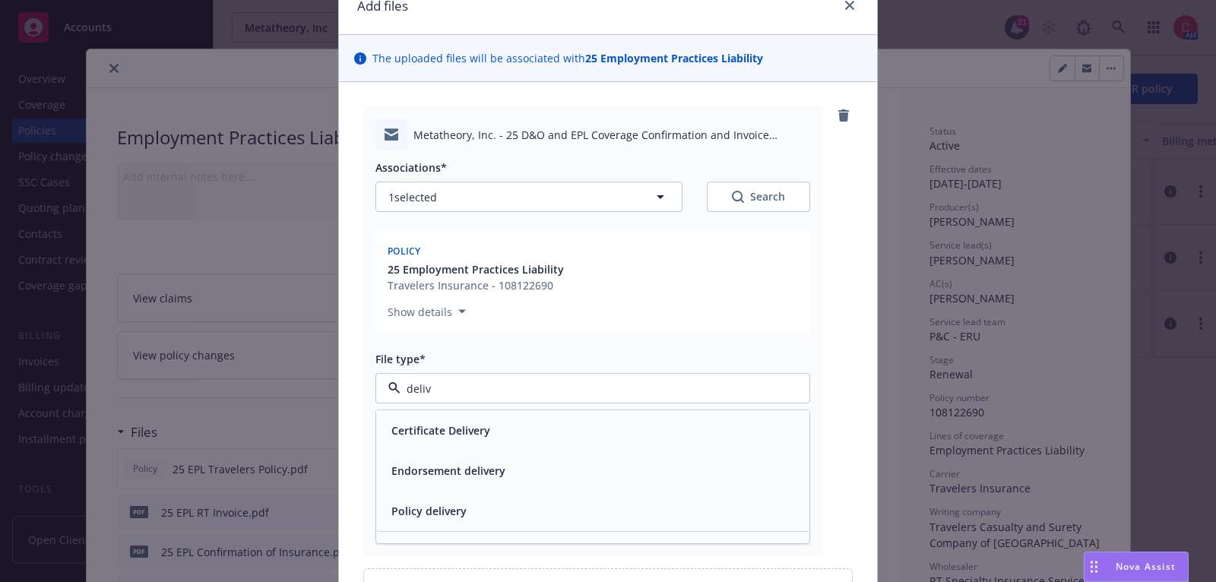
click at [662, 515] on div "Policy delivery" at bounding box center [592, 511] width 415 height 22
click at [745, 193] on div "Search" at bounding box center [758, 196] width 53 height 15
type textarea "x"
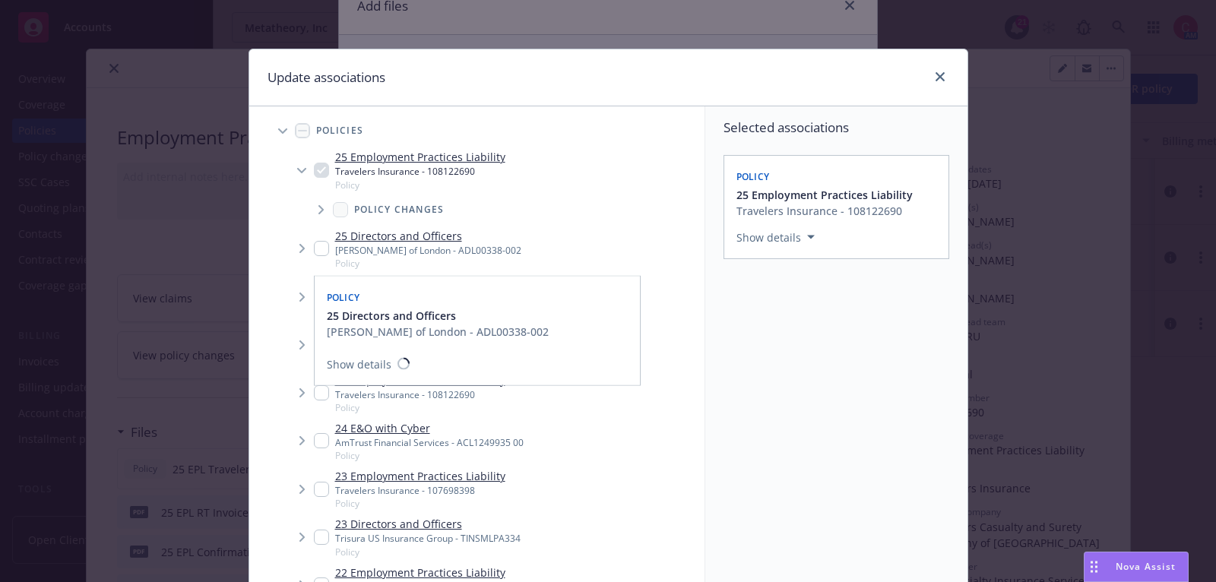
click at [322, 245] on input "Tree Example" at bounding box center [321, 248] width 15 height 15
checkbox input "true"
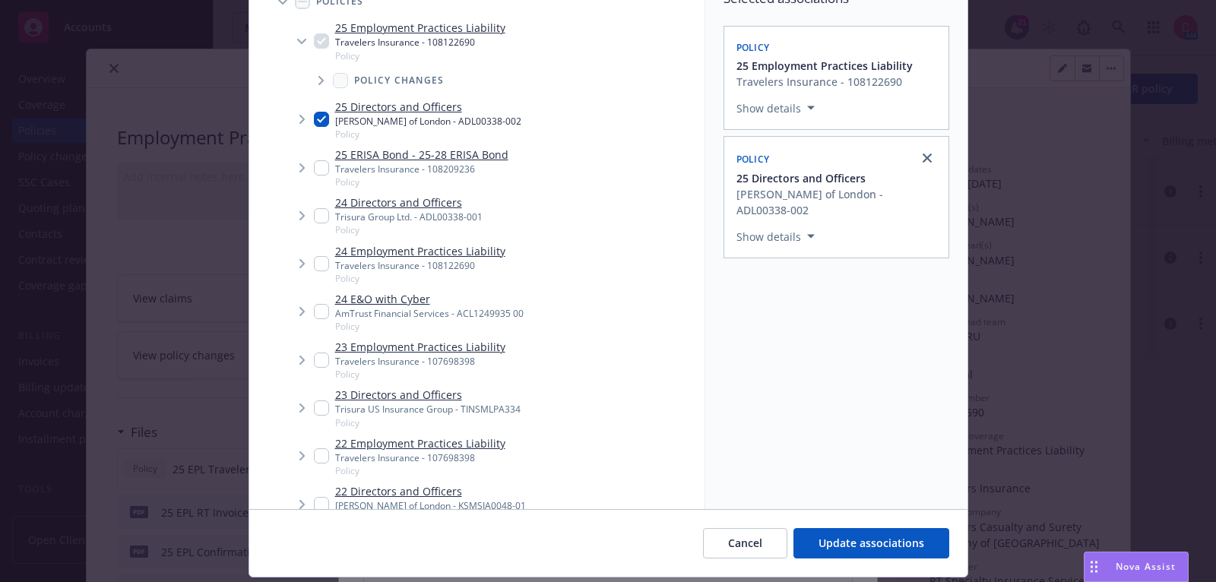
scroll to position [172, 0]
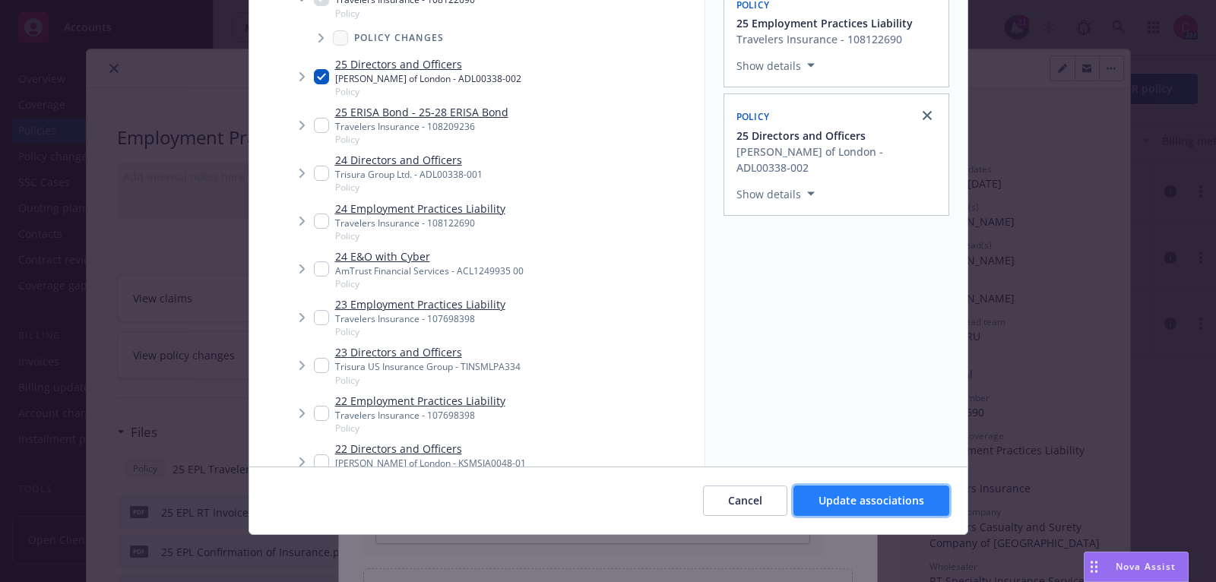
click at [901, 502] on span "Update associations" at bounding box center [871, 500] width 106 height 14
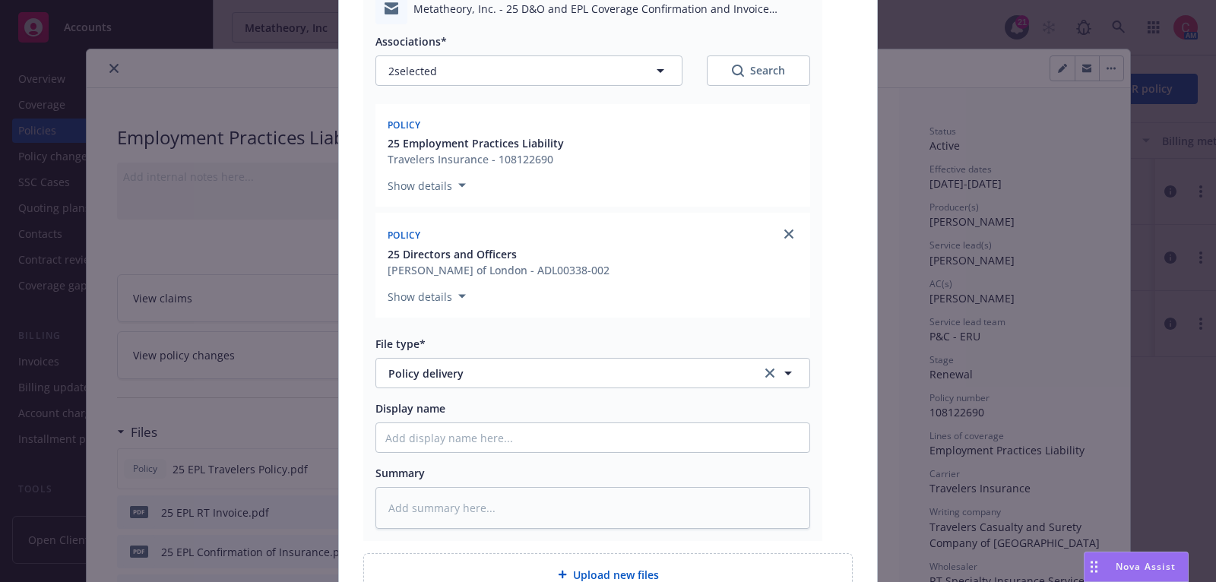
scroll to position [237, 0]
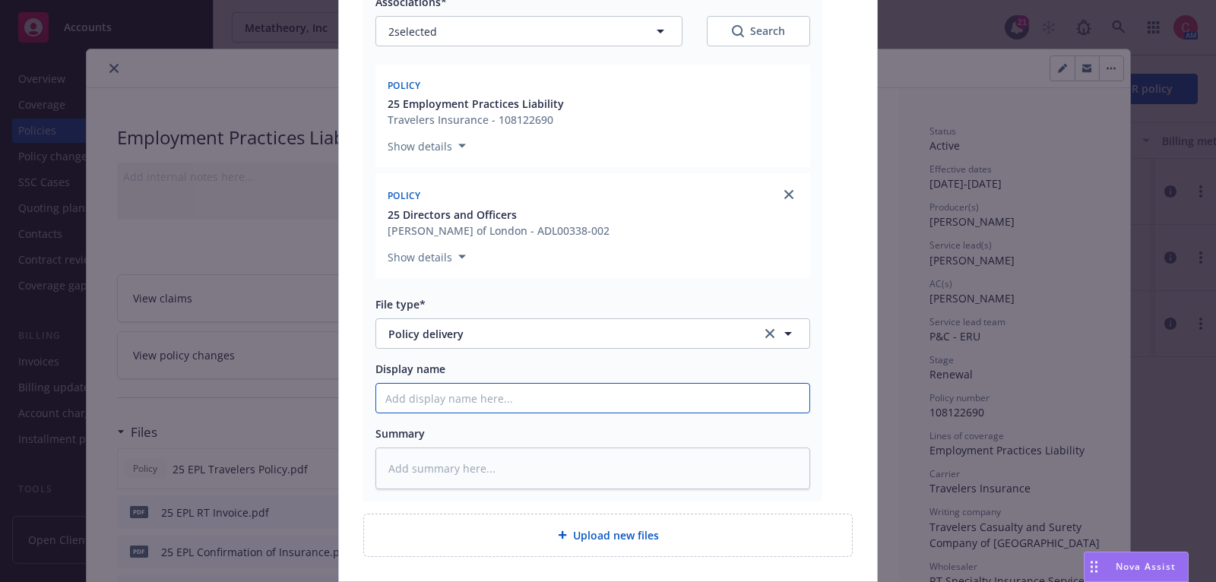
click at [597, 401] on input "Display name" at bounding box center [592, 398] width 433 height 29
type textarea "x"
type input "25"
type textarea "x"
type input "25"
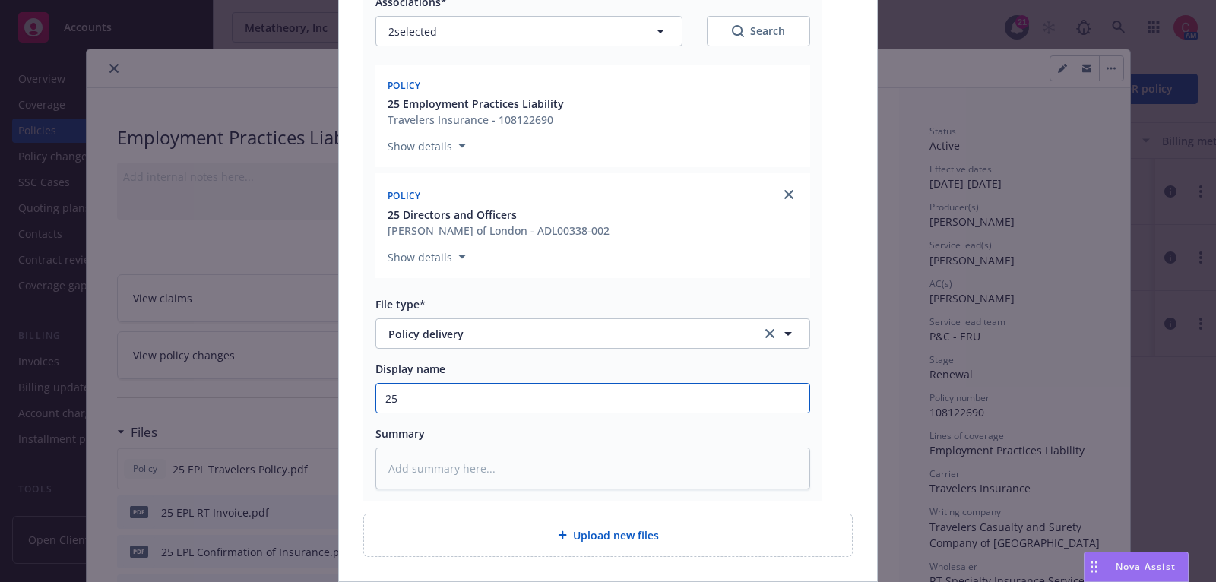
type textarea "x"
type input "25 E"
type textarea "x"
type input "25 EP"
type textarea "x"
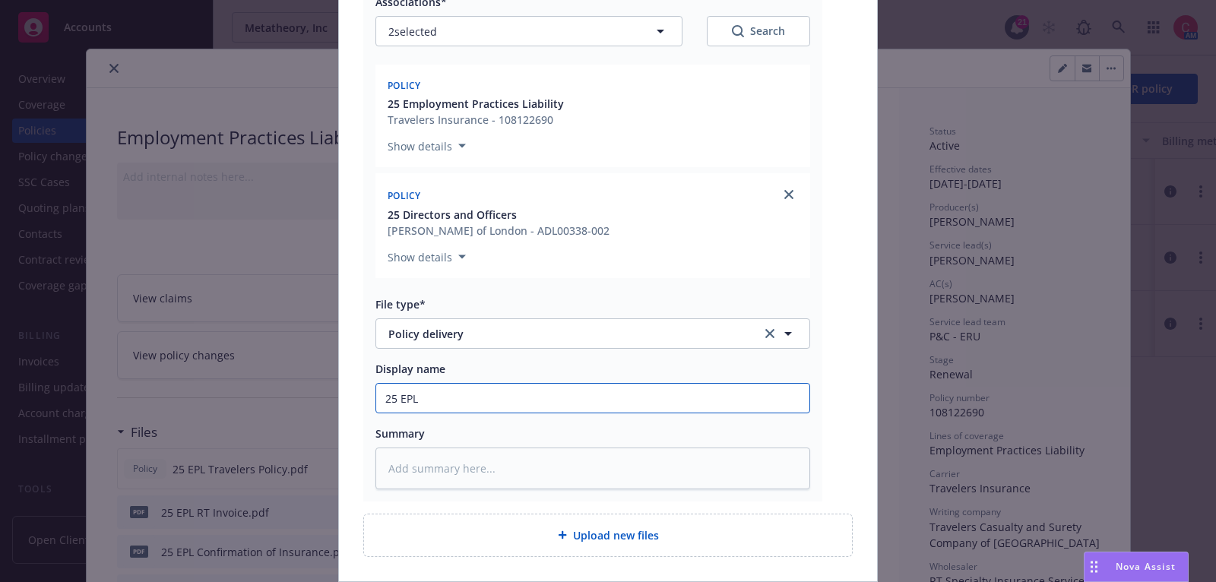
type input "25 EPL"
type textarea "x"
type input "25 EPL P"
type textarea "x"
type input "25 EPL PO"
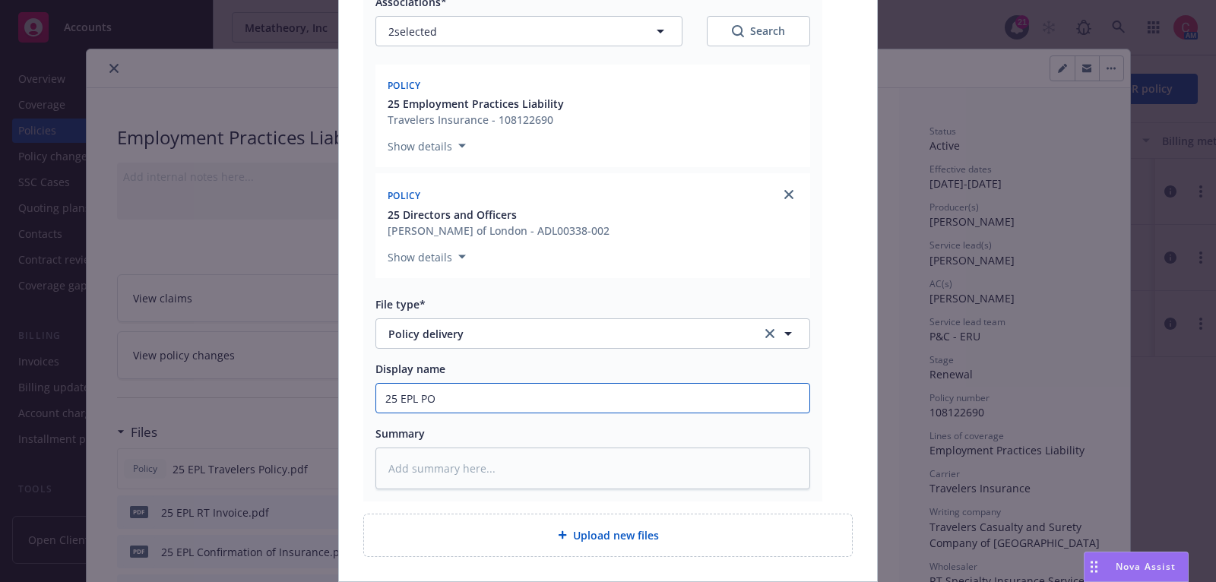
type textarea "x"
type input "25 EPL POl"
type textarea "x"
type input "25 EPL POlo"
type textarea "x"
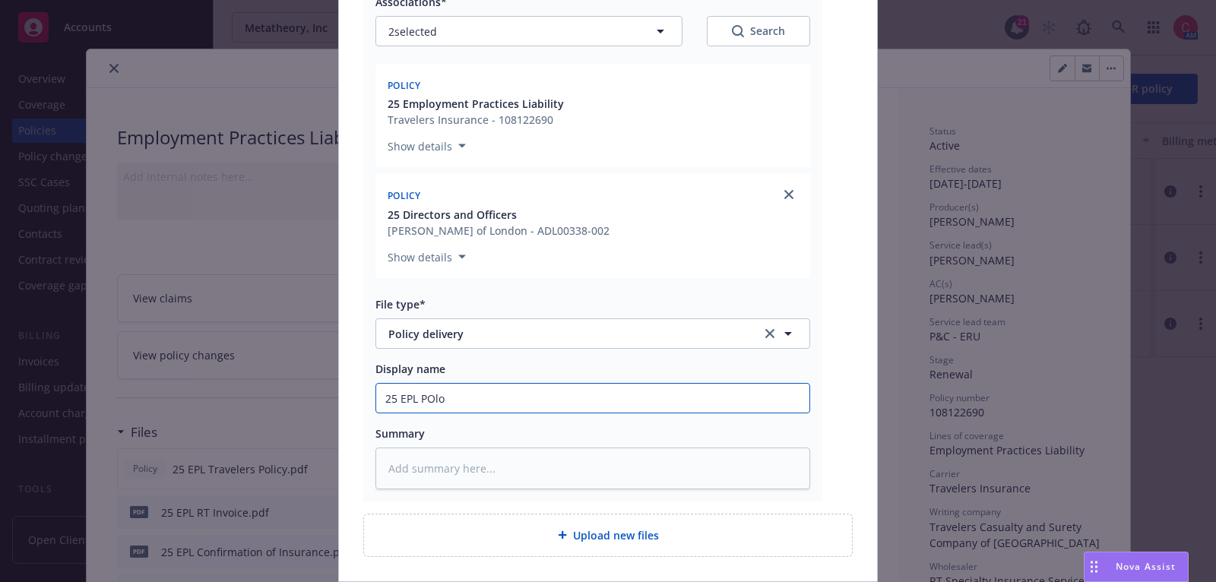
type input "25 EPL POloc"
type textarea "x"
type input "25 EPL POlo"
type textarea "x"
type input "25 EPL POl"
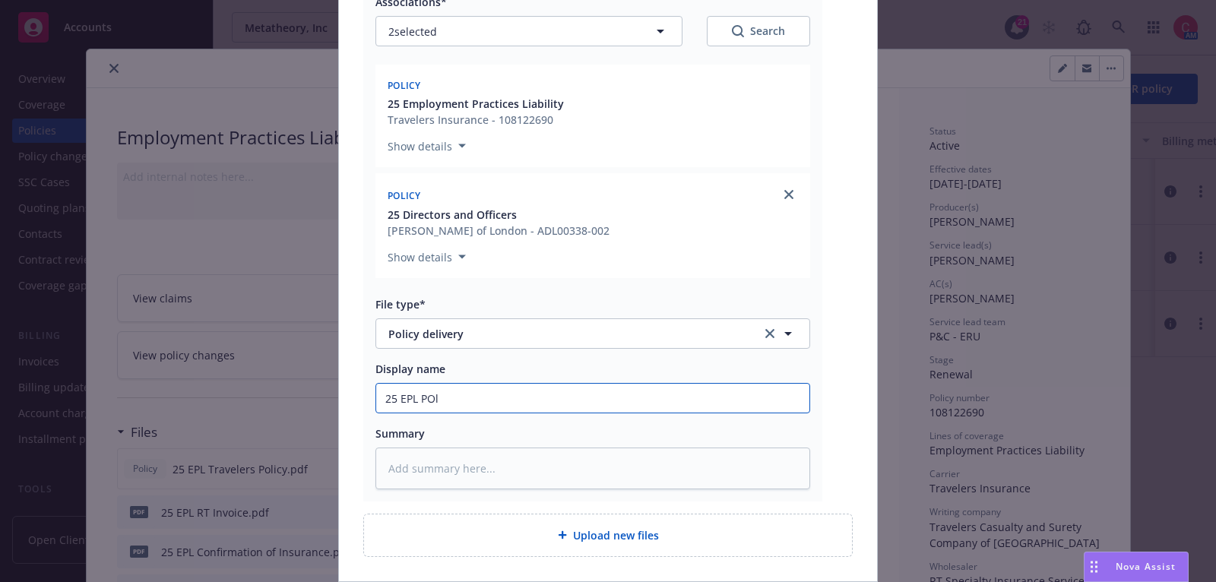
type textarea "x"
type input "25 EPL PO"
type textarea "x"
type input "25 EPL P"
type textarea "x"
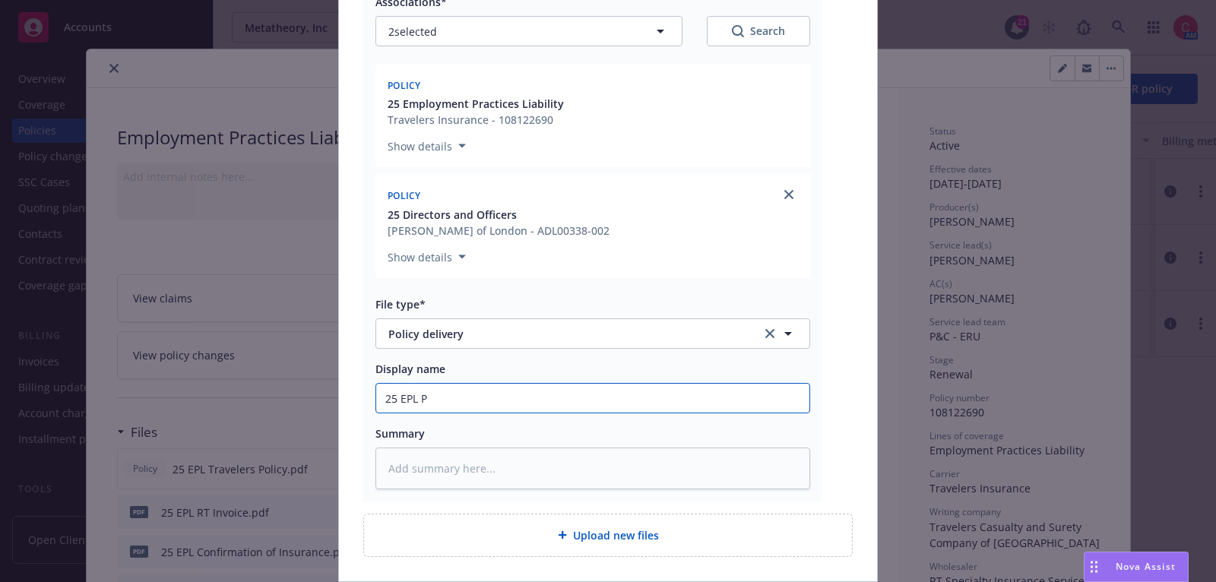
type input "25 EPL Po"
type textarea "x"
type input "25 EPL Pol"
type textarea "x"
type input "25 EPL Poli"
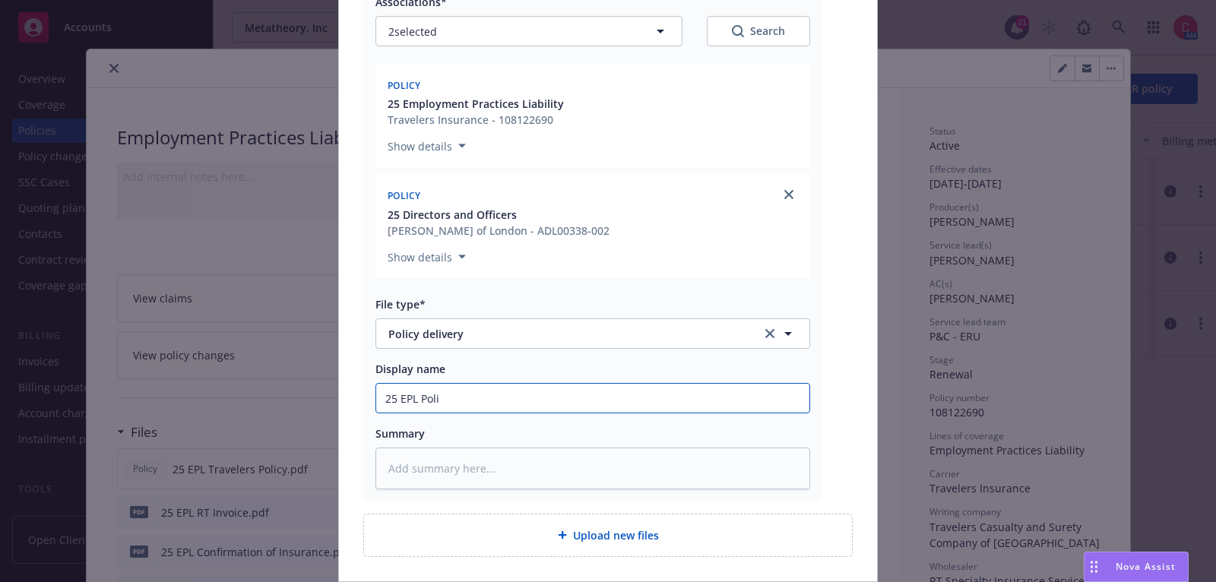
type textarea "x"
type input "25 EPL Polic"
type textarea "x"
type input "25 EPL Policy"
type textarea "x"
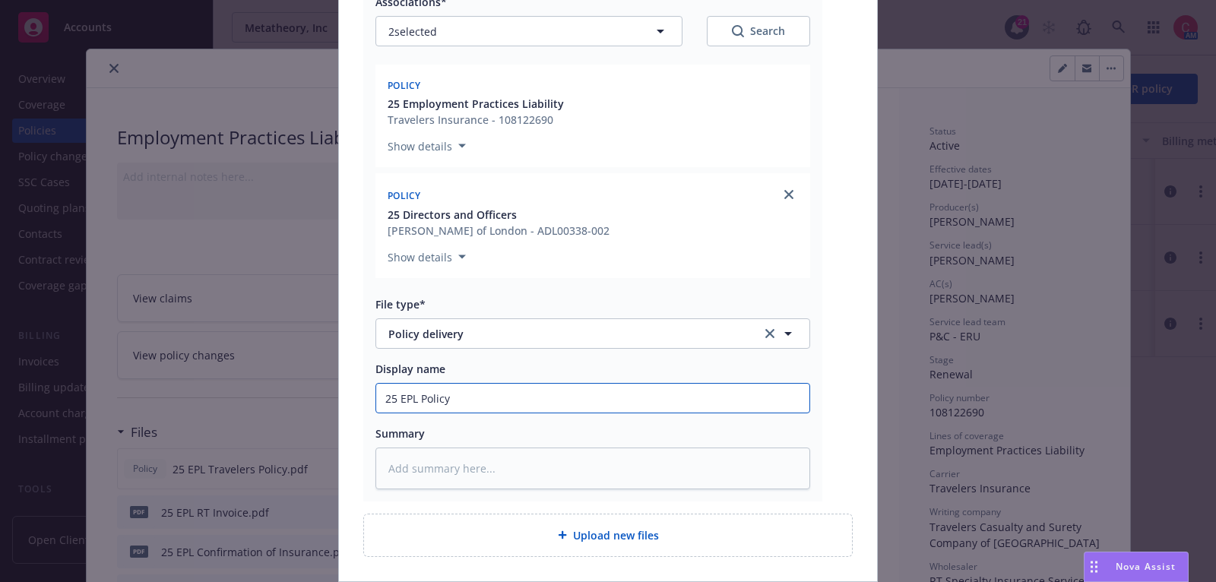
type input "25 EPL Policy"
type textarea "x"
type input "25 EPL Policy a"
type textarea "x"
type input "25 EPL Policy an"
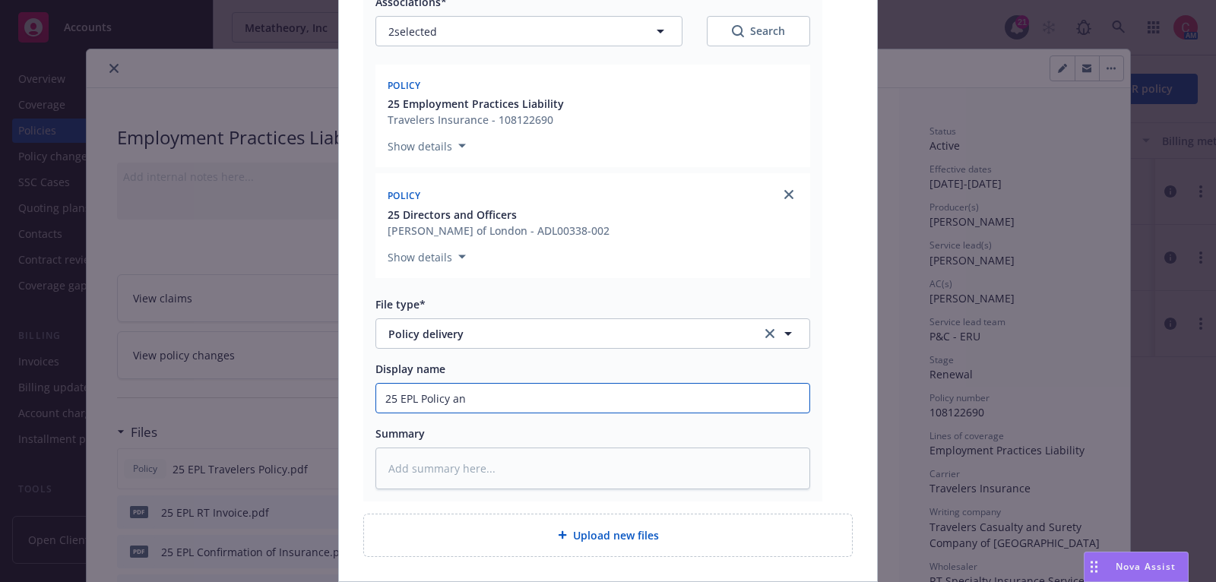
type textarea "x"
type input "25 EPL Policy and"
type textarea "x"
type input "25 EPL Policy and"
type textarea "x"
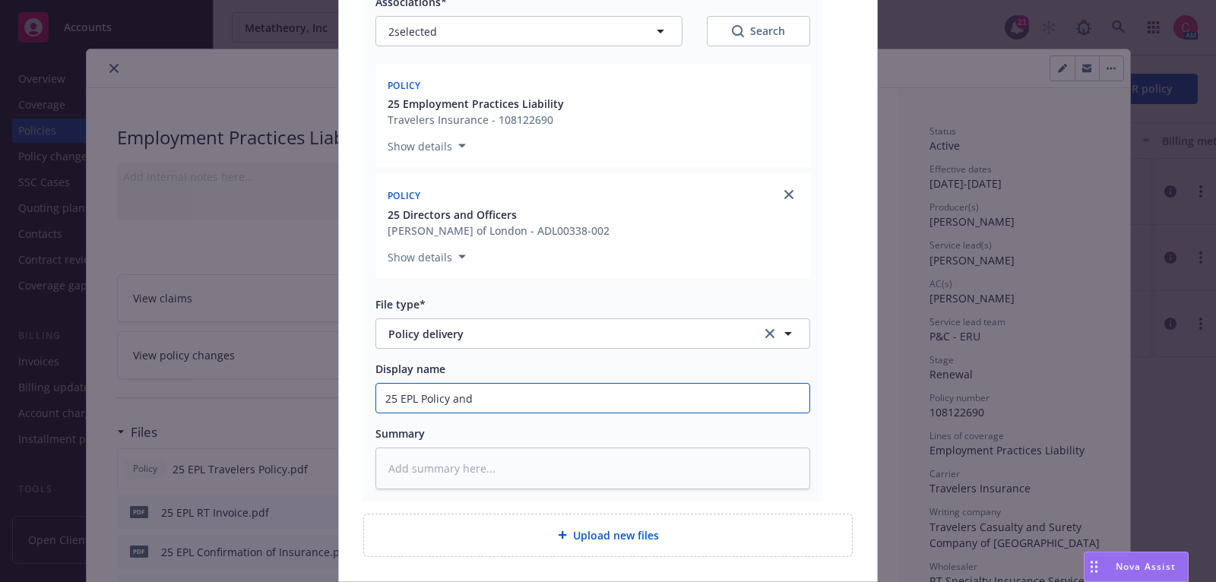
type input "25 EPL Policy and 2"
type textarea "x"
type input "25 EPL Policy and 25"
type textarea "x"
type input "25 EPL Policy and 25"
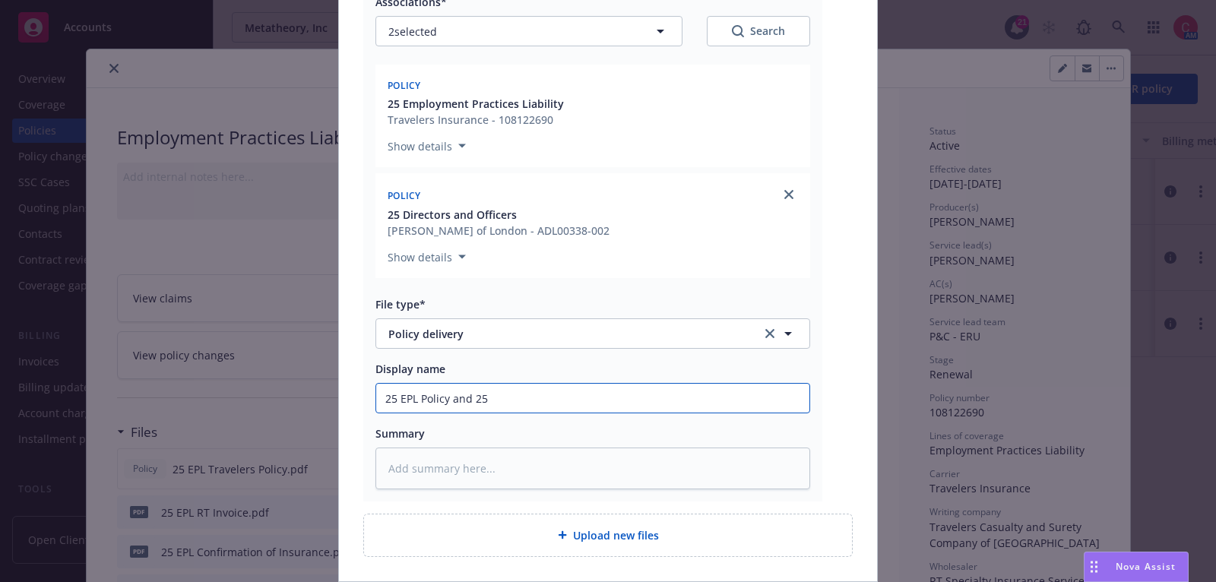
type textarea "x"
type input "25 EPL Policy and 25 D"
type textarea "x"
type input "25 EPL Policy and 25 D&"
type textarea "x"
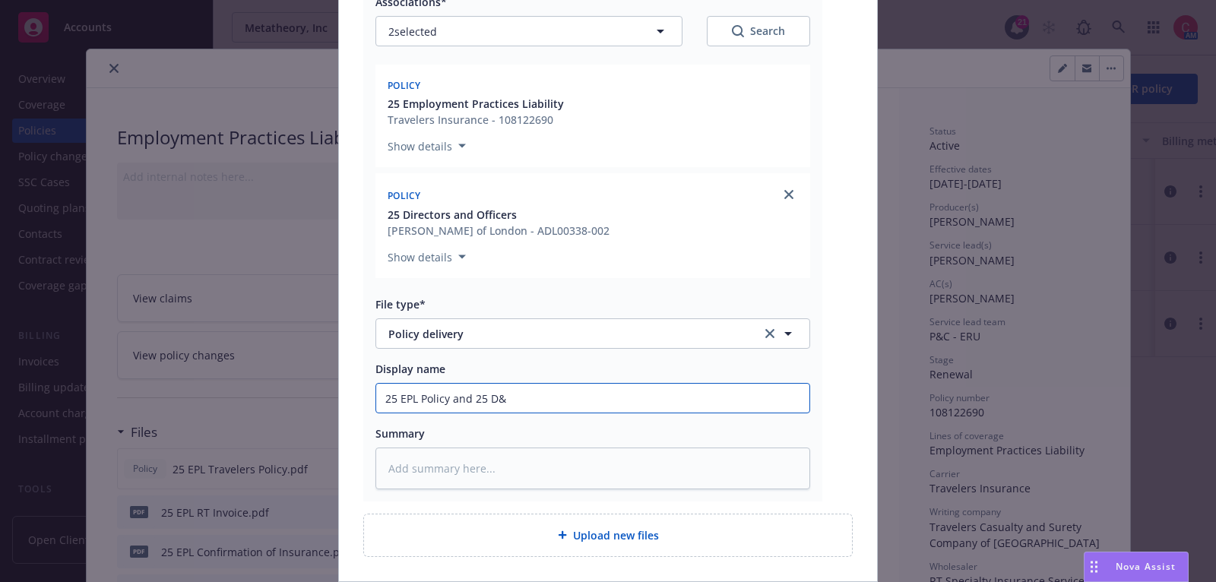
type input "25 EPL Policy and 25 D&O"
type textarea "x"
type input "25 EPL Policy and 25 D&O"
type textarea "x"
type input "25 EPL Policy and 25 D&O B"
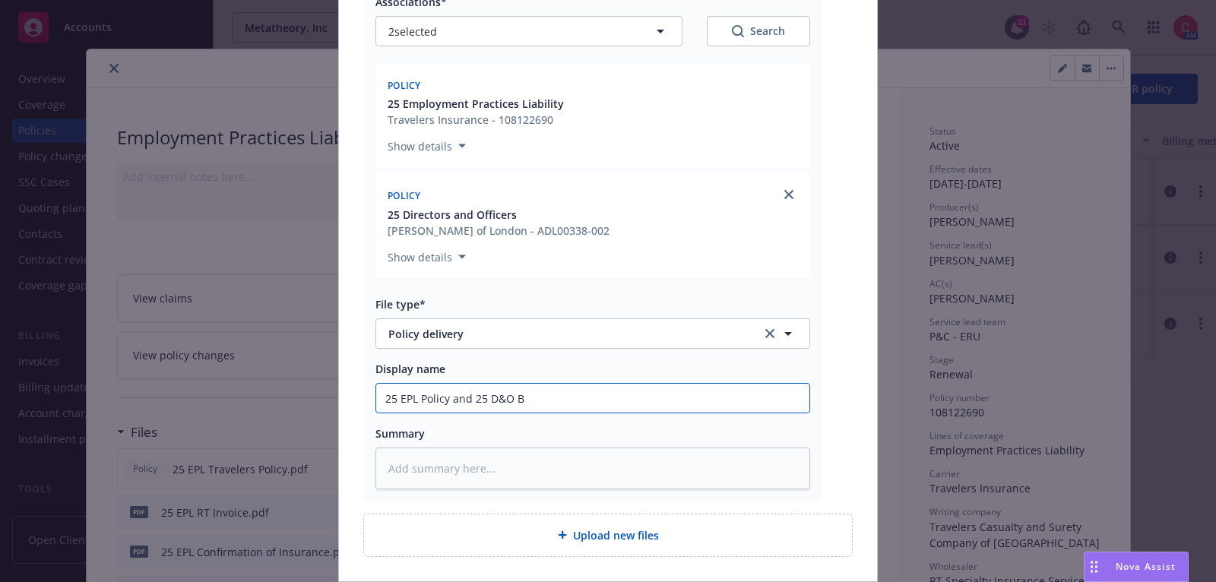
type textarea "x"
type input "25 EPL Policy and 25 D&O Bi"
type textarea "x"
type input "25 EPL Policy and 25 D&O Bin"
type textarea "x"
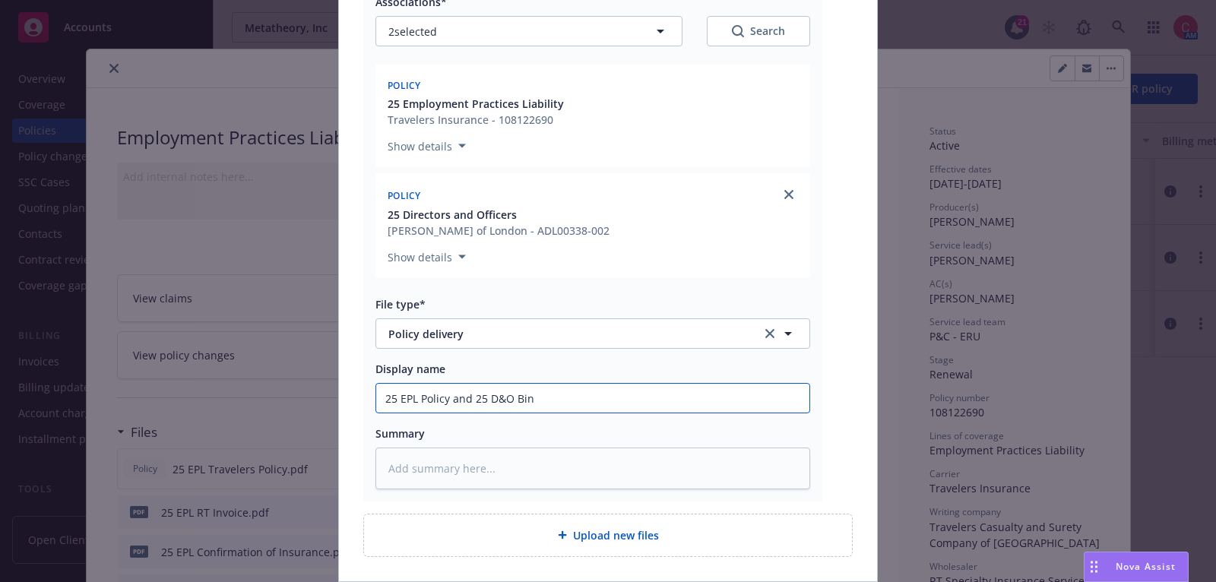
type input "25 EPL Policy and 25 D&O Bind"
type textarea "x"
type input "25 EPL Policy and 25 D&O Binde"
type textarea "x"
type input "25 EPL Policy and 25 D&O Binder"
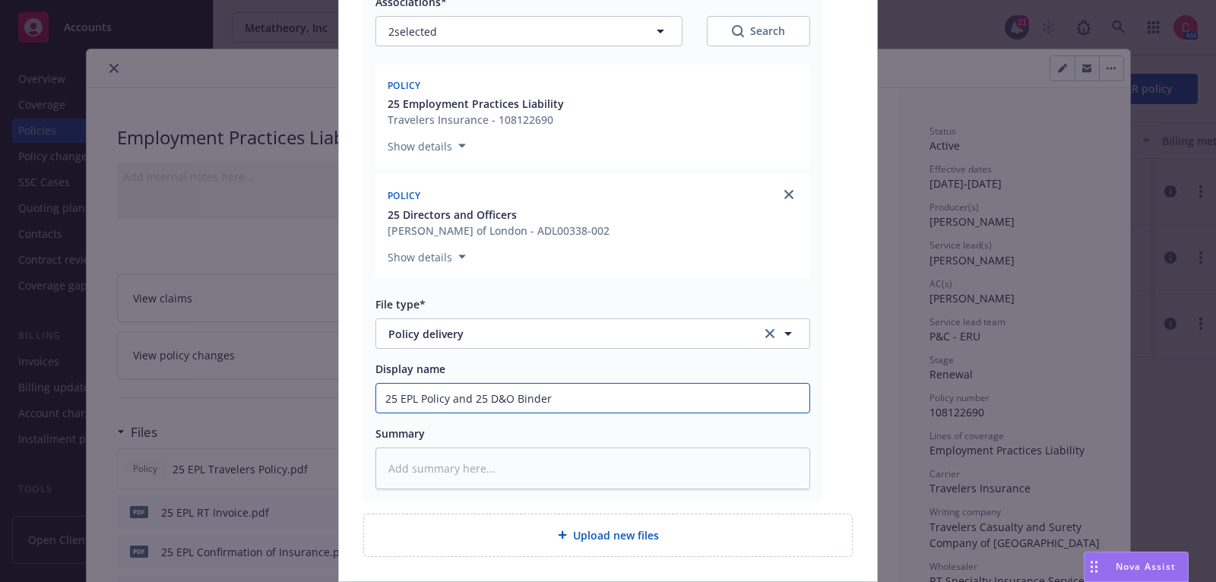
type textarea "x"
type input "25 EPL Policy and 25 D&O Binder"
type textarea "x"
type input "25 EPL Policy and 25 D&O Binder a"
type textarea "x"
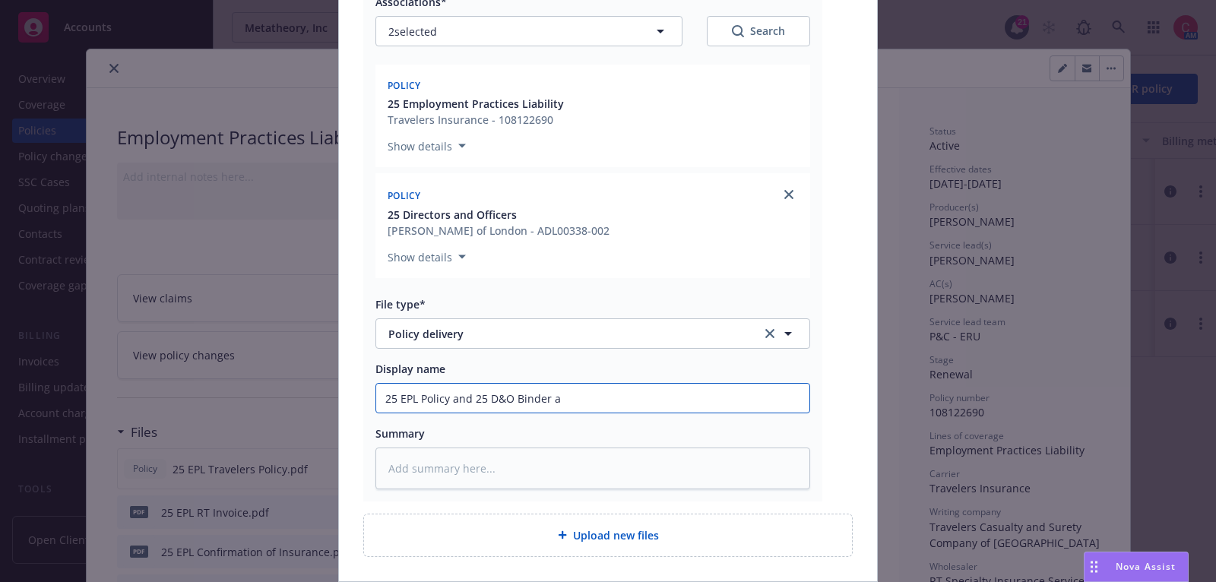
type input "25 EPL Policy and 25 D&O Binder an"
type textarea "x"
type input "25 EPL Policy and 25 D&O Binder and"
type textarea "x"
type input "25 EPL Policy and 25 D&O Binder and"
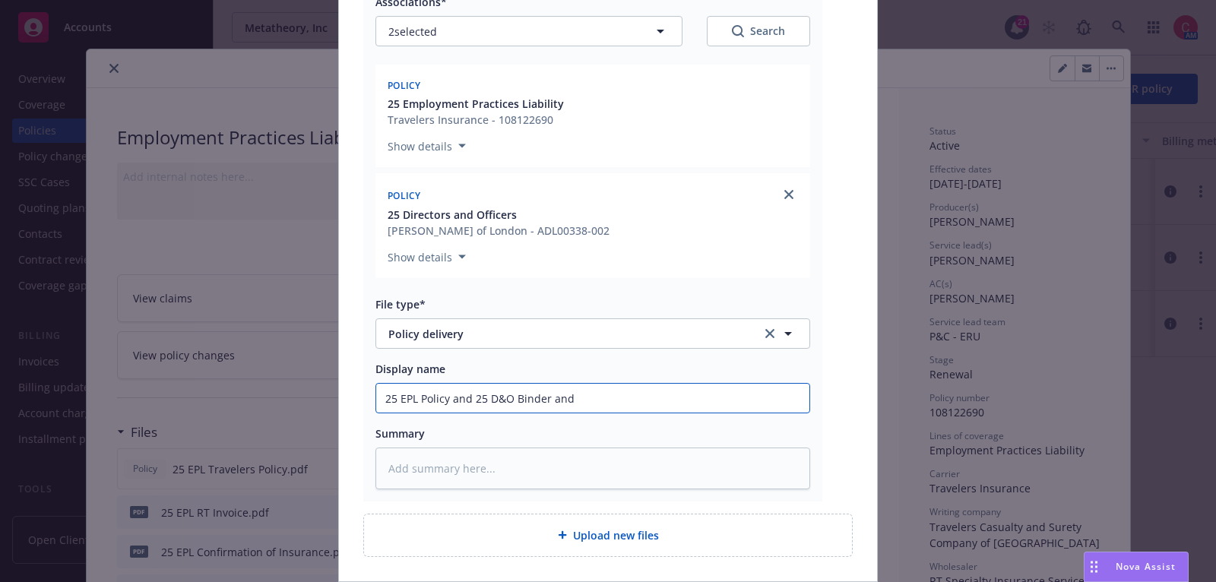
type textarea "x"
type input "25 EPL Policy and 25 D&O Binder and c"
type textarea "x"
type input "25 EPL Policy and 25 D&O Binder and co"
type textarea "x"
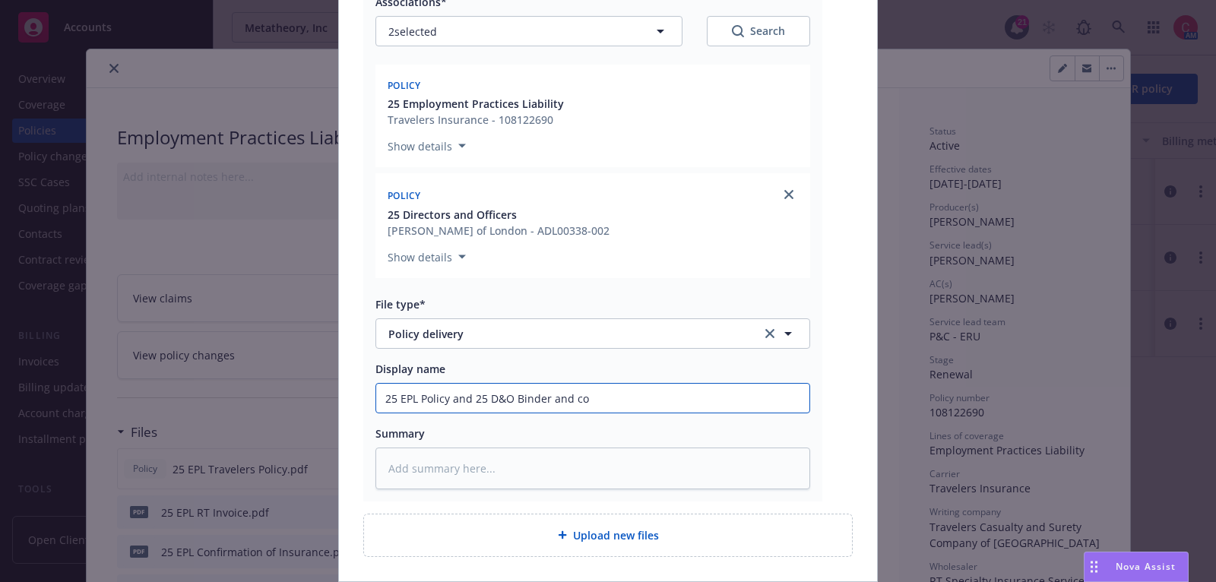
type input "25 EPL Policy and 25 D&O Binder and com"
type textarea "x"
type input "25 EPL Policy and 25 D&O Binder and comb"
type textarea "x"
type input "25 EPL Policy and 25 D&O Binder and combi"
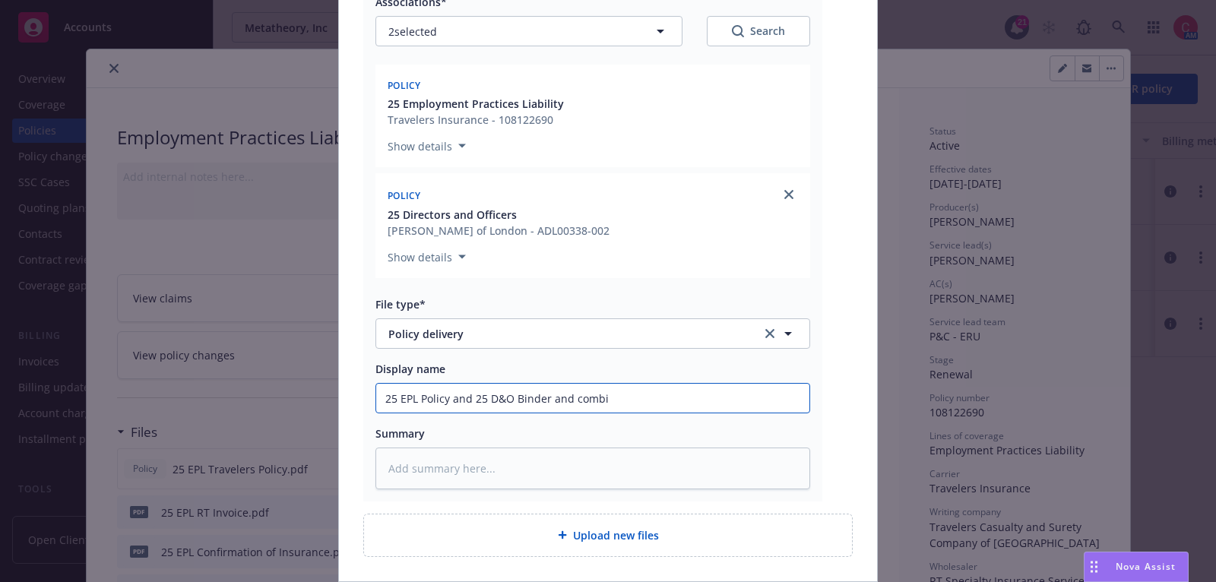
type textarea "x"
type input "25 EPL Policy and 25 D&O Binder and combin"
type textarea "x"
type input "25 EPL Policy and 25 D&O Binder and combind"
type textarea "x"
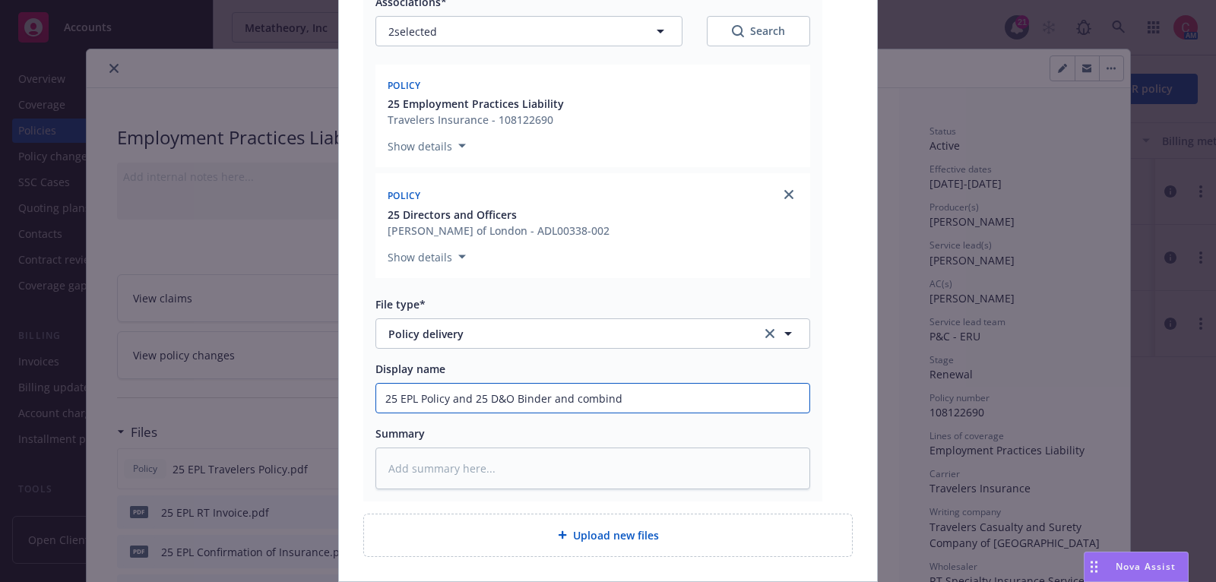
type input "25 EPL Policy and 25 D&O Binder and combin"
type textarea "x"
type input "25 EPL Policy and 25 D&O Binder and combine"
type textarea "x"
type input "25 EPL Policy and 25 D&O Binder and combined"
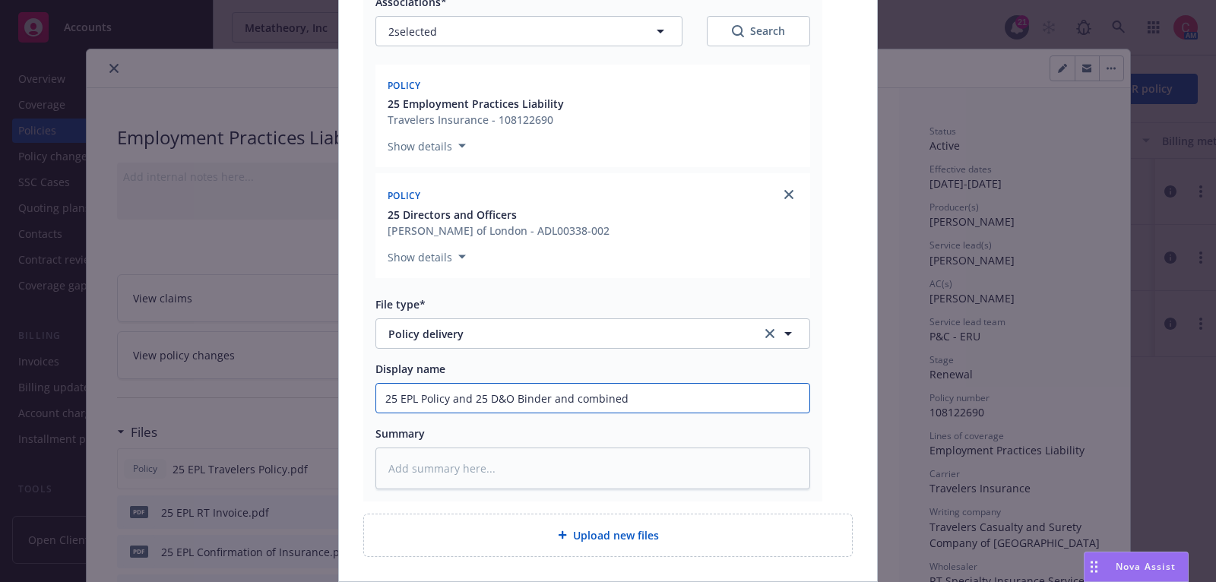
type textarea "x"
type input "25 EPL Policy and 25 D&O Binder and combined"
type textarea "x"
type input "25 EPL Policy and 25 D&O Binder and combined i"
type textarea "x"
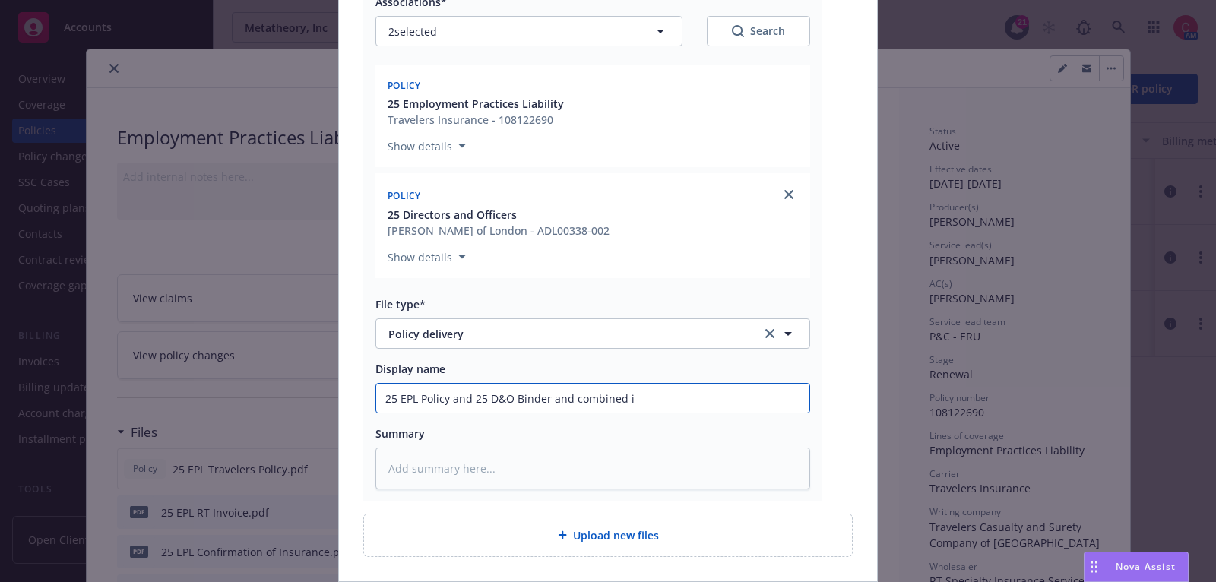
type input "25 EPL Policy and 25 D&O Binder and combined in"
type textarea "x"
type input "25 EPL Policy and 25 D&O Binder and combined inv"
type textarea "x"
type input "25 EPL Policy and 25 D&O Binder and combined invo"
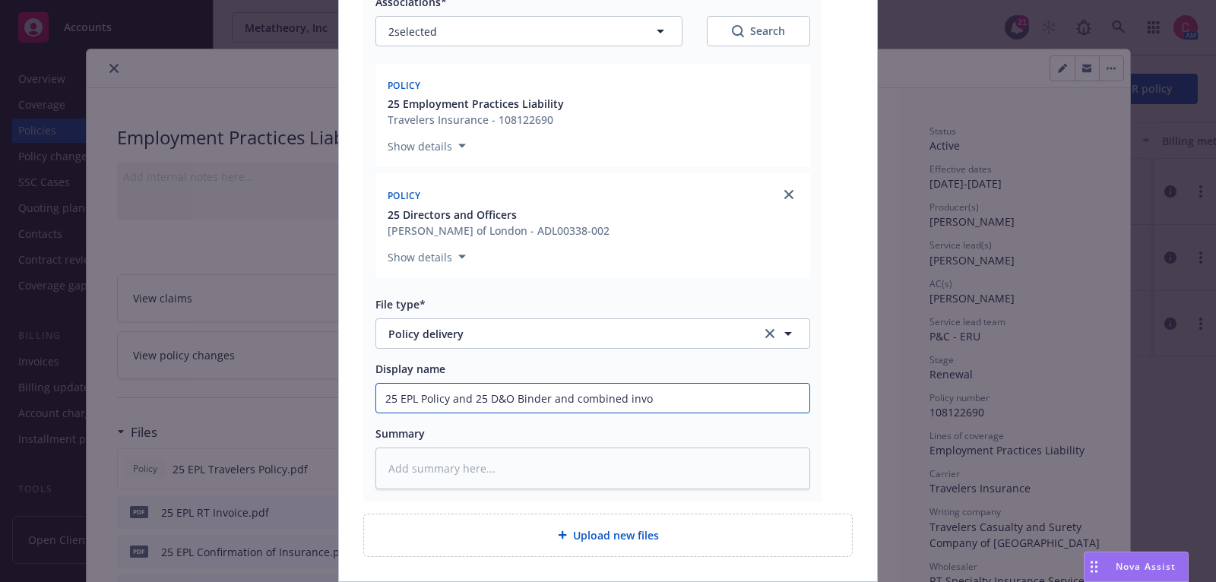
type textarea "x"
type input "25 EPL Policy and 25 D&O Binder and combined invoi"
type textarea "x"
type input "25 EPL Policy and 25 D&O Binder and combined invoic"
type textarea "x"
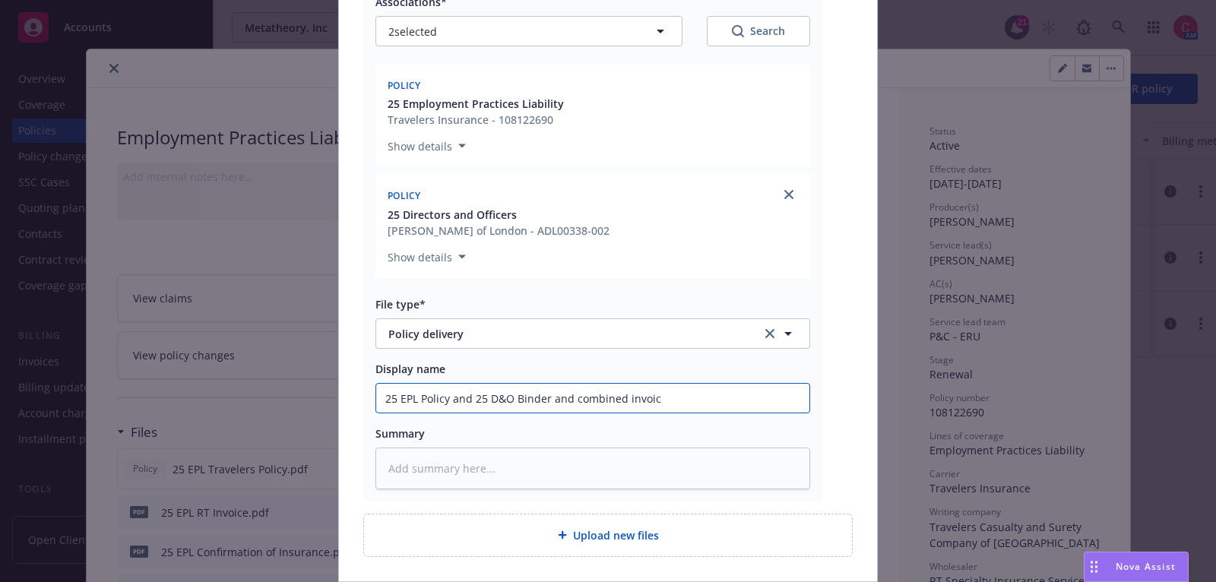
type input "25 EPL Policy and 25 D&O Binder and combined invoice"
type textarea "x"
type input "25 EPL Policy and 25 D&O Binder and combined invoice"
type textarea "x"
type input "25 EPL Policy and 25 D&O Binder and combined invoice s"
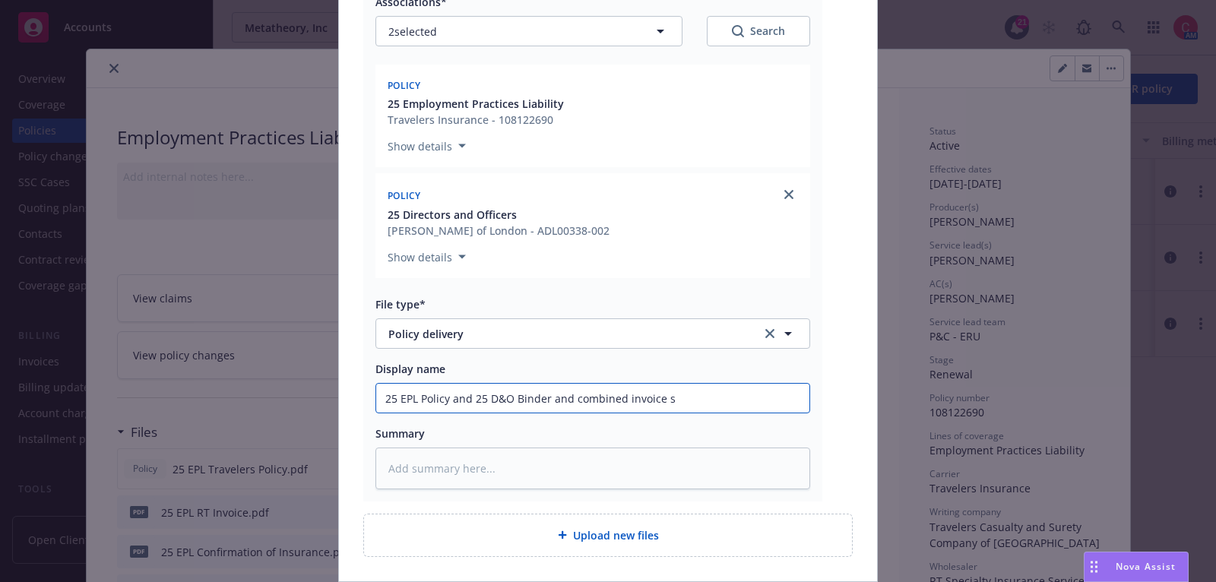
type textarea "x"
type input "25 EPL Policy and 25 D&O Binder and combined invoice se"
type textarea "x"
type input "25 EPL Policy and 25 D&O Binder and combined invoice sen"
type textarea "x"
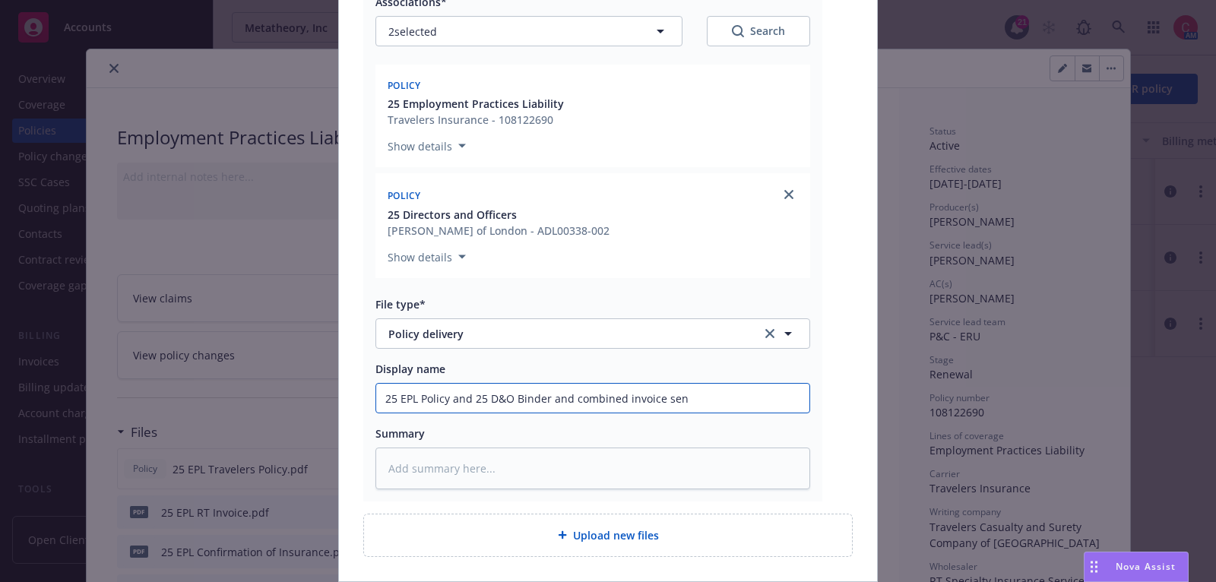
type input "25 EPL Policy and 25 D&O Binder and combined invoice sent"
type textarea "x"
type input "25 EPL Policy and 25 D&O Binder and combined invoice sent t"
type textarea "x"
type input "25 EPL Policy and 25 D&O Binder and combined invoice sent to"
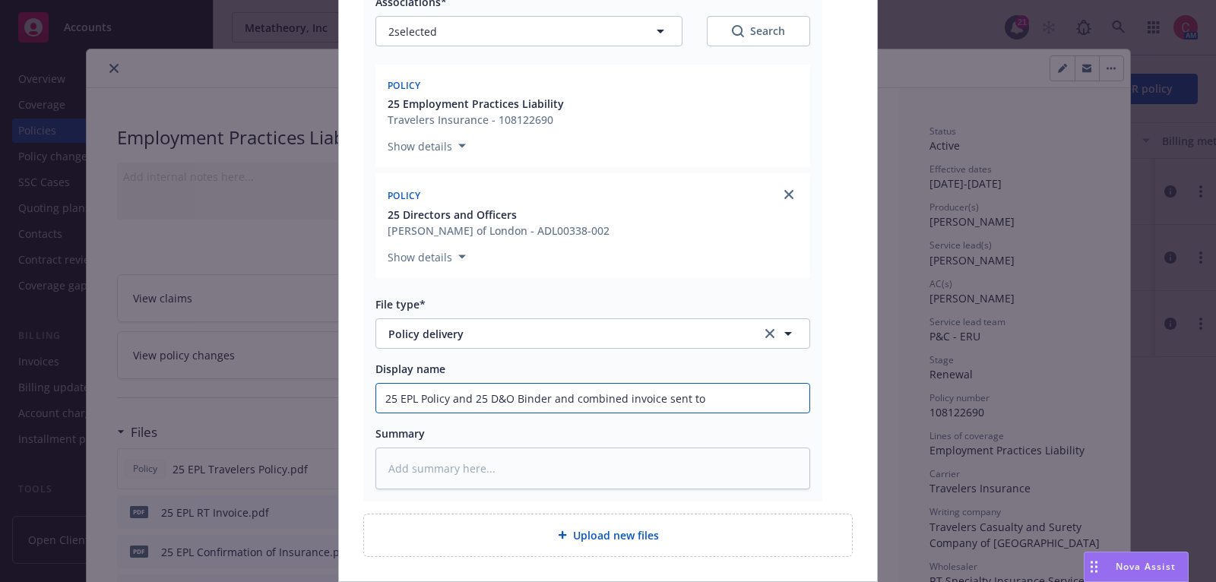
type textarea "x"
type input "25 EPL Policy and 25 D&O Binder and combined invoice sent to"
type textarea "x"
type input "25 EPL Policy and 25 D&O Binder and combined invoice sent to i"
type textarea "x"
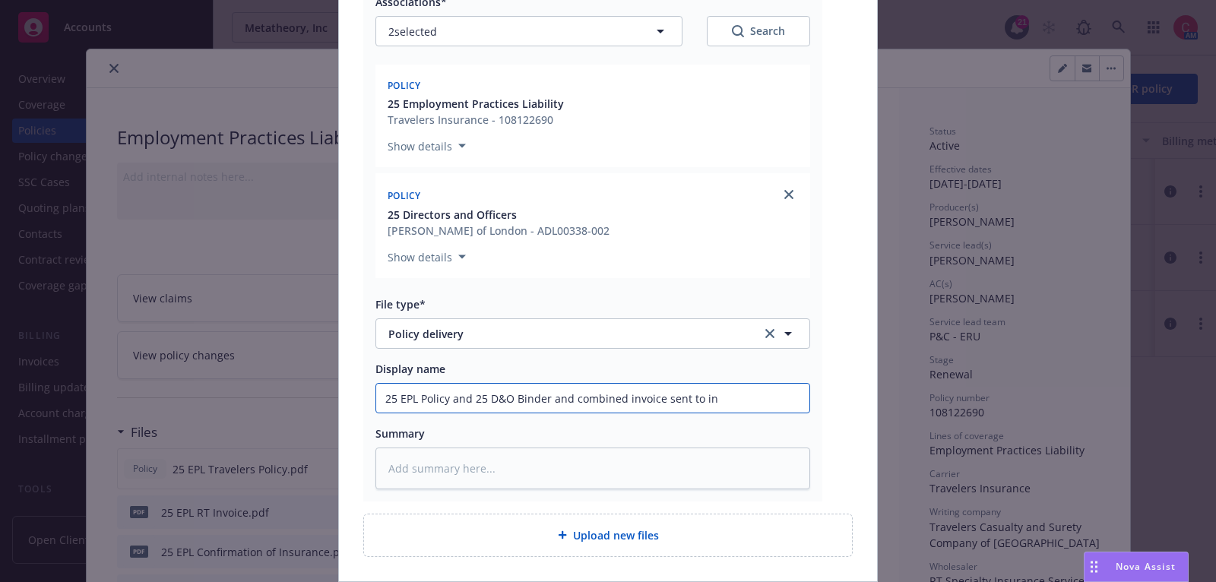
type input "25 EPL Policy and 25 D&O Binder and combined invoice sent to ins"
type textarea "x"
type input "25 EPL Policy and 25 D&O Binder and combined invoice sent to insu"
type textarea "x"
type input "25 EPL Policy and 25 D&O Binder and combined invoice sent to insur"
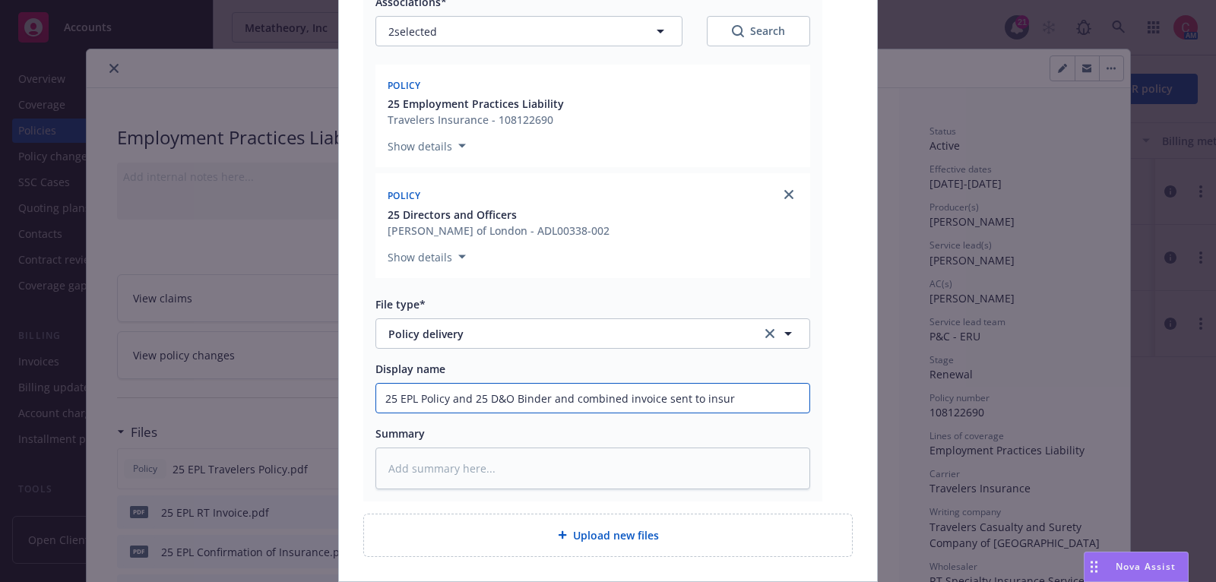
type textarea "x"
type input "25 EPL Policy and 25 D&O Binder and combined invoice sent to insure"
type textarea "x"
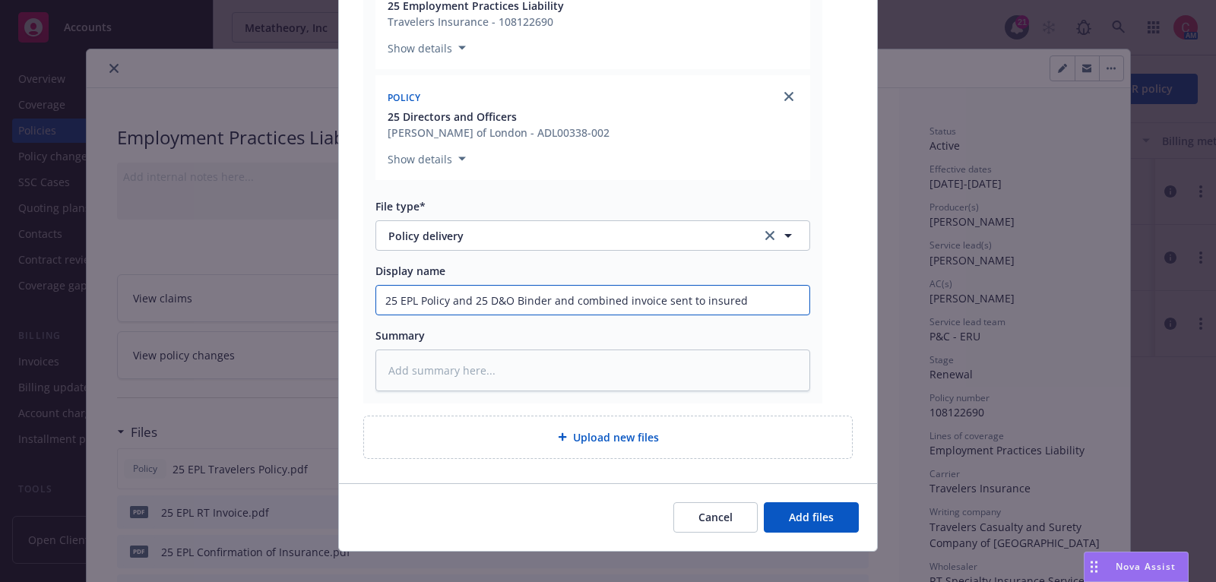
scroll to position [350, 0]
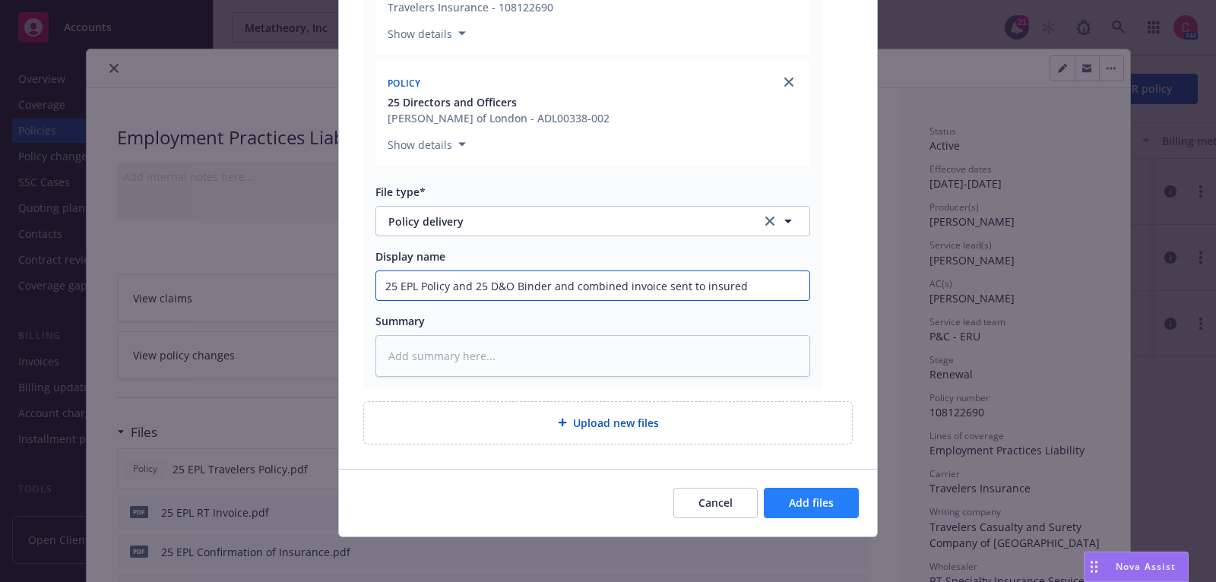
type input "25 EPL Policy and 25 D&O Binder and combined invoice sent to insured"
click at [793, 495] on span "Add files" at bounding box center [811, 502] width 45 height 14
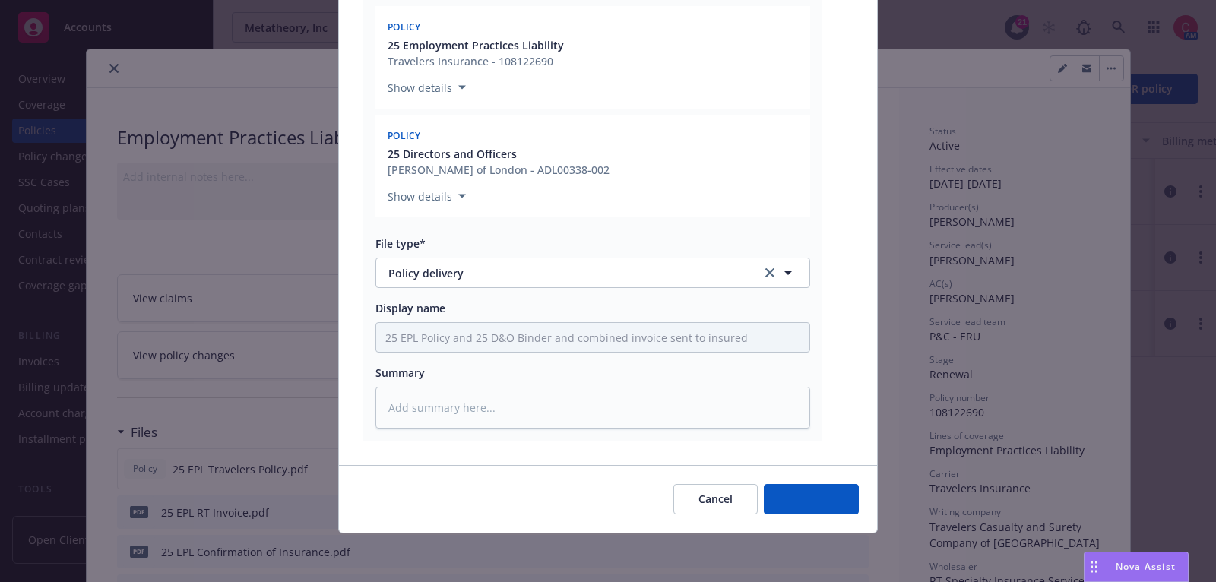
scroll to position [293, 0]
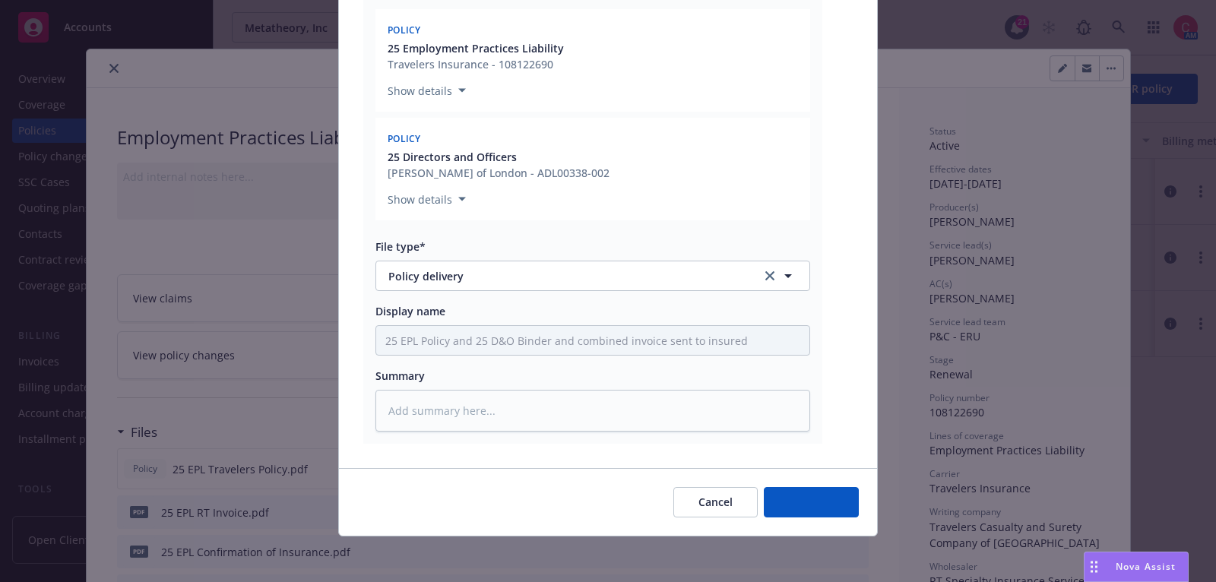
type textarea "x"
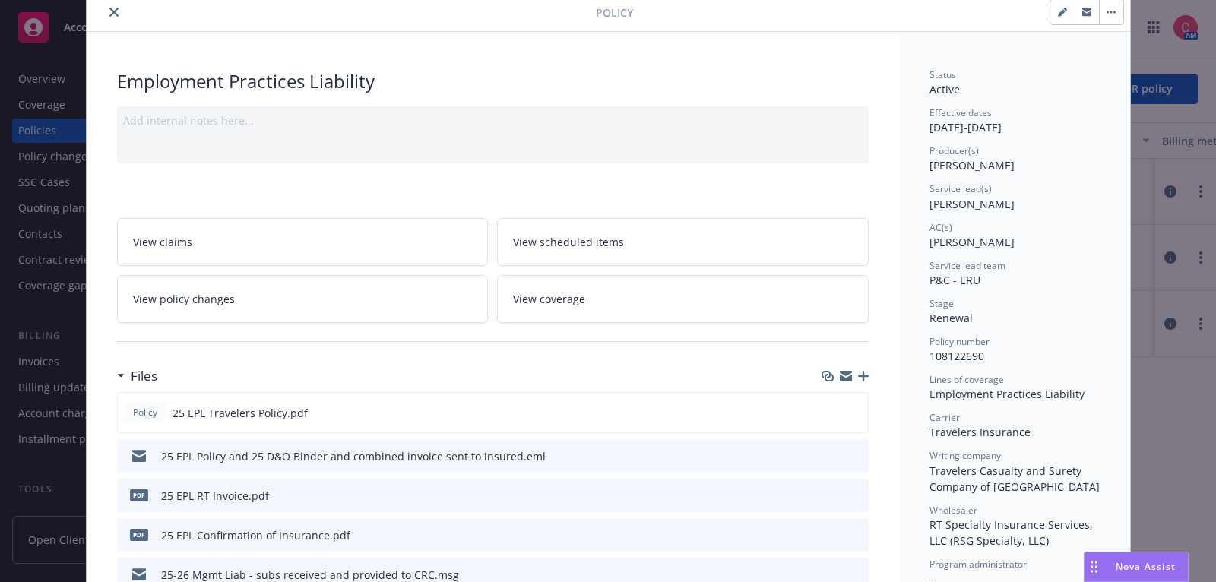
scroll to position [0, 0]
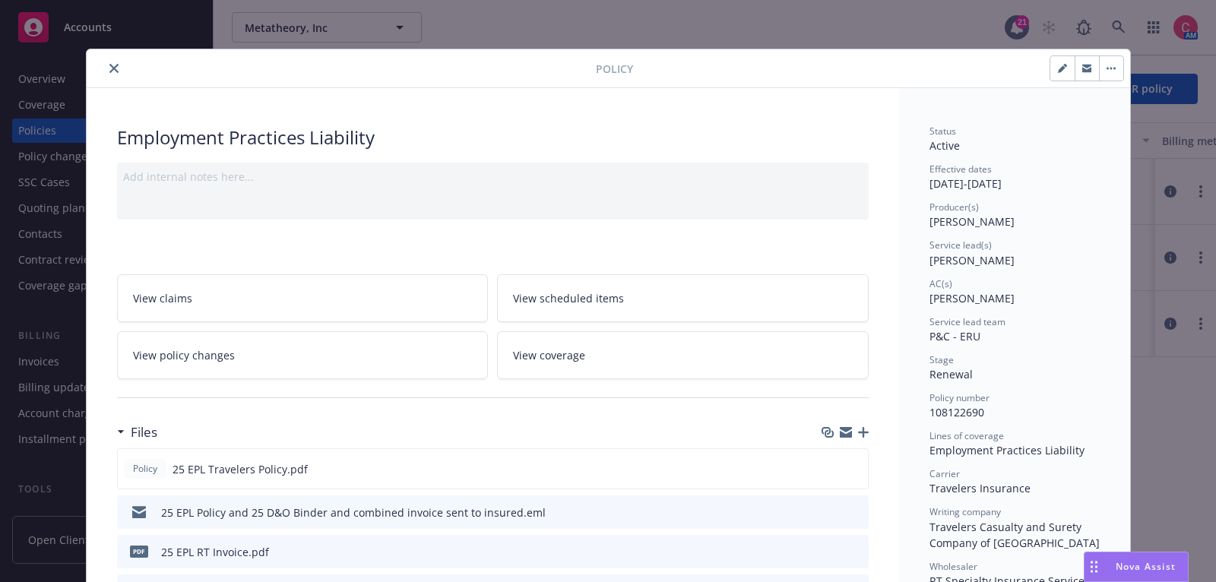
click at [111, 70] on icon "close" at bounding box center [113, 68] width 9 height 9
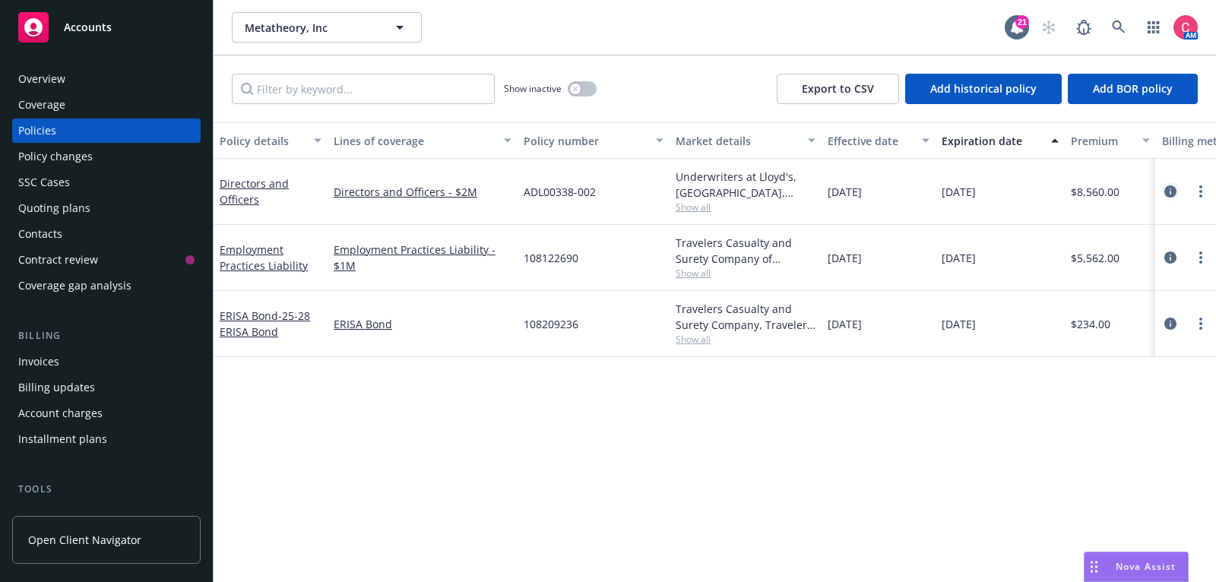
click at [1172, 187] on icon "circleInformation" at bounding box center [1170, 191] width 12 height 12
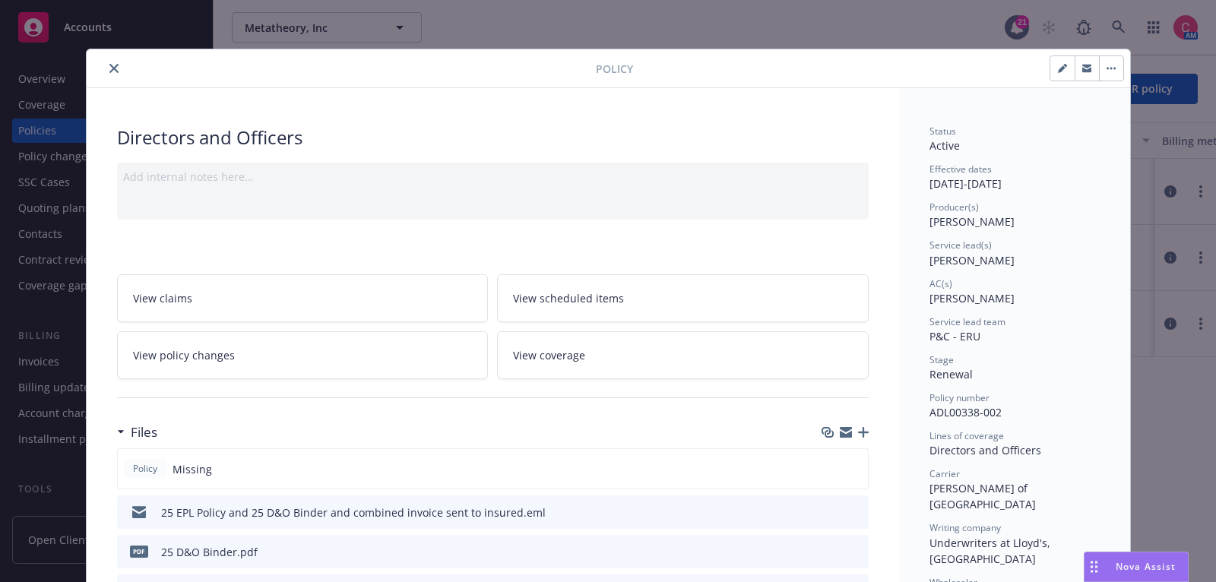
click at [115, 69] on icon "close" at bounding box center [113, 68] width 9 height 9
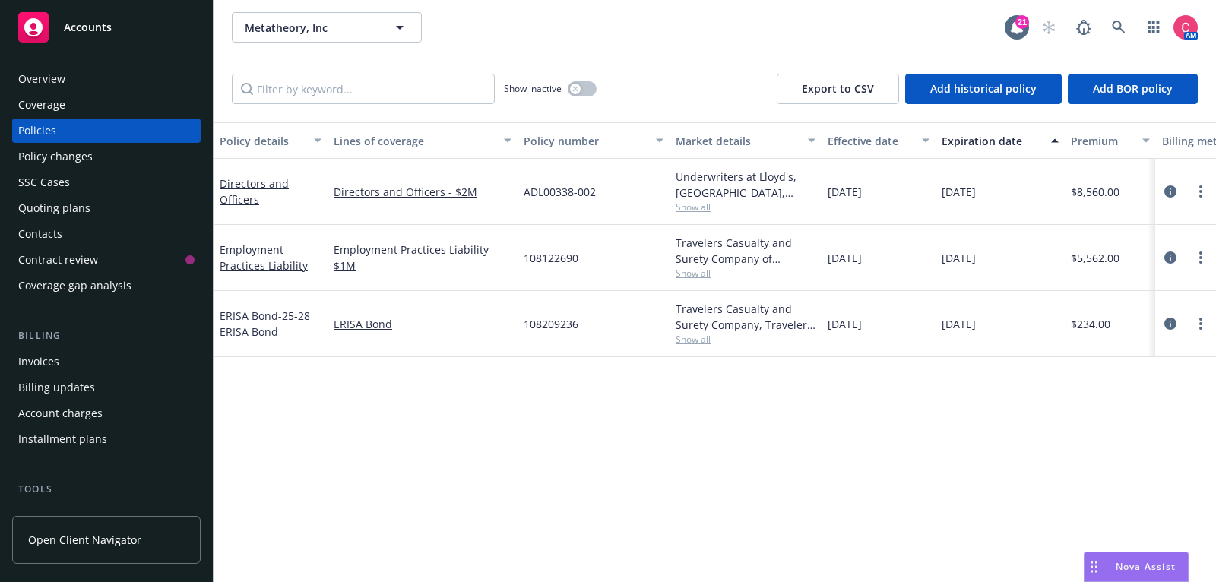
click at [115, 69] on div "Overview" at bounding box center [106, 79] width 176 height 24
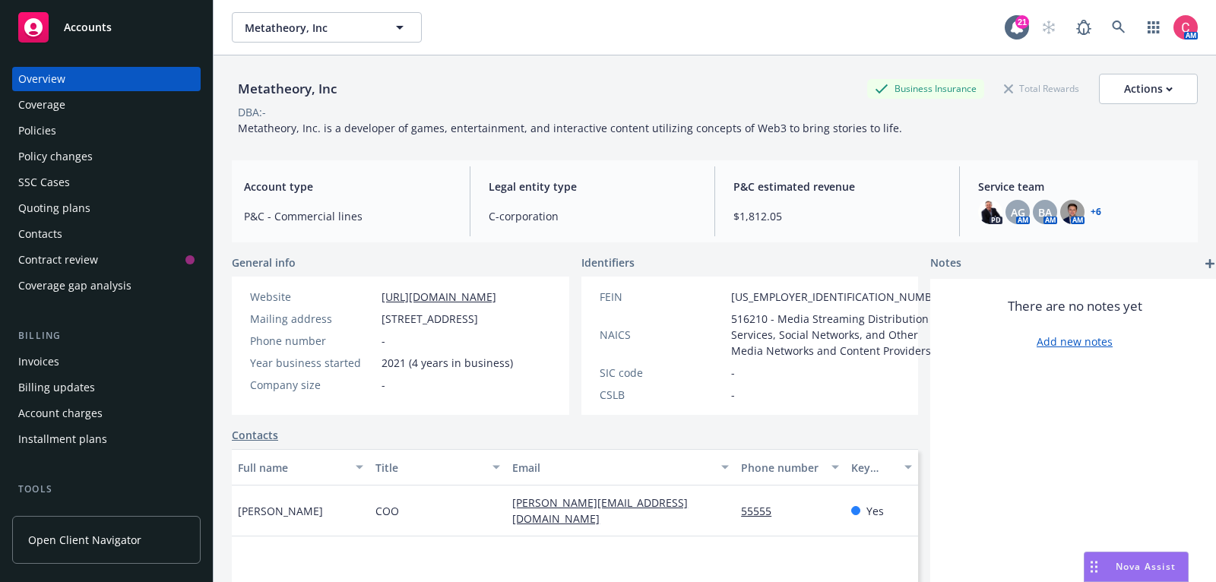
click at [128, 370] on div "Invoices" at bounding box center [106, 362] width 176 height 24
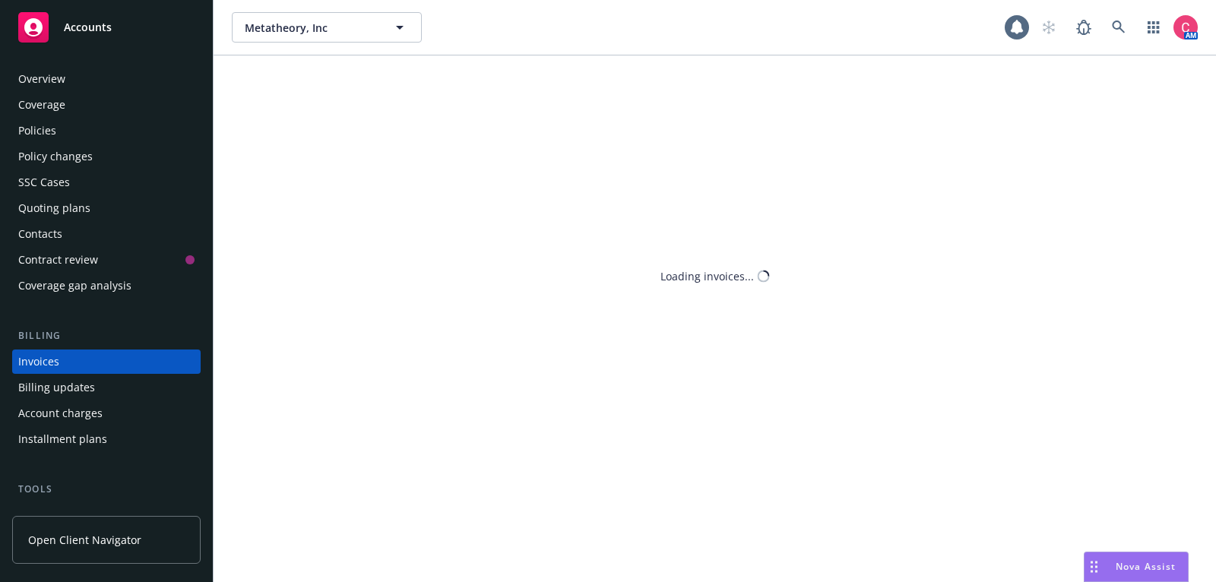
scroll to position [46, 0]
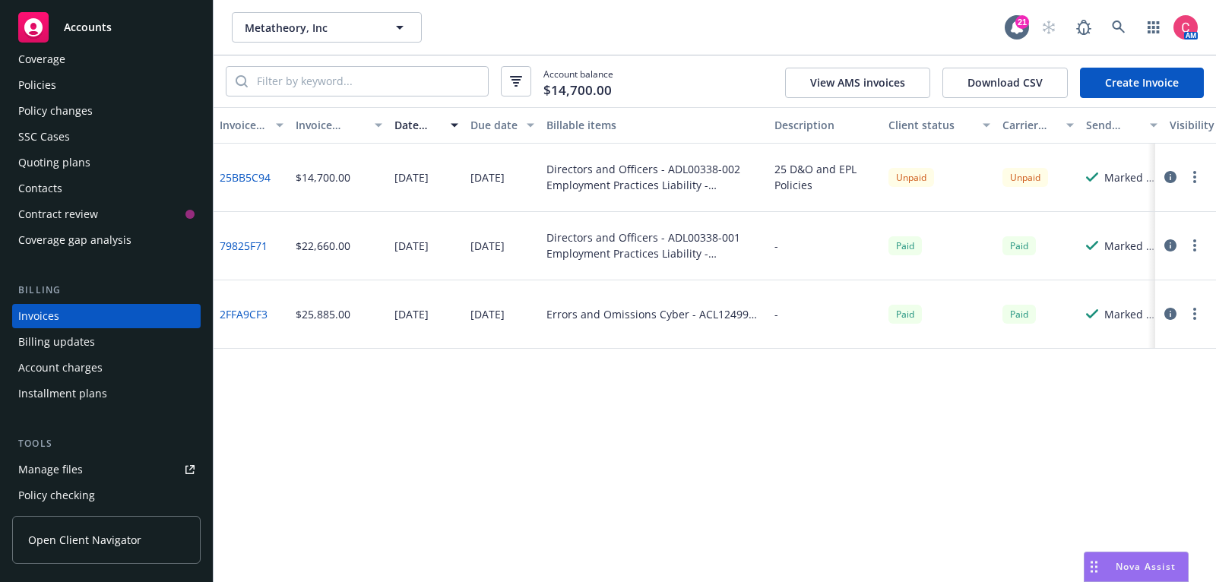
click at [1167, 179] on icon "button" at bounding box center [1170, 177] width 12 height 12
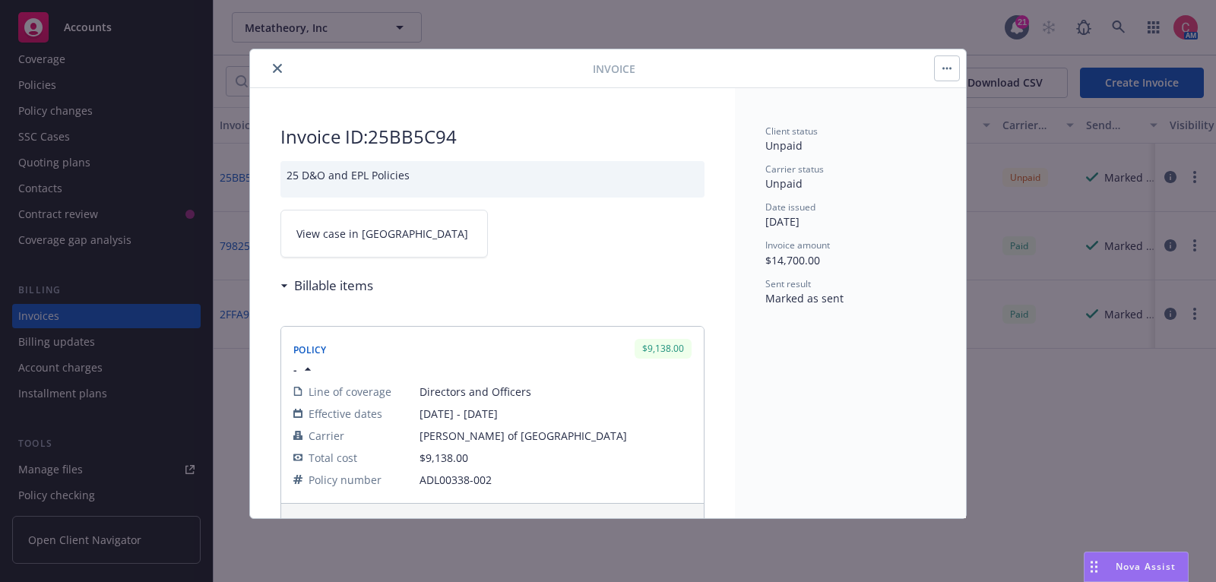
click at [395, 239] on link "View case in [GEOGRAPHIC_DATA]" at bounding box center [383, 234] width 207 height 48
